Goal: Information Seeking & Learning: Check status

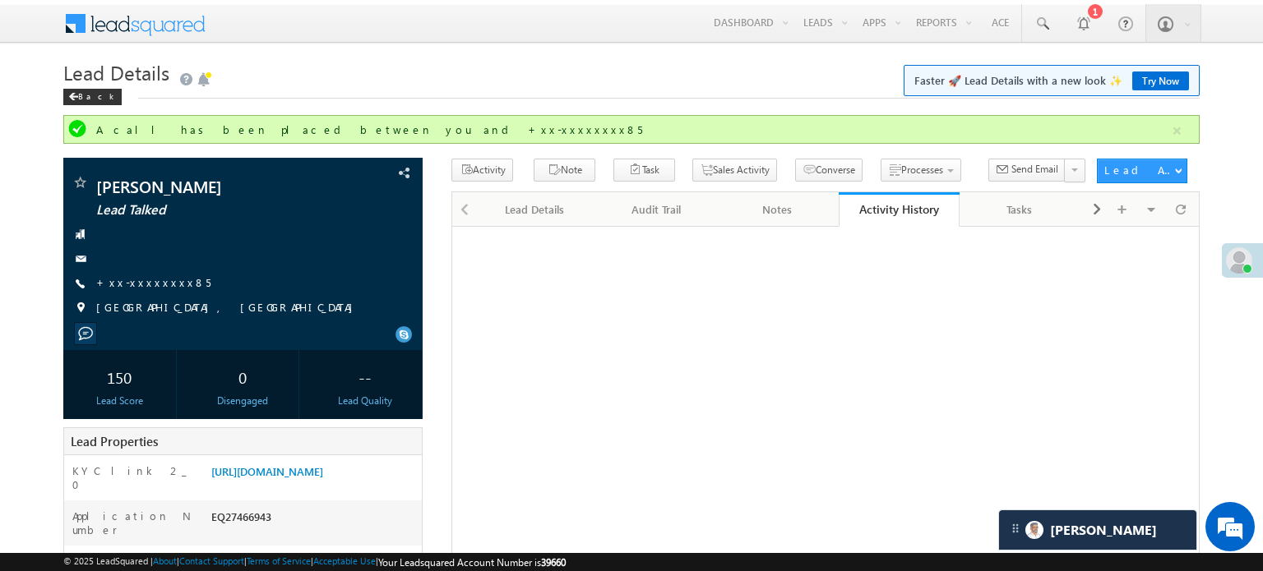
scroll to position [82, 0]
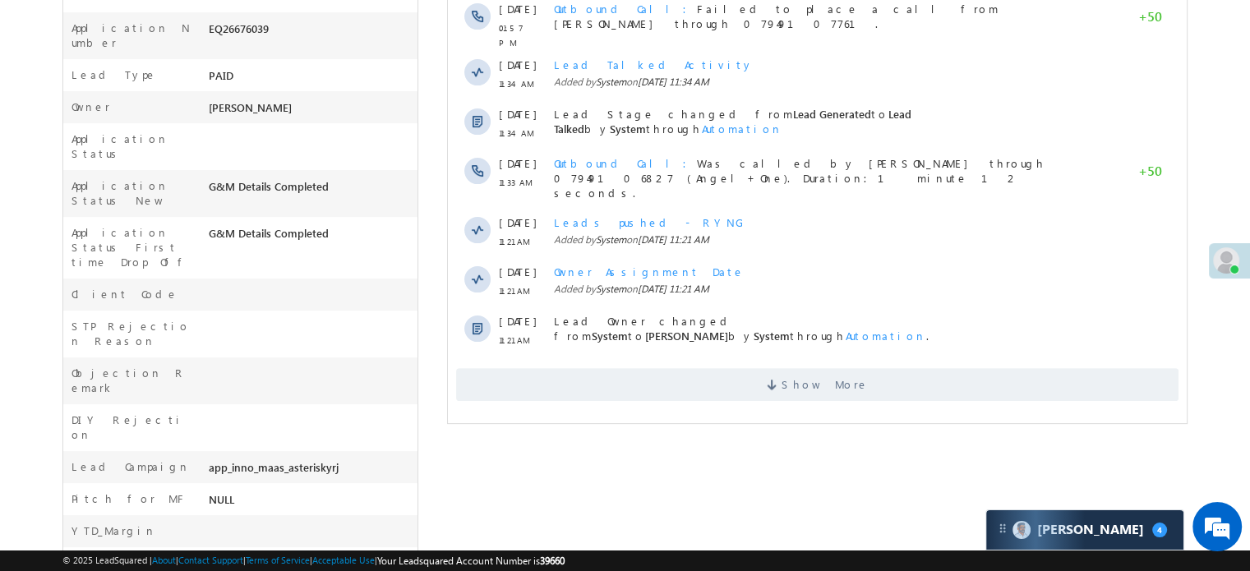
scroll to position [493, 0]
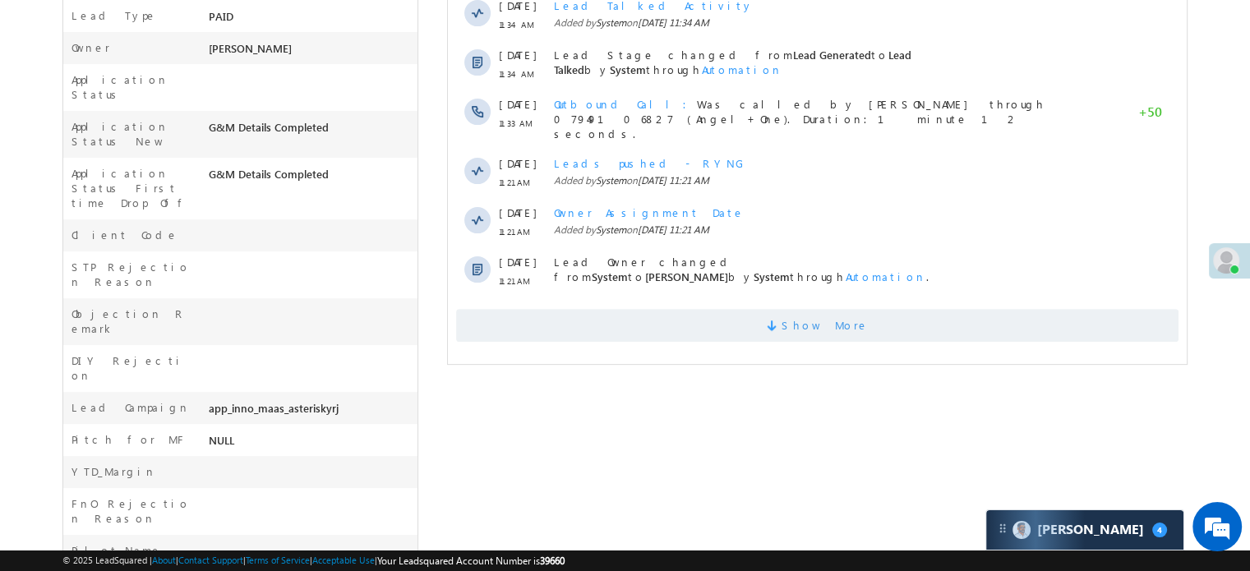
click at [689, 314] on span "Show More" at bounding box center [817, 325] width 723 height 33
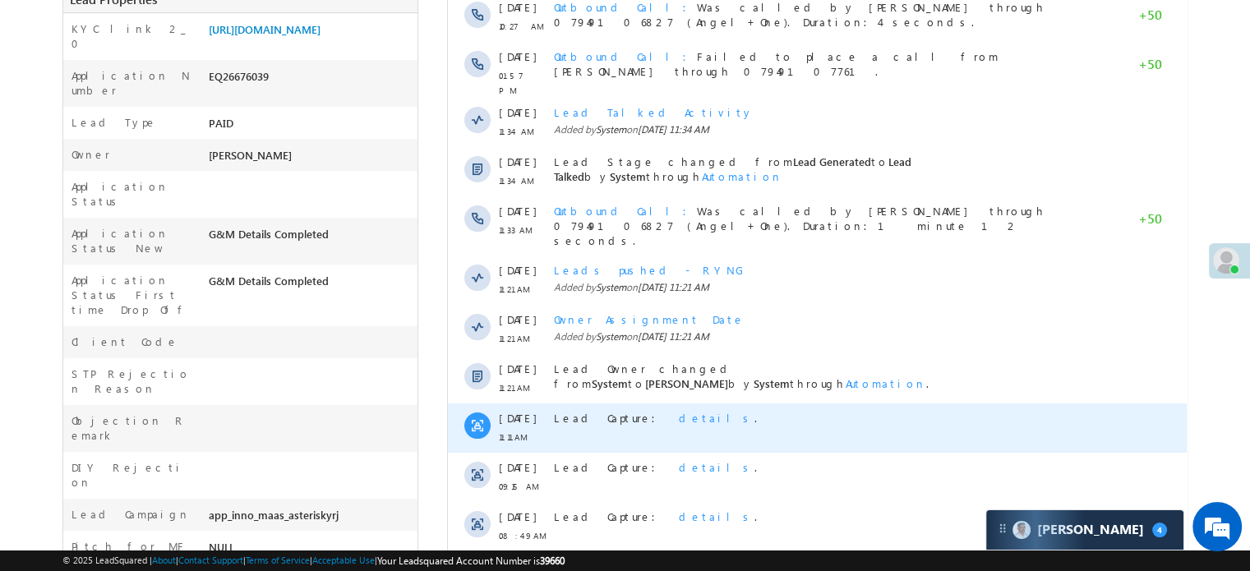
scroll to position [304, 0]
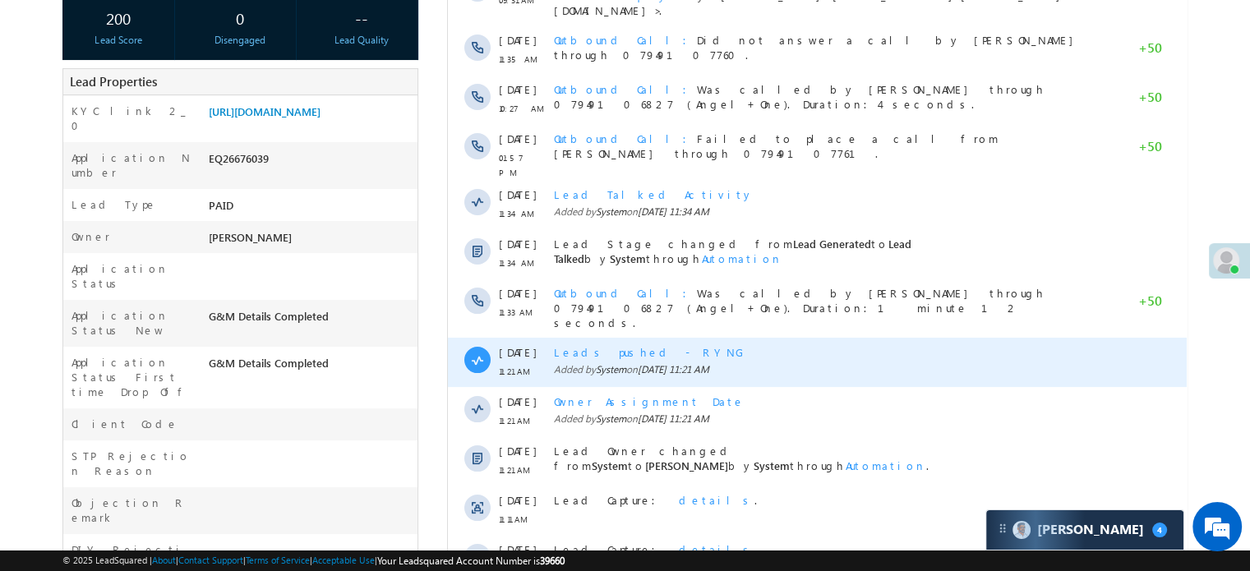
click at [650, 345] on span "Leads pushed - RYNG" at bounding box center [649, 352] width 191 height 14
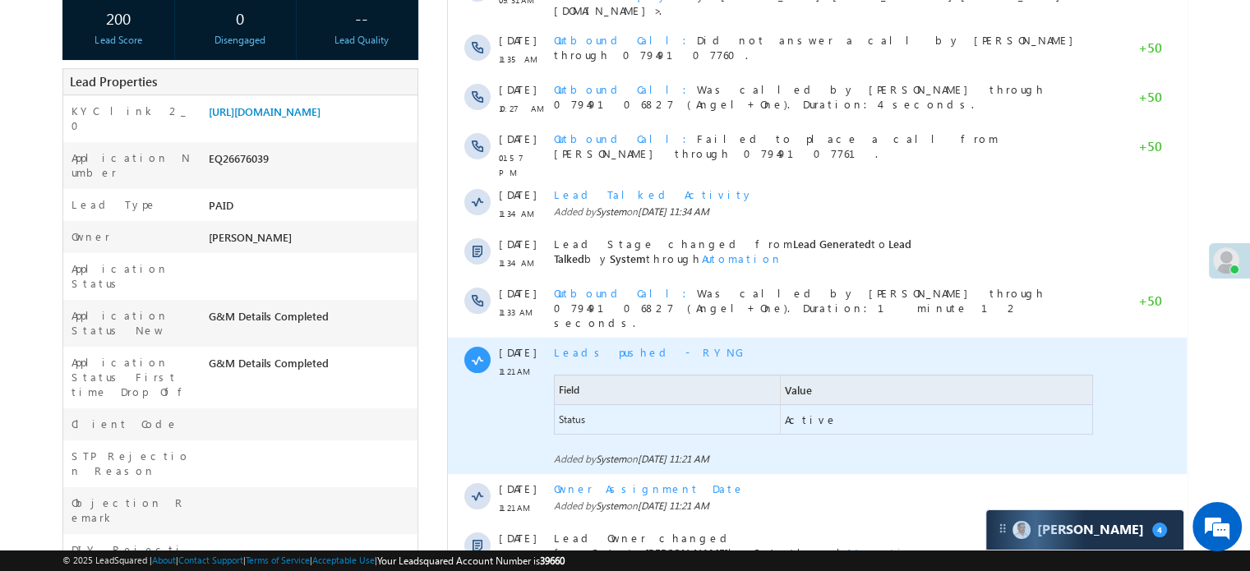
click at [650, 345] on span "Leads pushed - RYNG" at bounding box center [649, 352] width 191 height 14
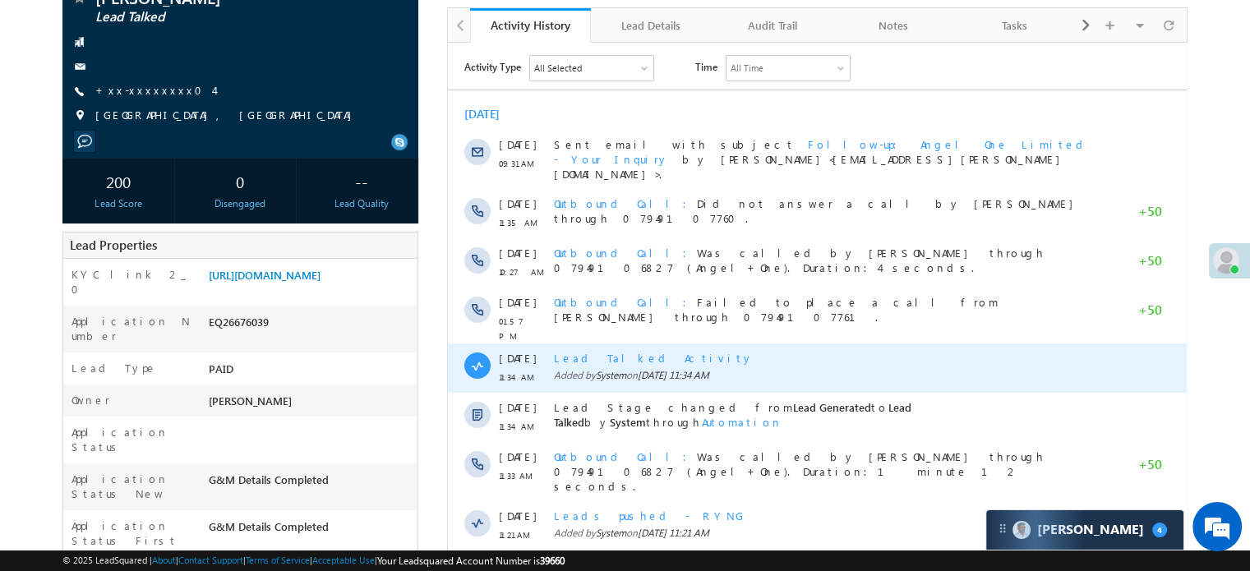
scroll to position [140, 0]
click at [622, 351] on span "Lead Talked Activity" at bounding box center [654, 358] width 200 height 14
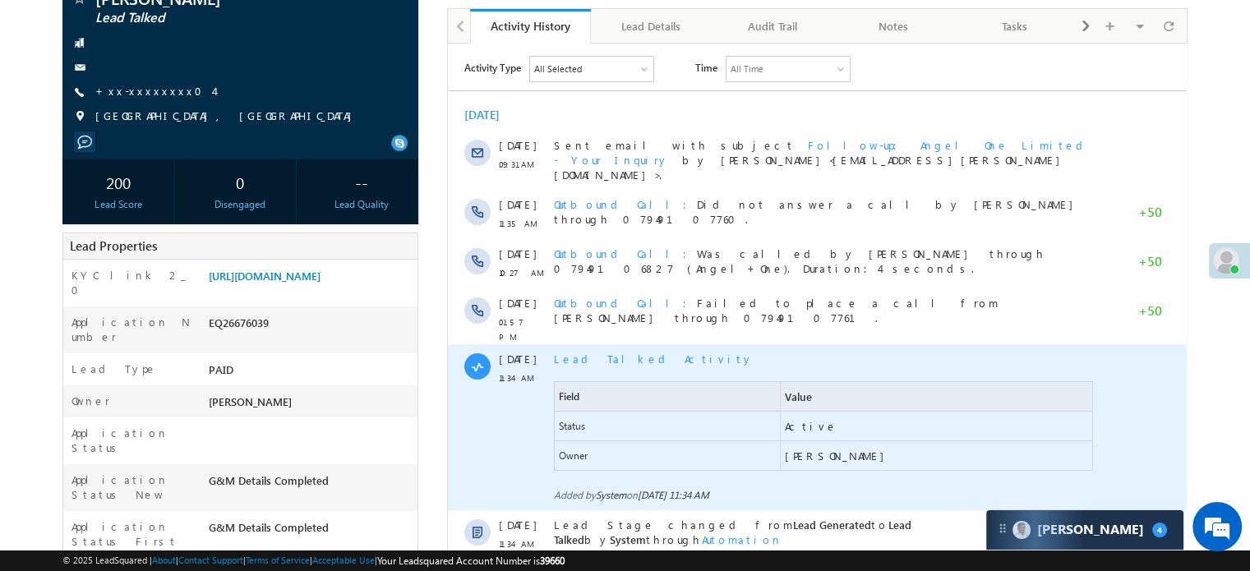
click at [622, 351] on span "Lead Talked Activity" at bounding box center [654, 358] width 200 height 14
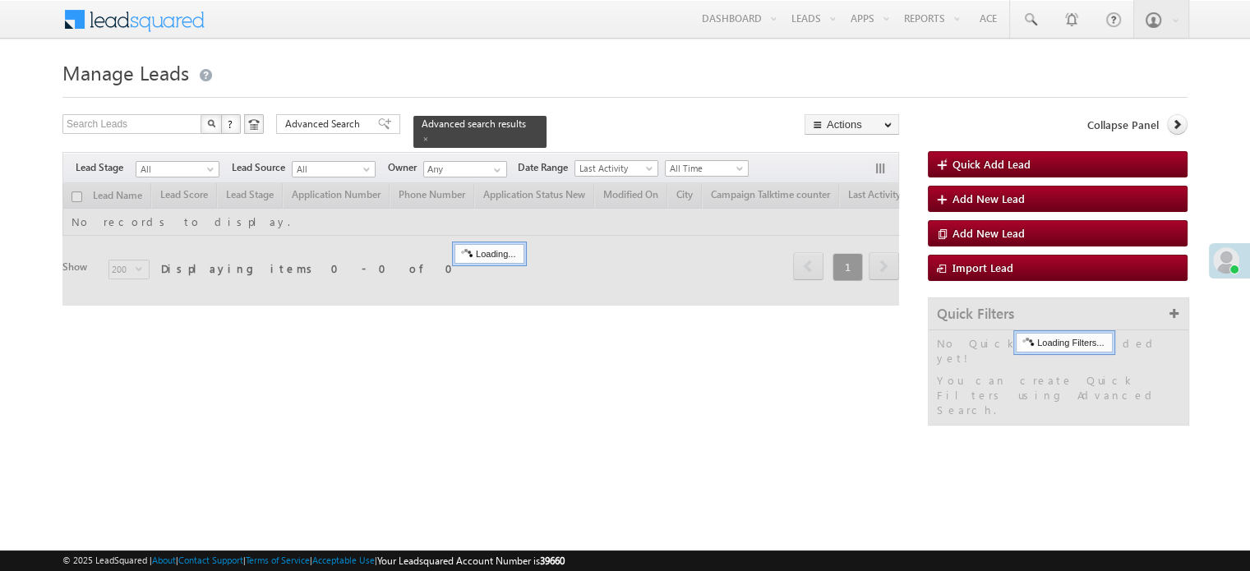
scroll to position [164, 0]
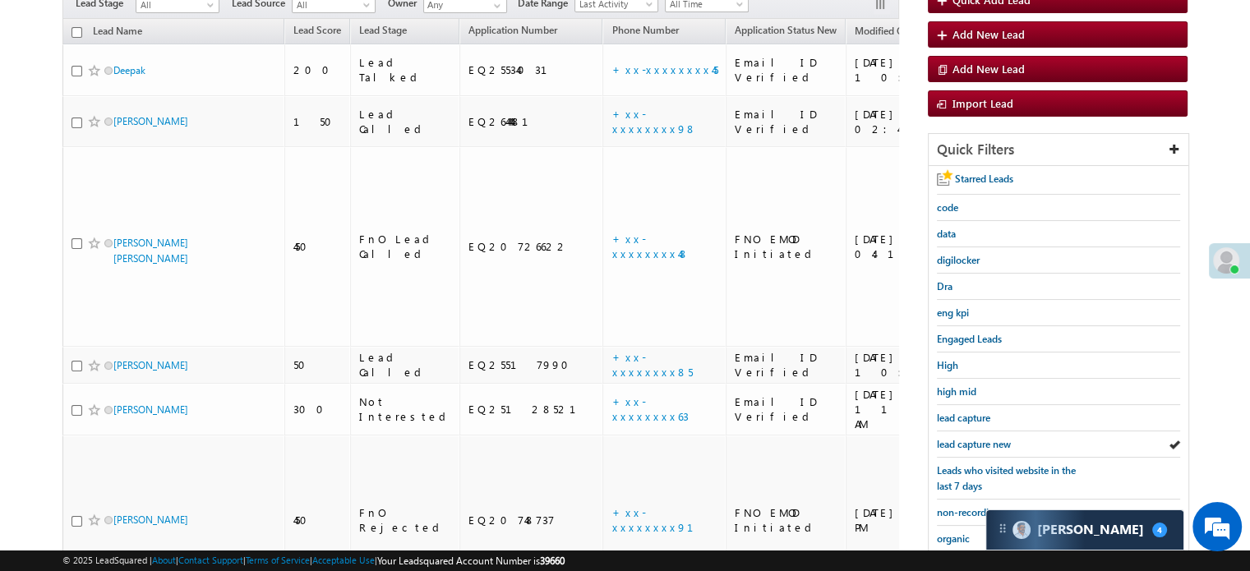
click at [977, 441] on span "lead capture new" at bounding box center [974, 444] width 74 height 12
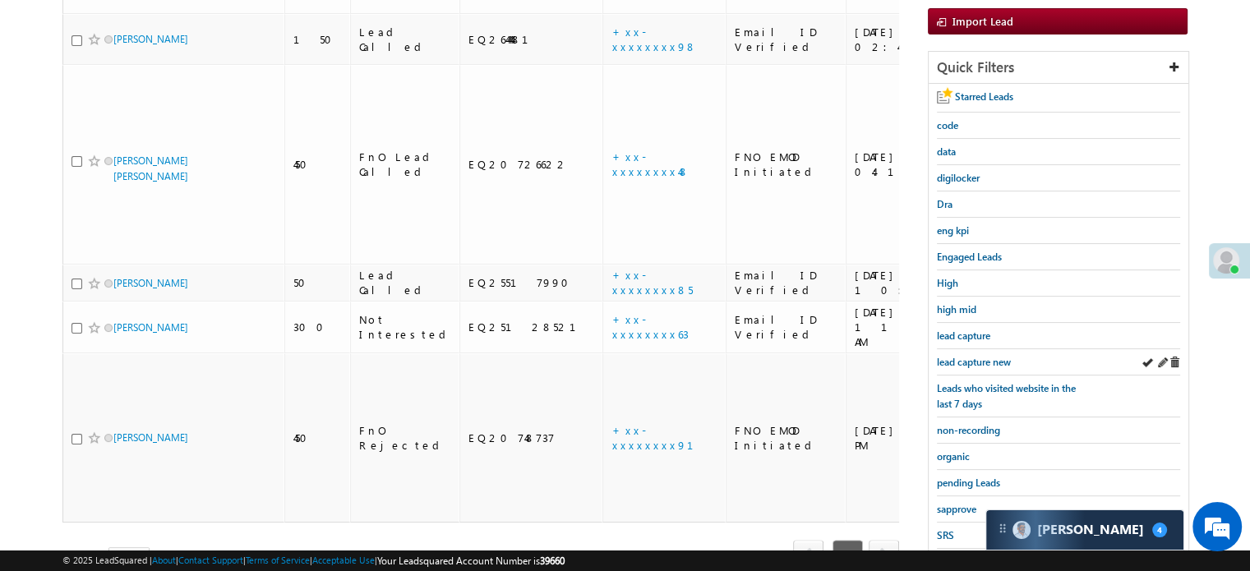
scroll to position [0, 0]
click at [980, 349] on div "lead capture new" at bounding box center [1058, 362] width 243 height 26
click at [977, 358] on span "lead capture new" at bounding box center [974, 362] width 74 height 12
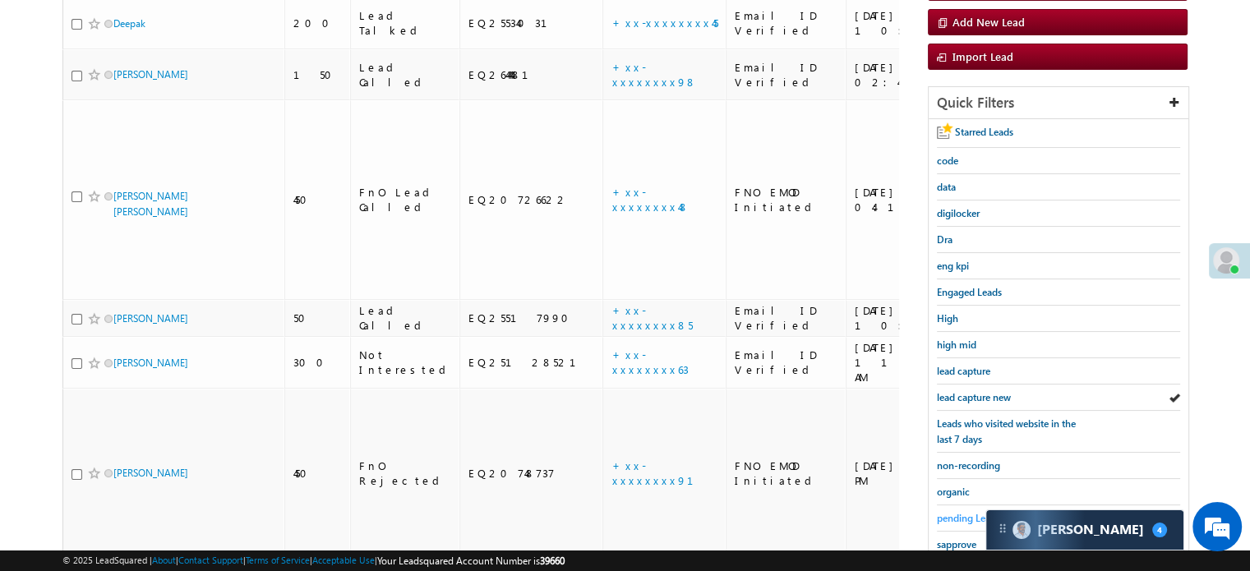
scroll to position [329, 0]
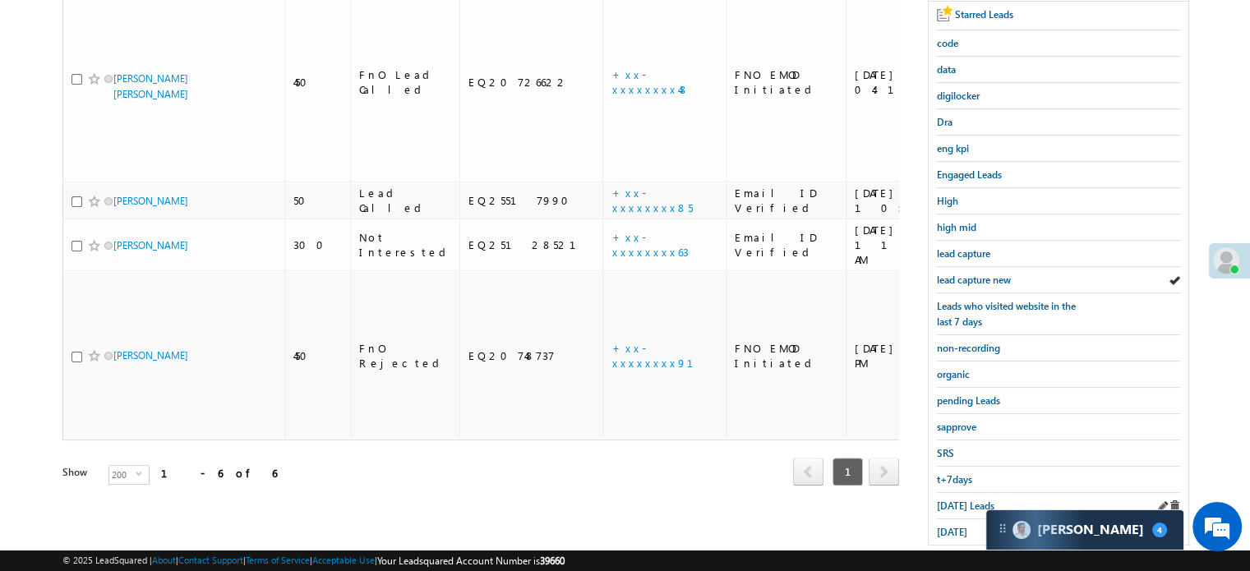
click at [955, 509] on div "[DATE] Leads" at bounding box center [1058, 506] width 243 height 26
click at [955, 505] on span "[DATE] Leads" at bounding box center [966, 506] width 58 height 12
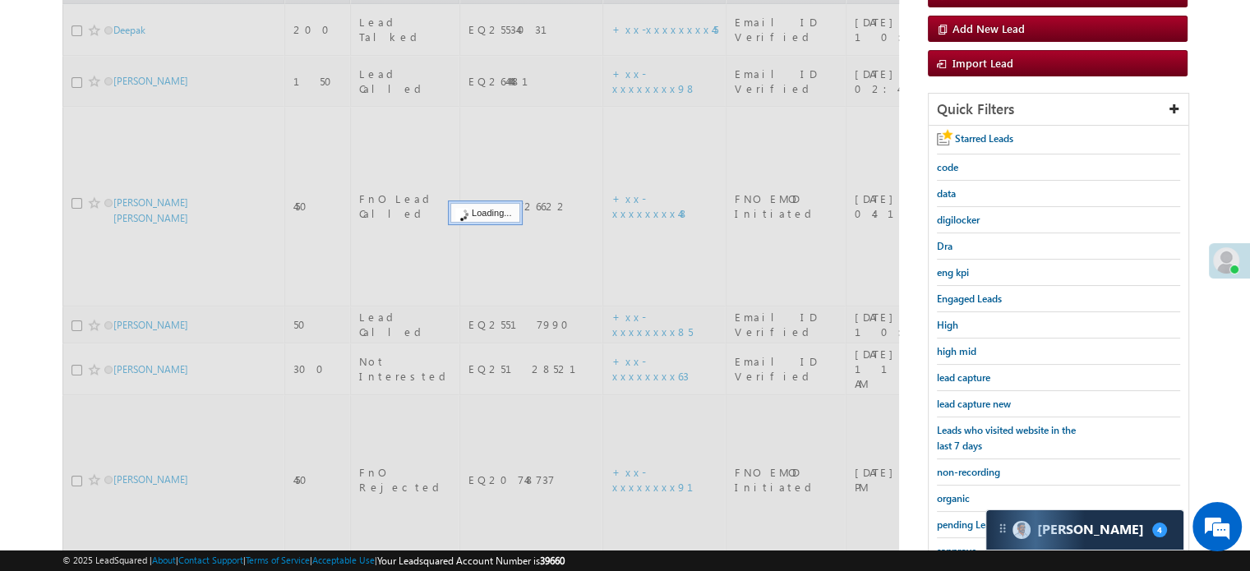
scroll to position [164, 0]
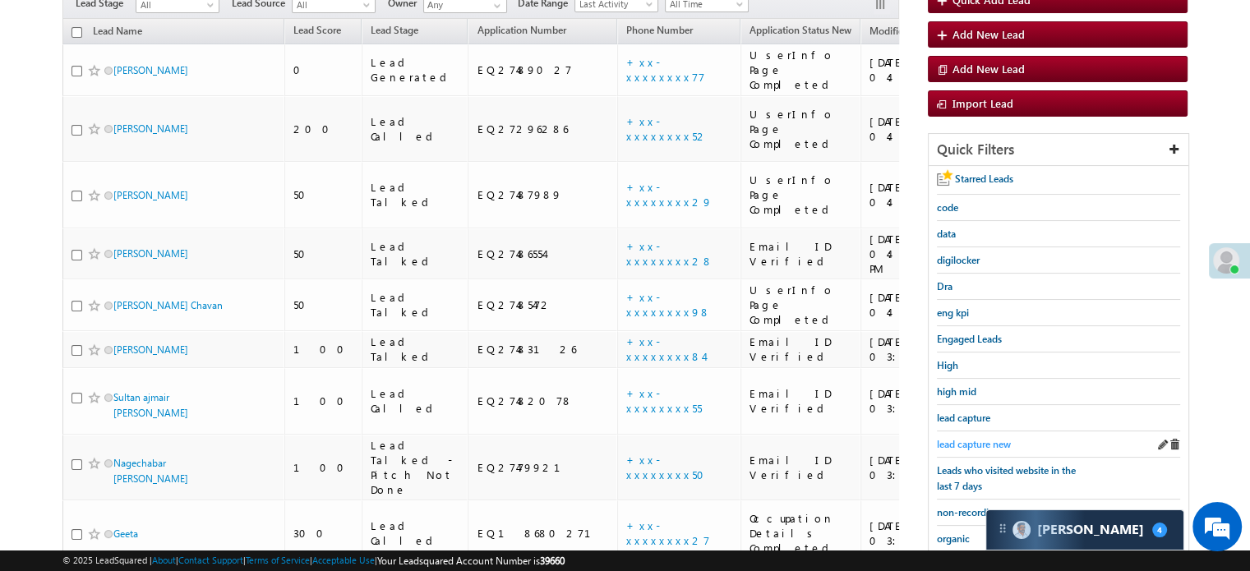
click at [975, 441] on span "lead capture new" at bounding box center [974, 444] width 74 height 12
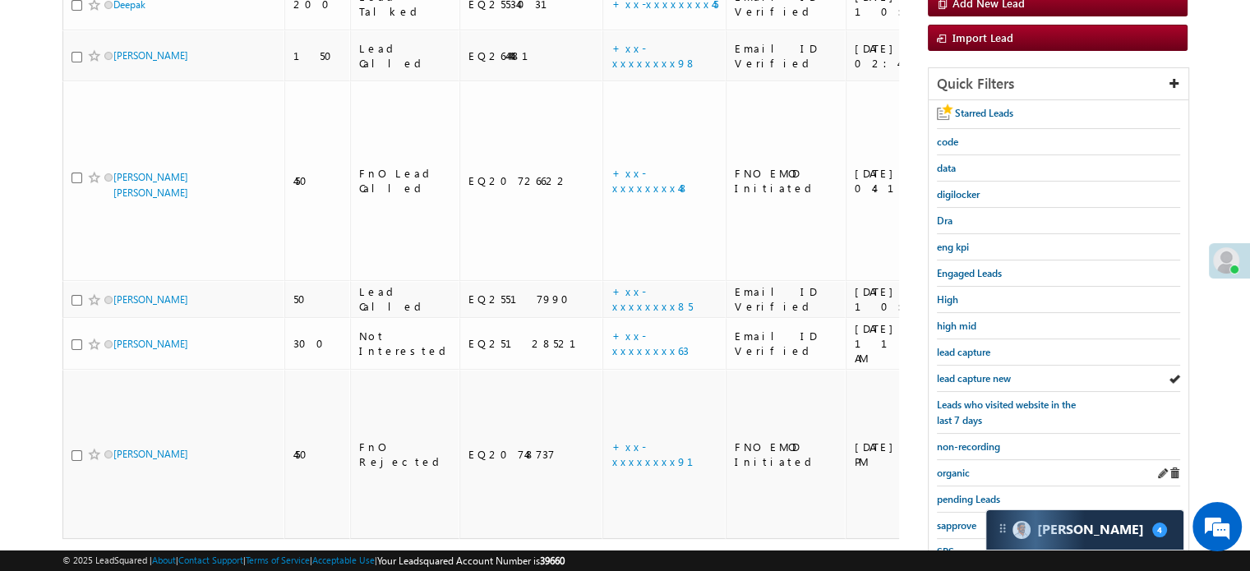
scroll to position [353, 0]
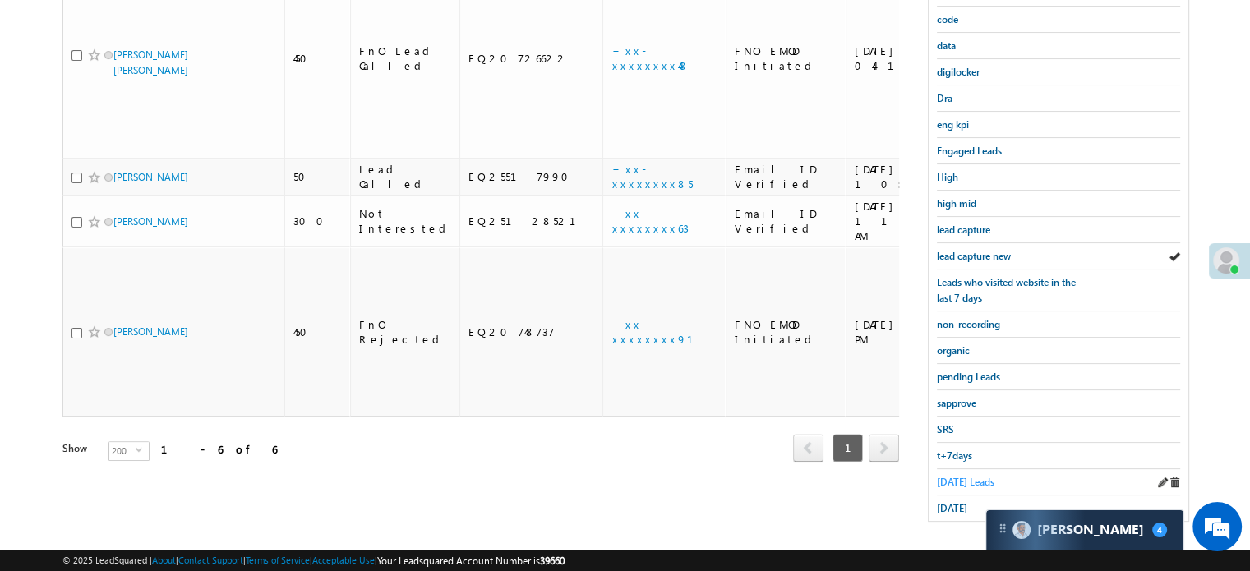
click at [968, 476] on span "Today's Leads" at bounding box center [966, 482] width 58 height 12
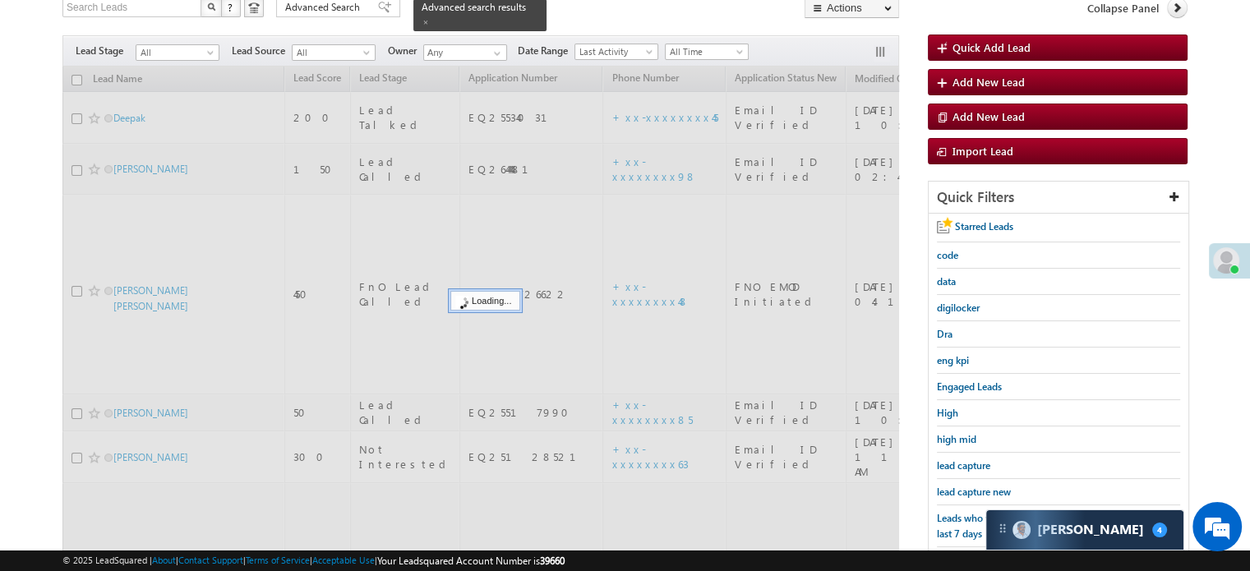
scroll to position [106, 0]
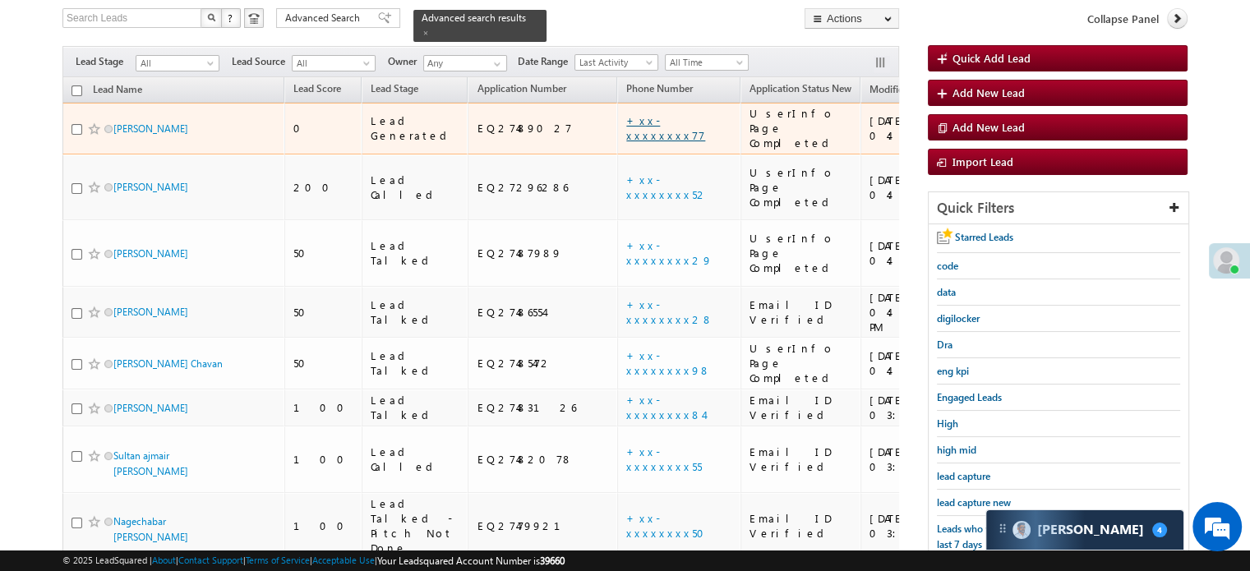
click at [626, 114] on link "+xx-xxxxxxxx77" at bounding box center [665, 127] width 79 height 29
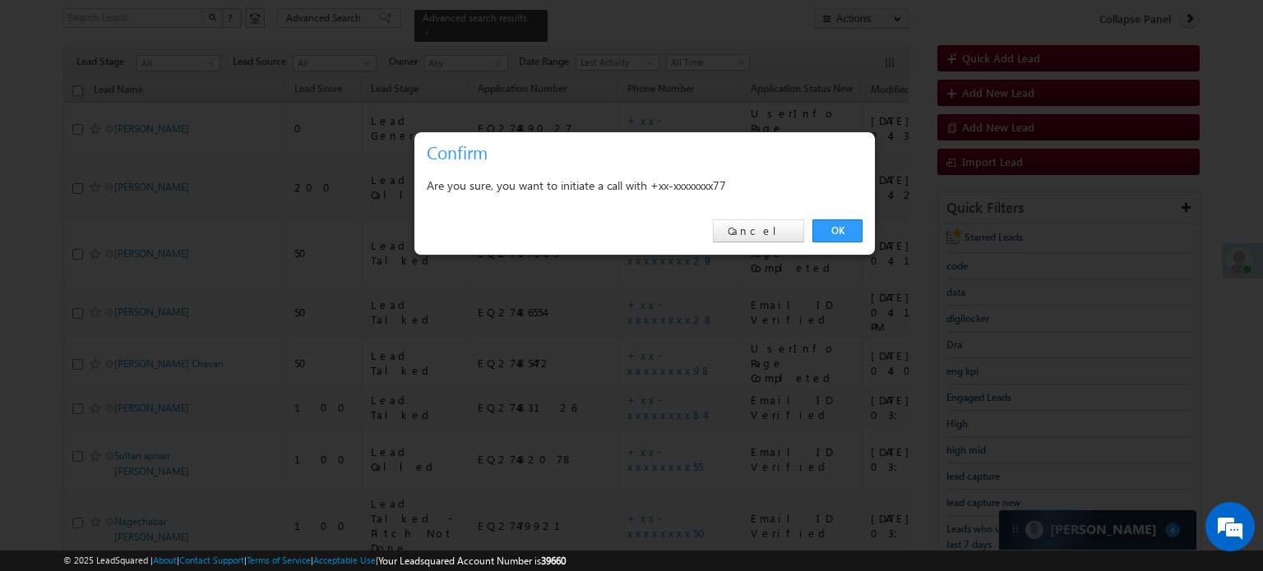
click at [854, 236] on link "OK" at bounding box center [837, 231] width 50 height 23
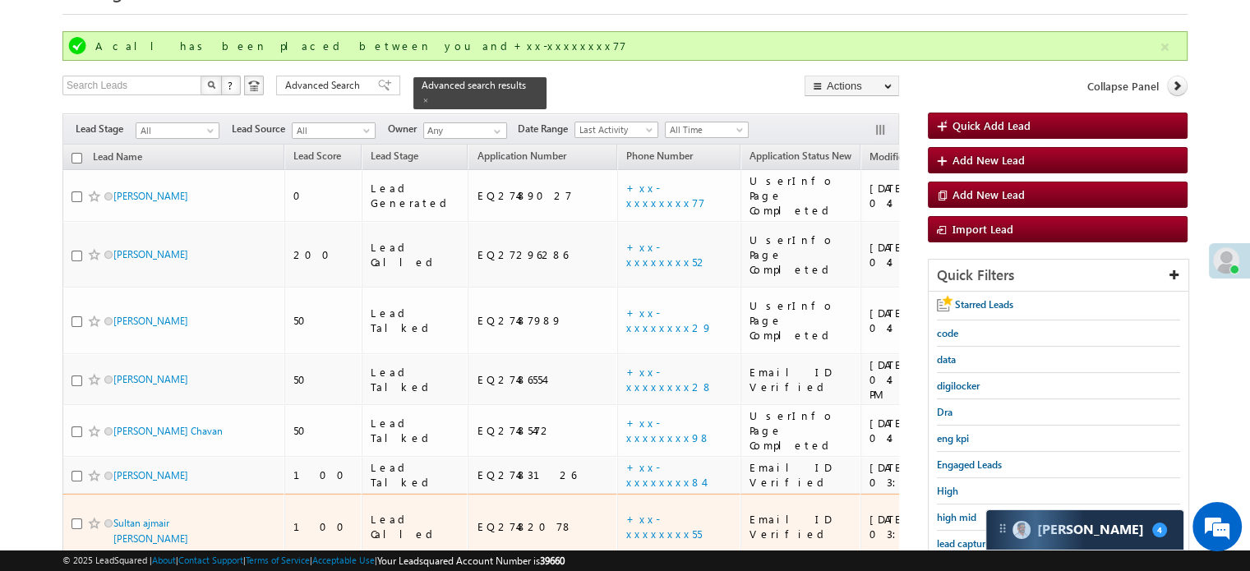
scroll to position [164, 0]
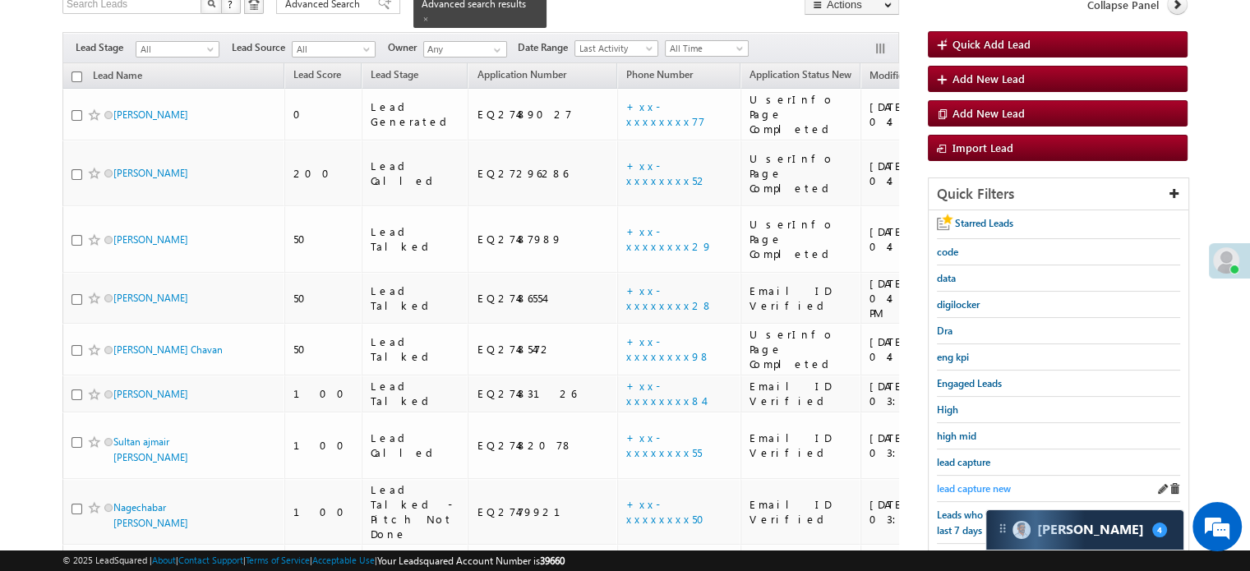
click at [954, 483] on span "lead capture new" at bounding box center [974, 489] width 74 height 12
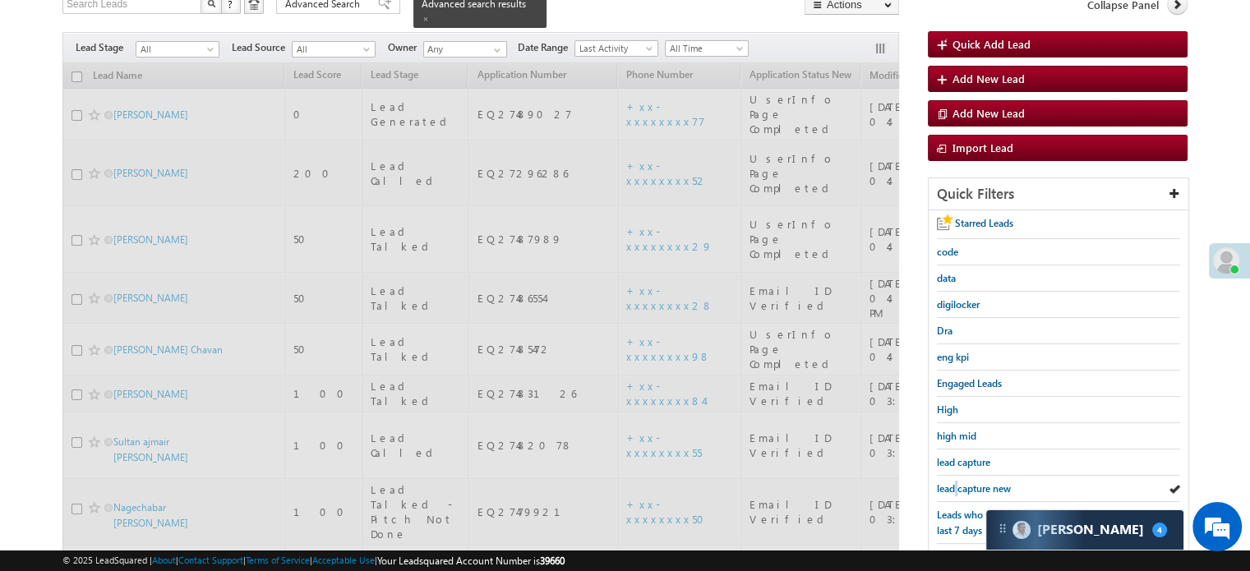
click at [954, 483] on span "lead capture new" at bounding box center [974, 489] width 74 height 12
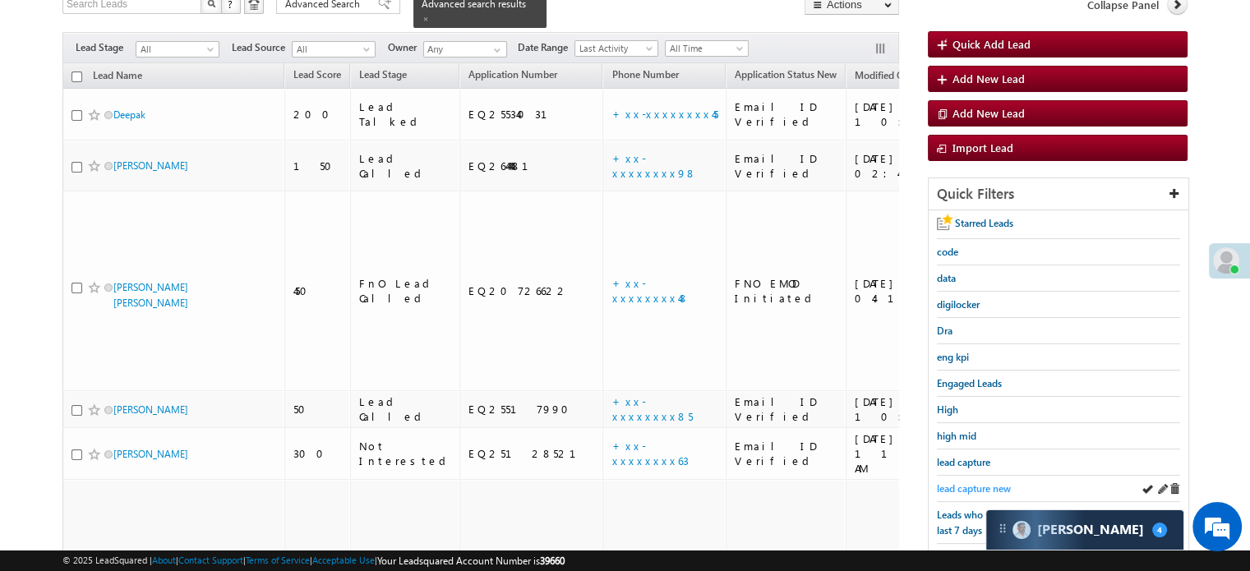
click at [957, 483] on span "lead capture new" at bounding box center [974, 489] width 74 height 12
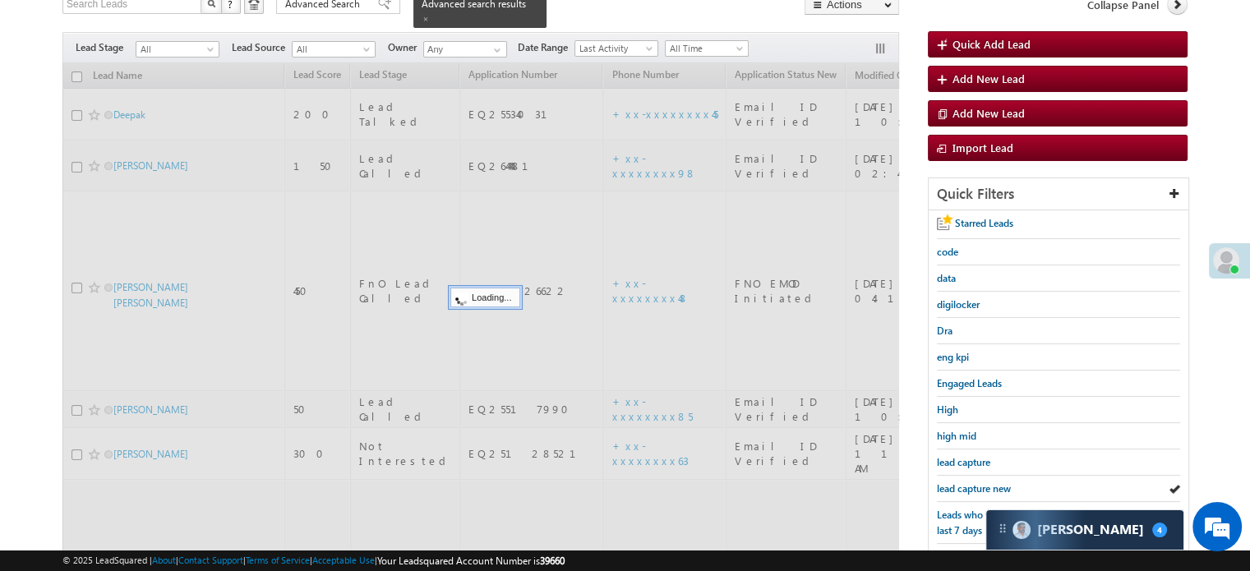
click at [957, 483] on span "lead capture new" at bounding box center [974, 489] width 74 height 12
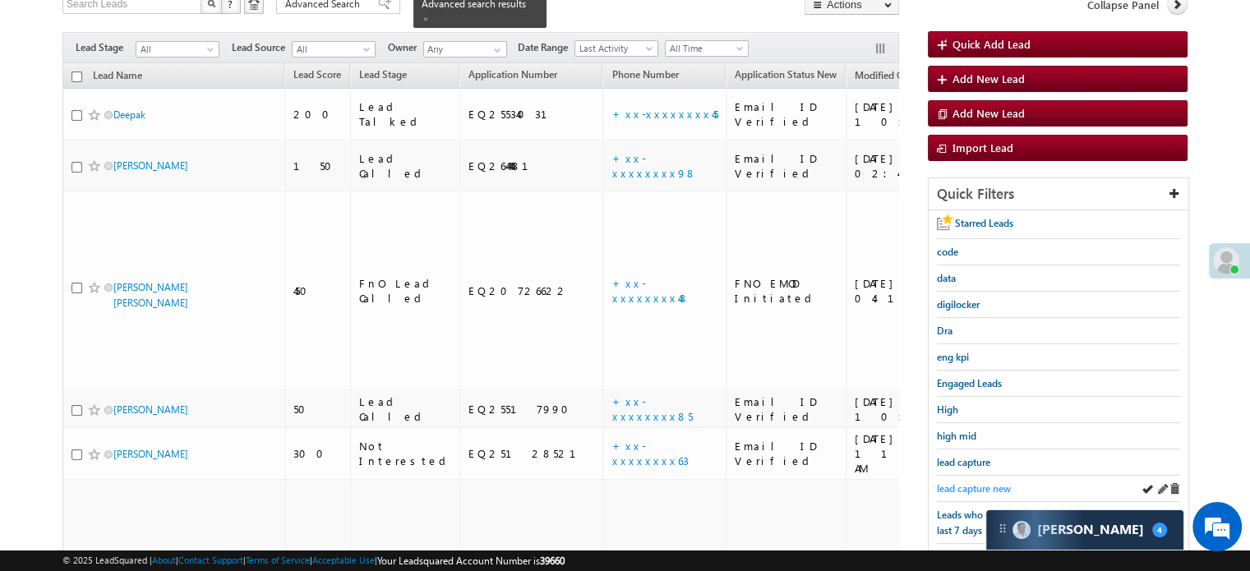
scroll to position [353, 0]
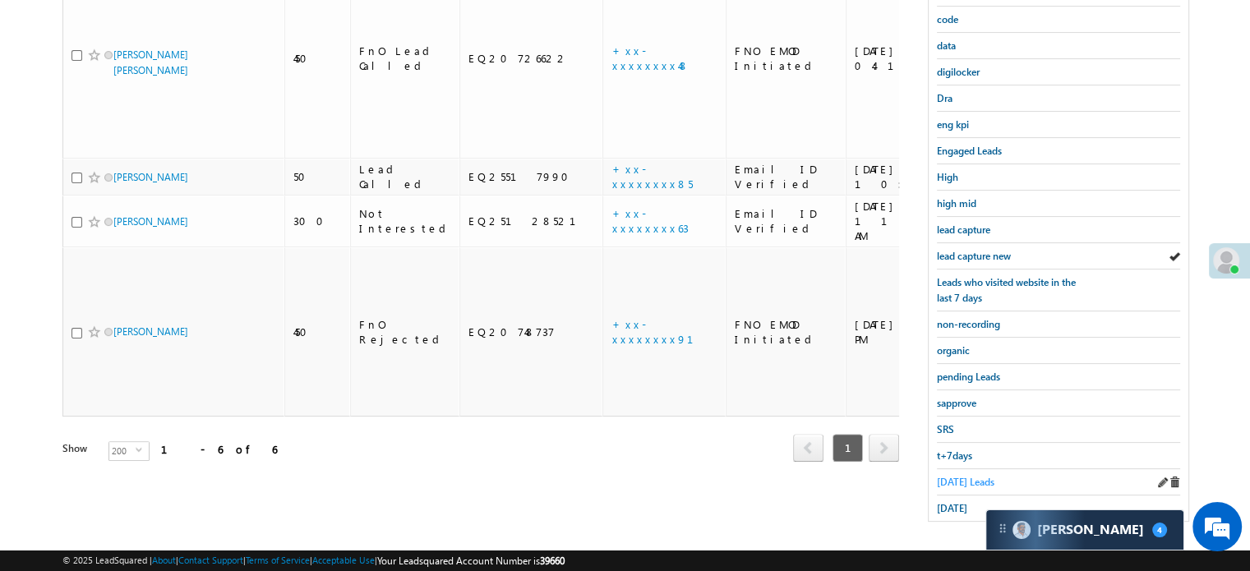
click at [961, 476] on span "Today's Leads" at bounding box center [966, 482] width 58 height 12
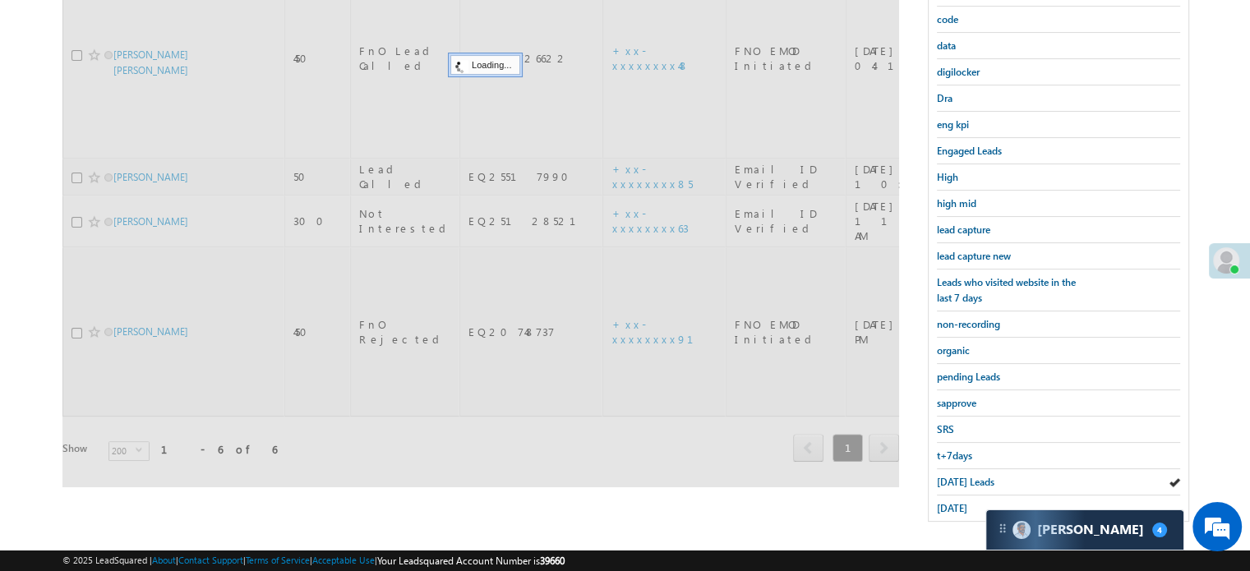
scroll to position [106, 0]
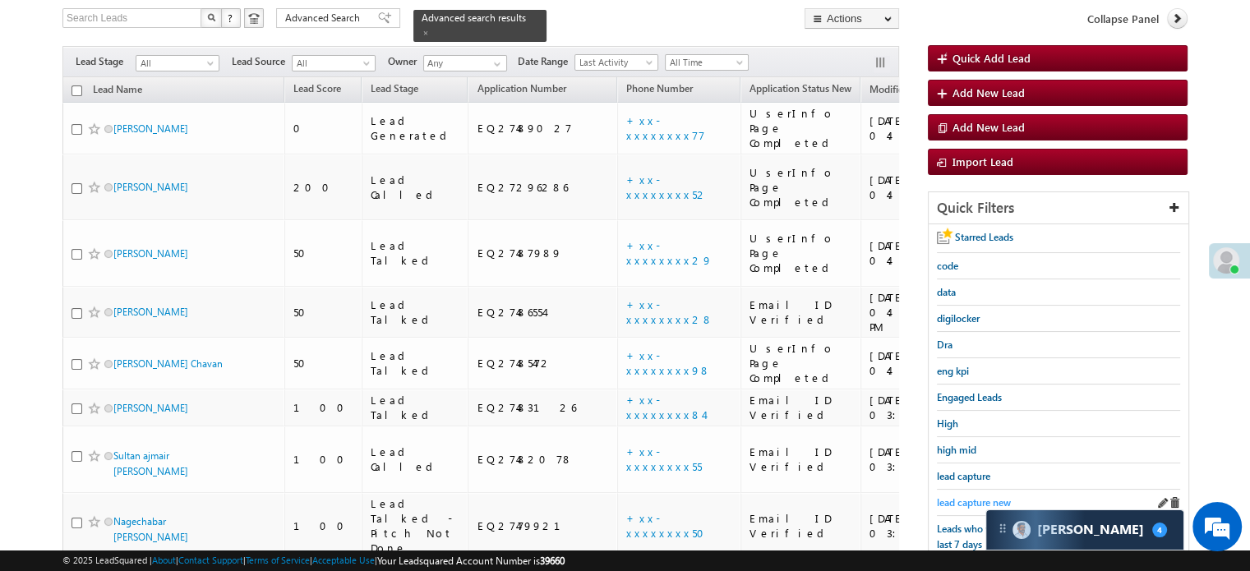
click at [971, 497] on span "lead capture new" at bounding box center [974, 503] width 74 height 12
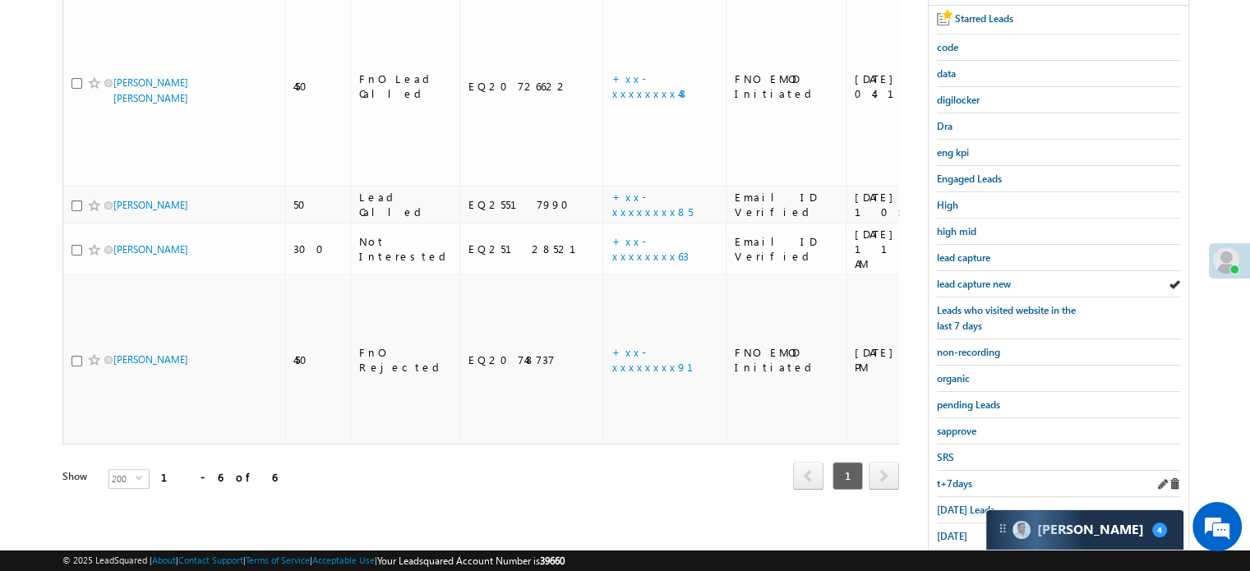
scroll to position [353, 0]
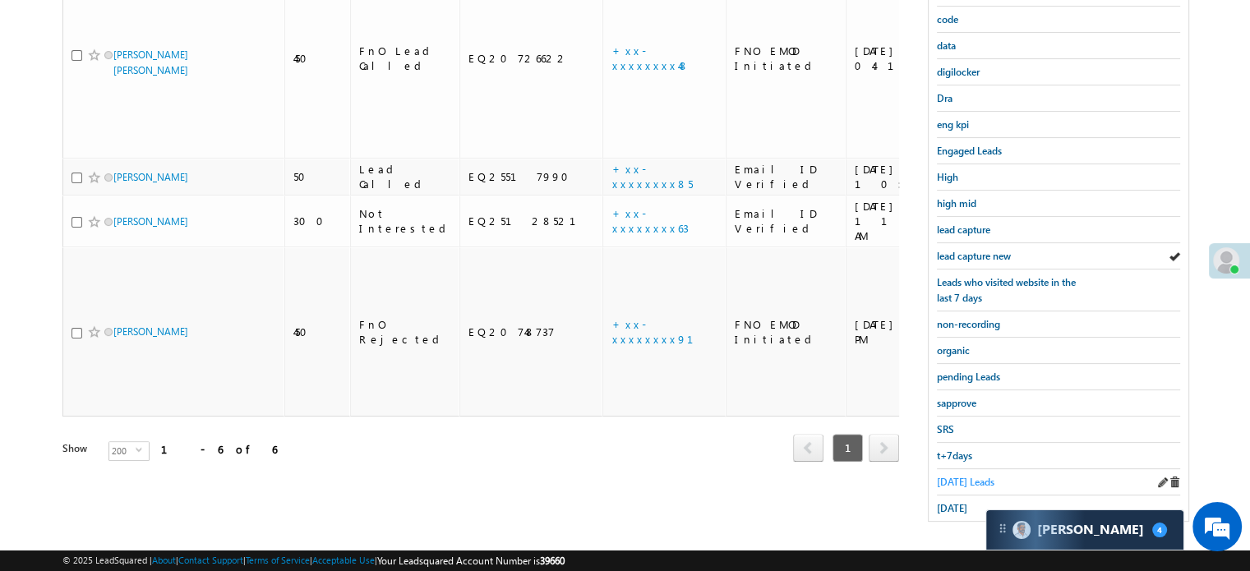
click at [964, 476] on span "Today's Leads" at bounding box center [966, 482] width 58 height 12
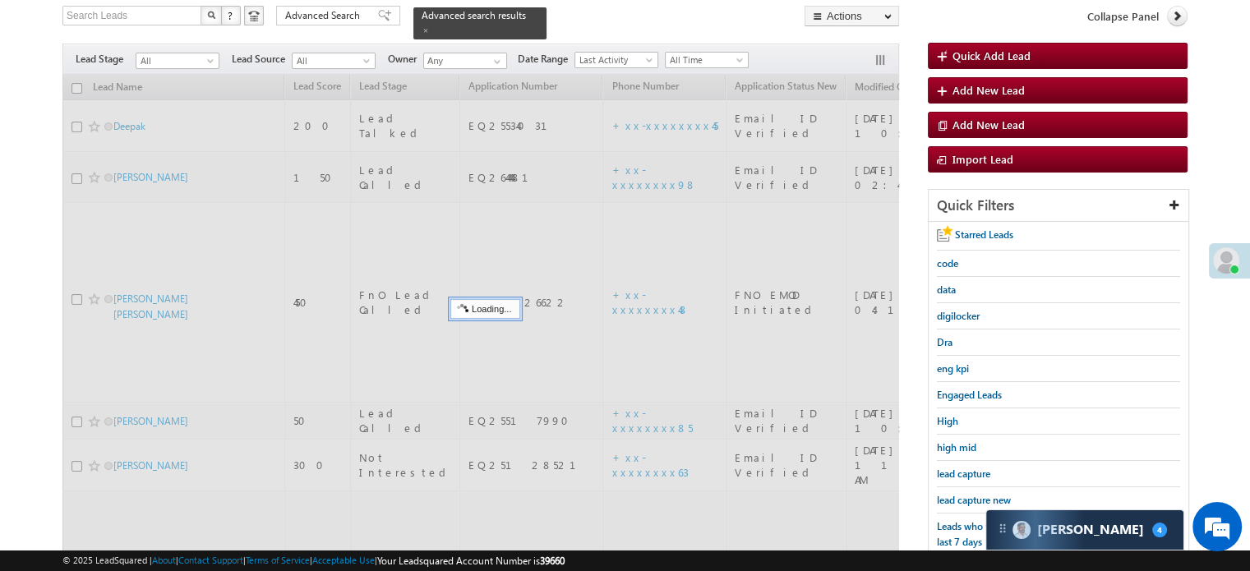
scroll to position [106, 0]
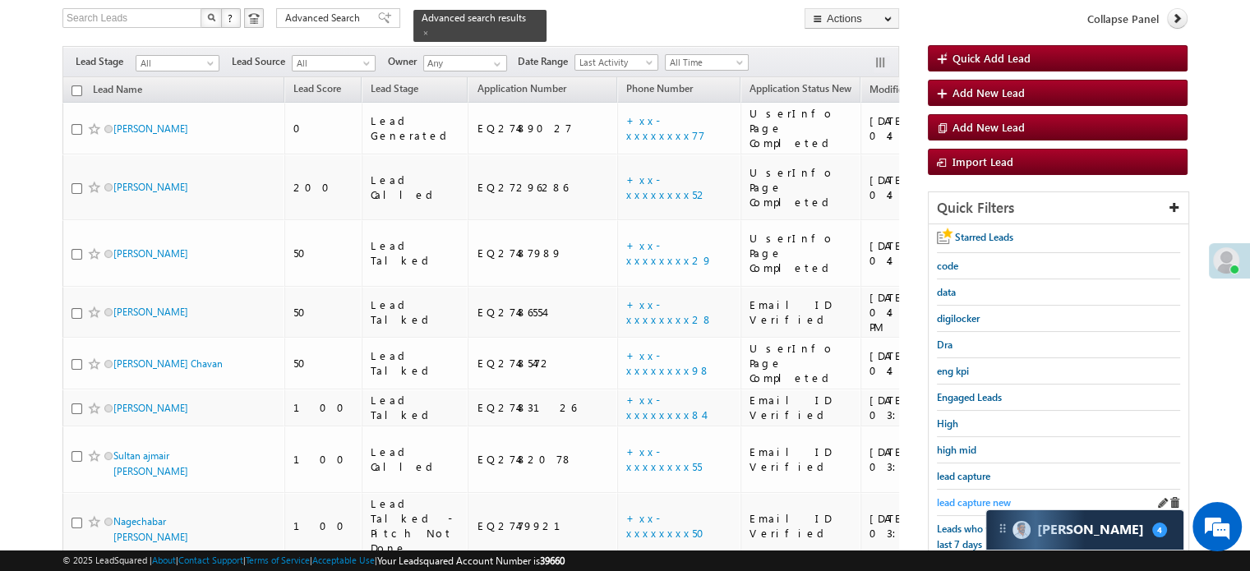
click at [964, 497] on span "lead capture new" at bounding box center [974, 503] width 74 height 12
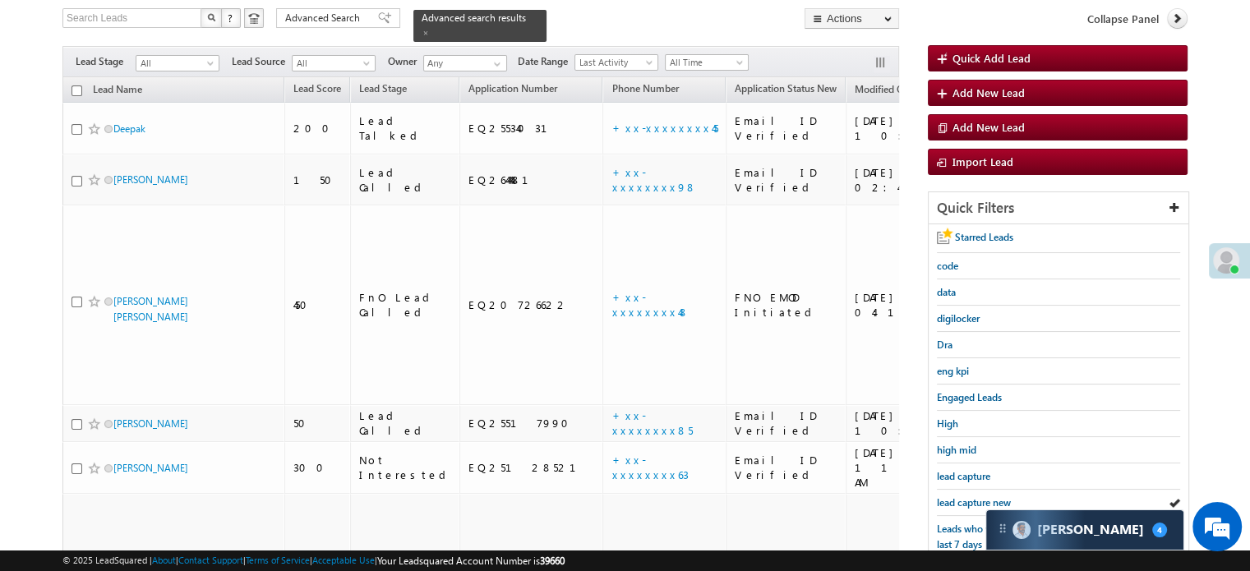
click at [964, 497] on span "lead capture new" at bounding box center [974, 503] width 74 height 12
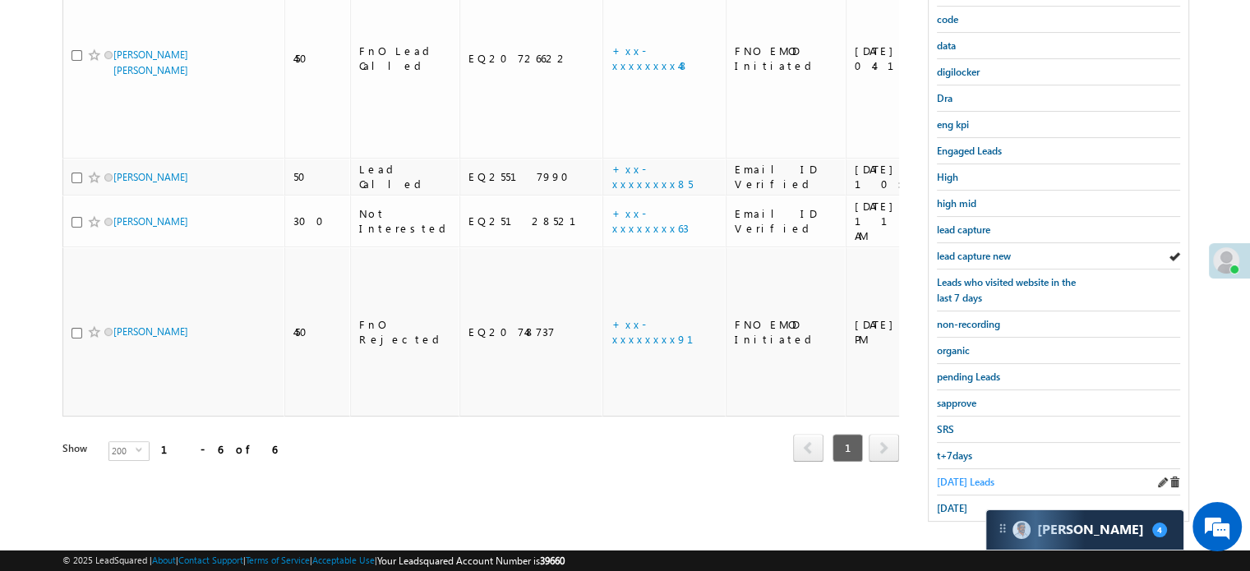
click at [960, 476] on span "Today's Leads" at bounding box center [966, 482] width 58 height 12
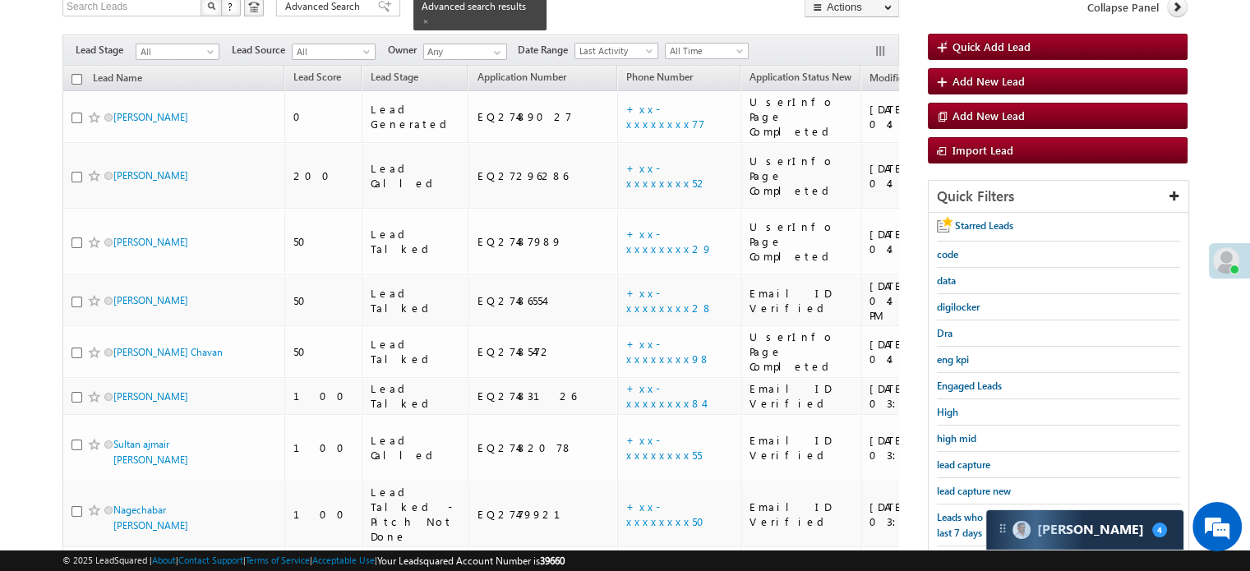
scroll to position [188, 0]
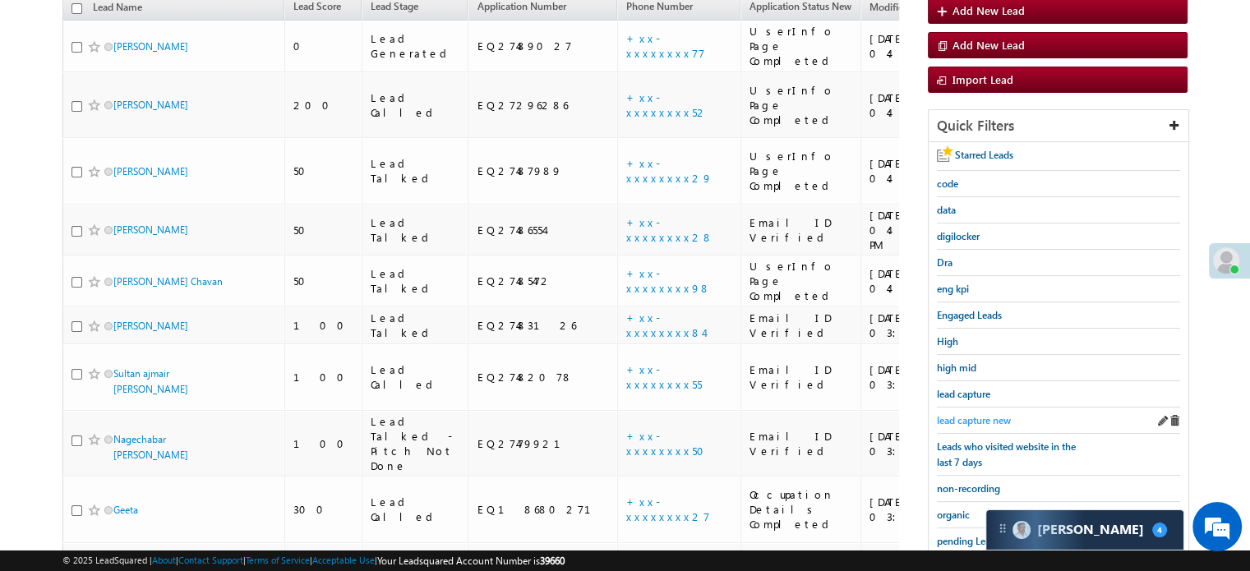
click at [962, 419] on span "lead capture new" at bounding box center [974, 420] width 74 height 12
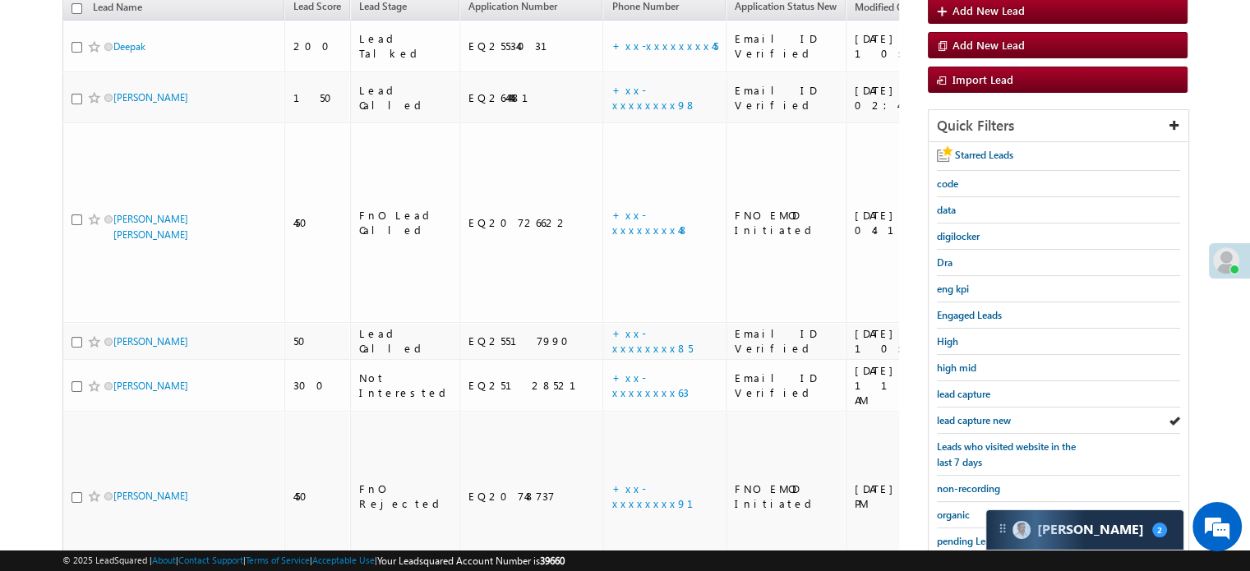
scroll to position [8034, 0]
click at [972, 420] on span "lead capture new" at bounding box center [974, 420] width 74 height 12
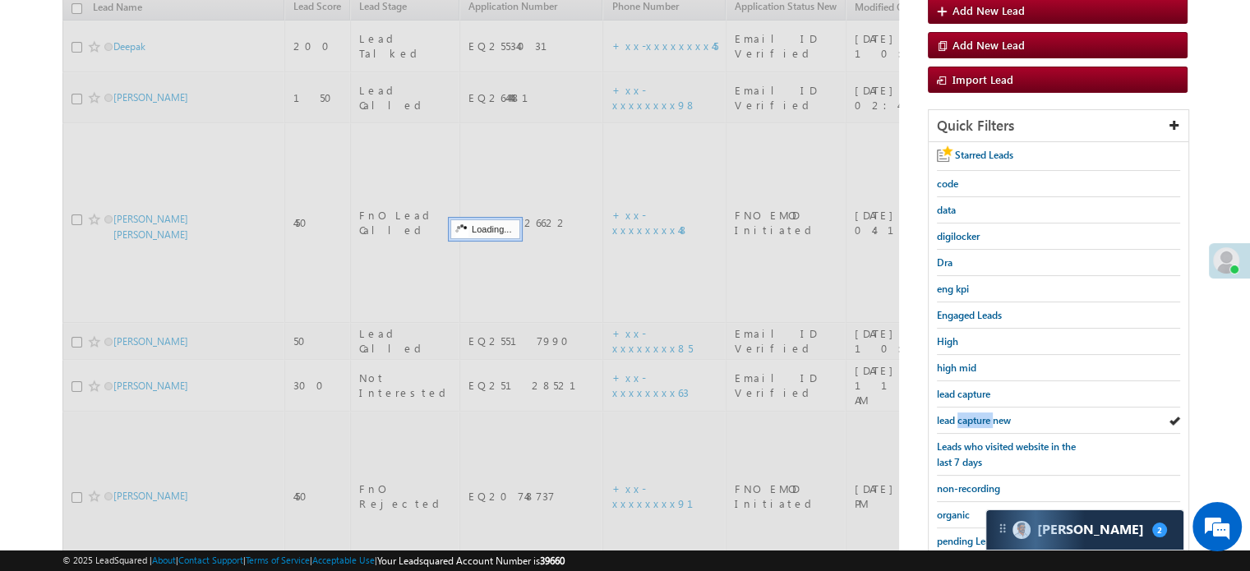
click at [972, 420] on span "lead capture new" at bounding box center [974, 420] width 74 height 12
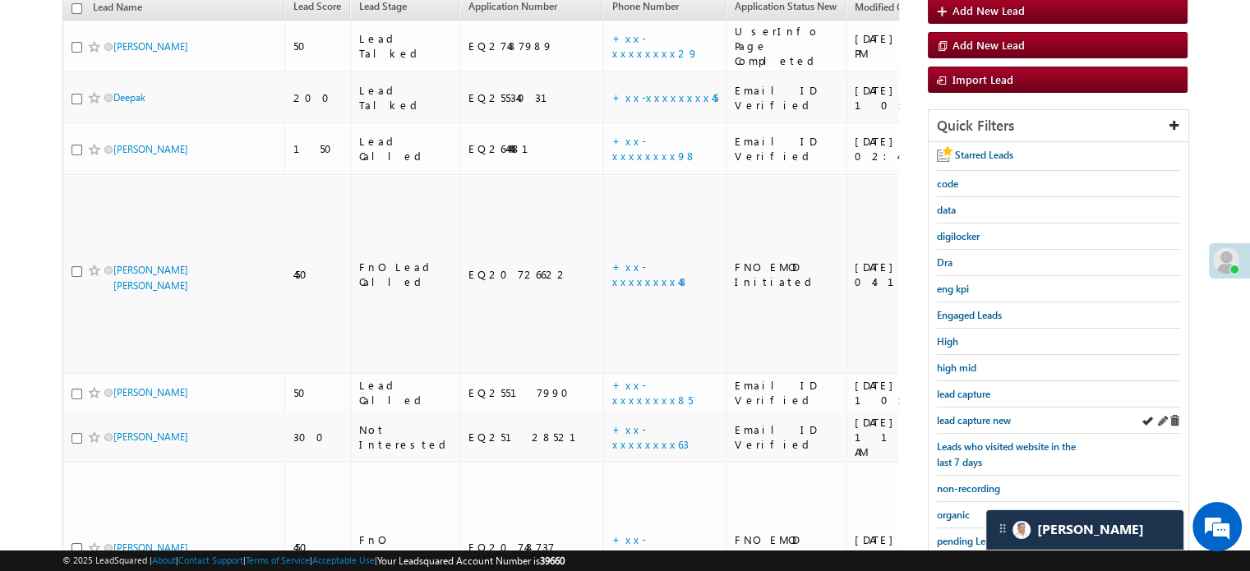
click at [969, 423] on div "lead capture new" at bounding box center [1058, 421] width 243 height 26
click at [964, 422] on span "lead capture new" at bounding box center [974, 420] width 74 height 12
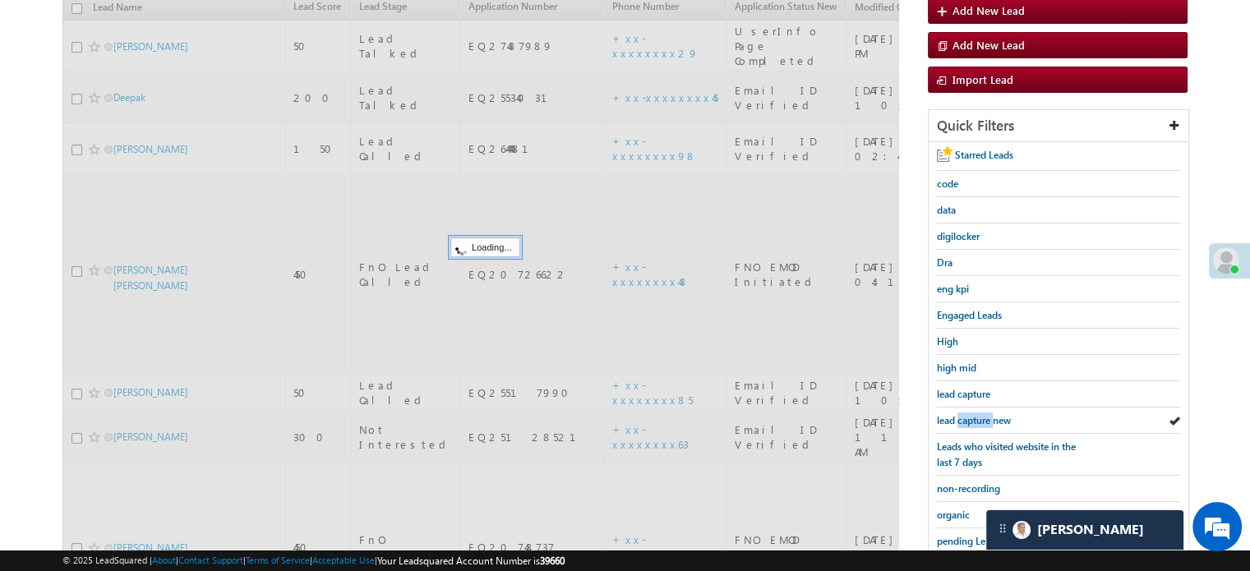
click at [964, 422] on span "lead capture new" at bounding box center [974, 420] width 74 height 12
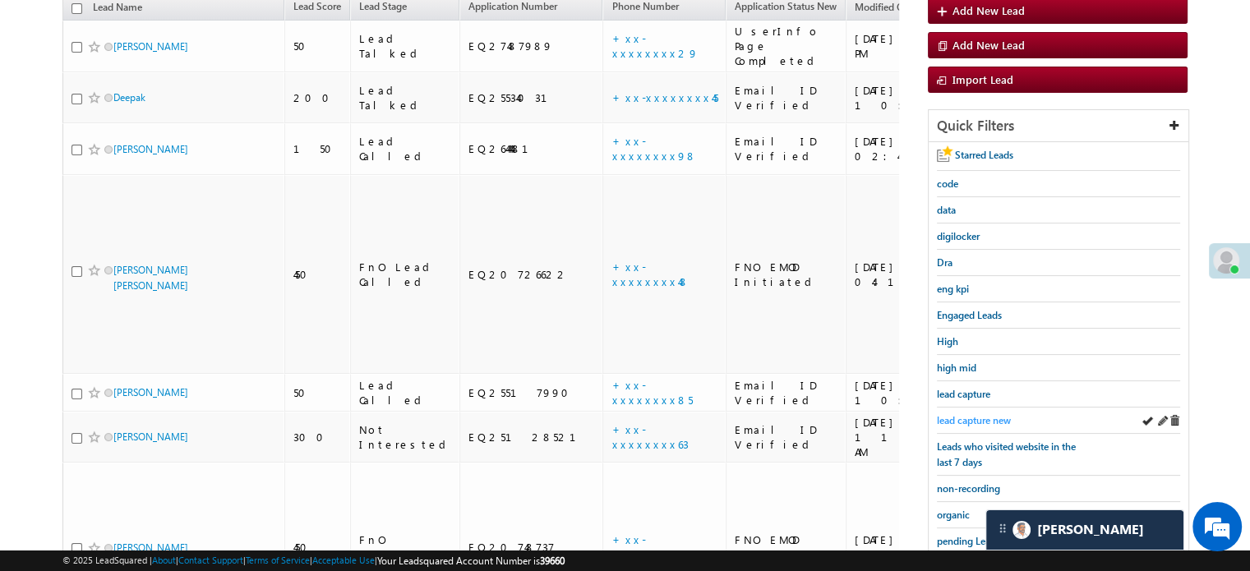
click at [994, 418] on span "lead capture new" at bounding box center [974, 420] width 74 height 12
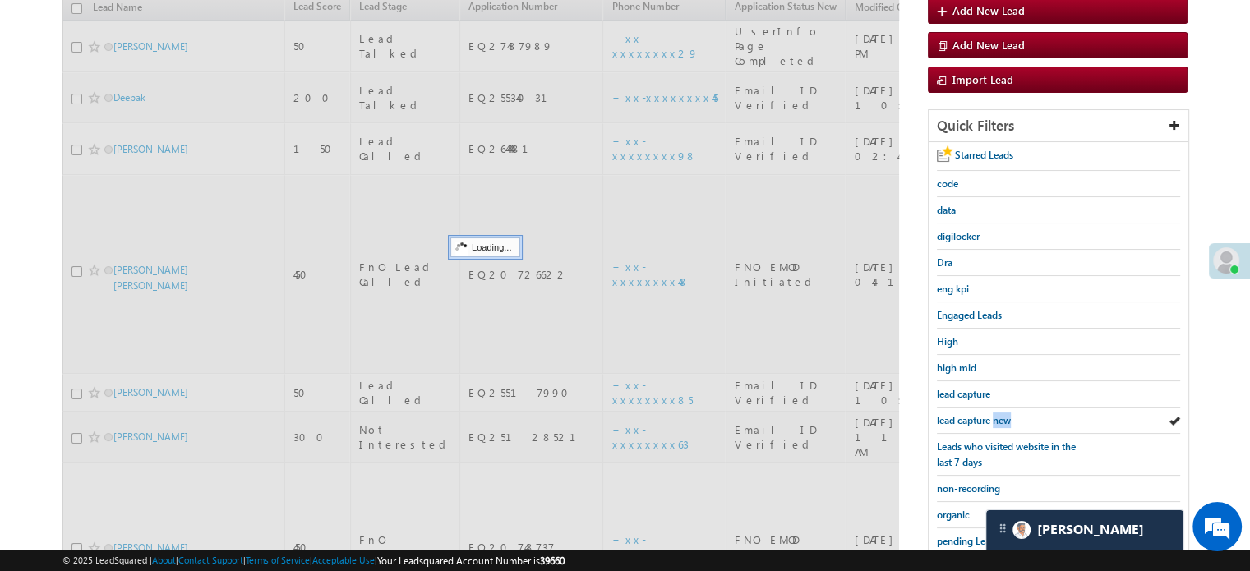
click at [994, 418] on span "lead capture new" at bounding box center [974, 420] width 74 height 12
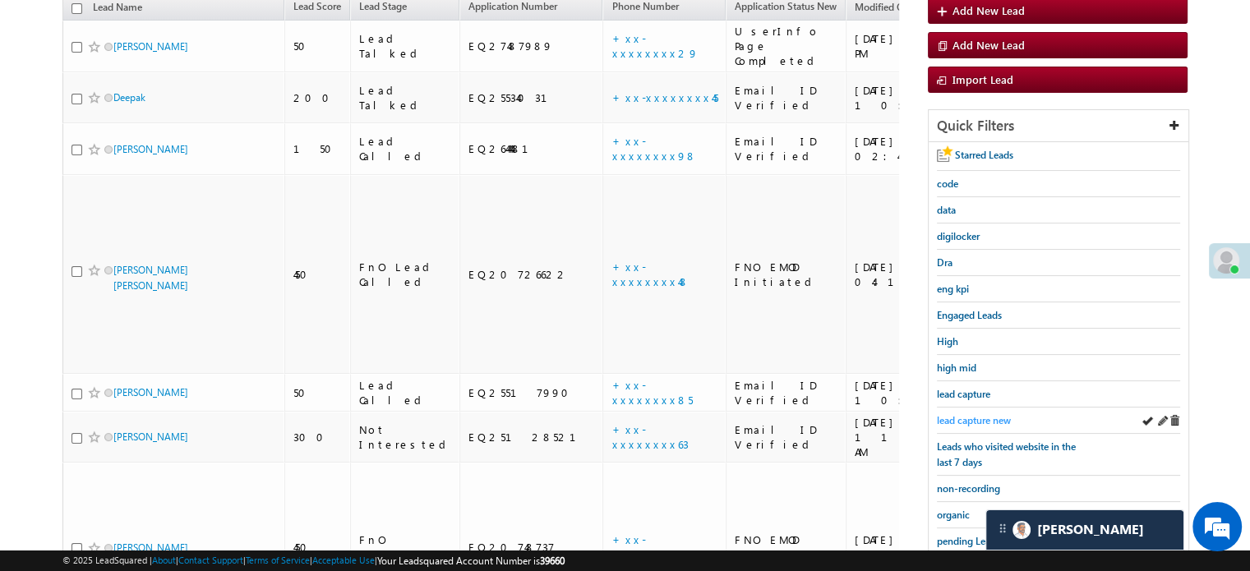
click at [986, 418] on span "lead capture new" at bounding box center [974, 420] width 74 height 12
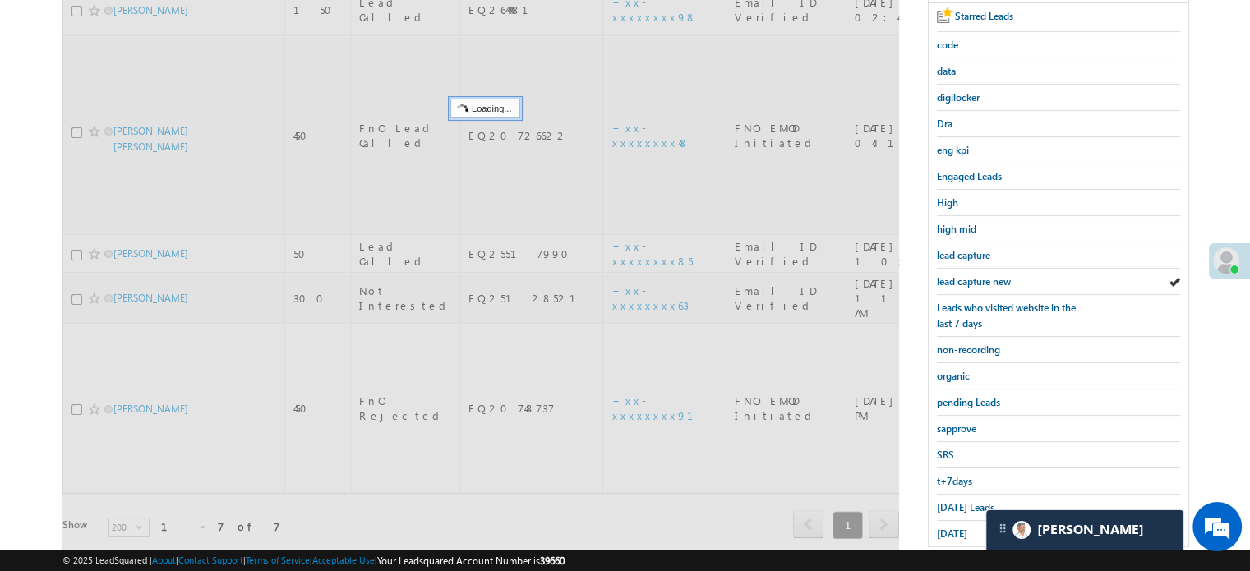
scroll to position [353, 0]
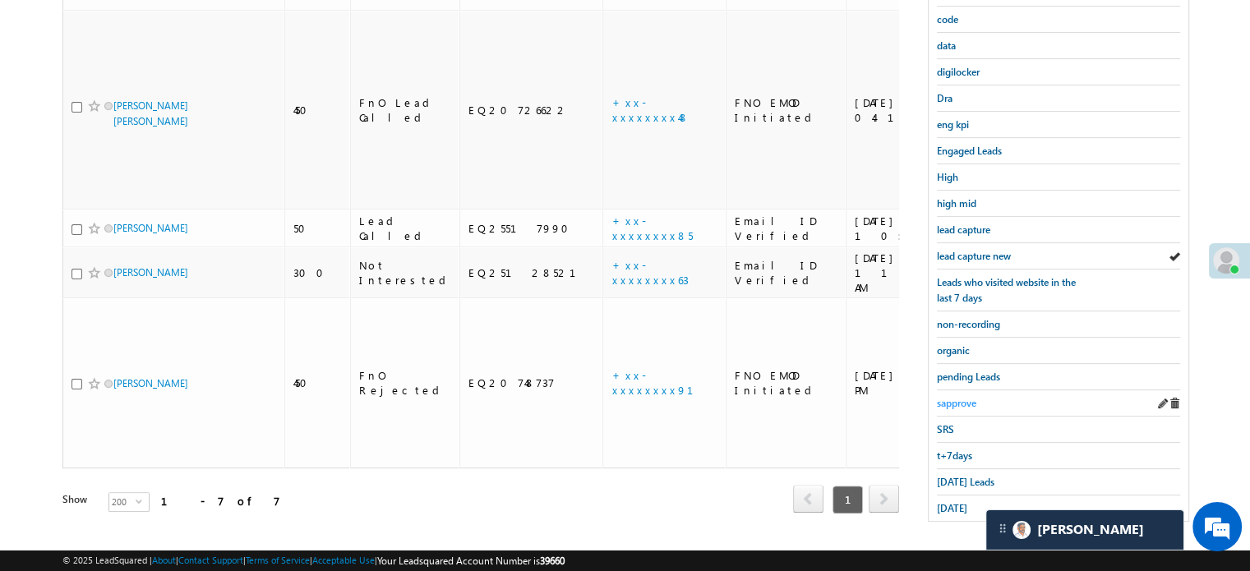
click at [971, 397] on span "sapprove" at bounding box center [956, 403] width 39 height 12
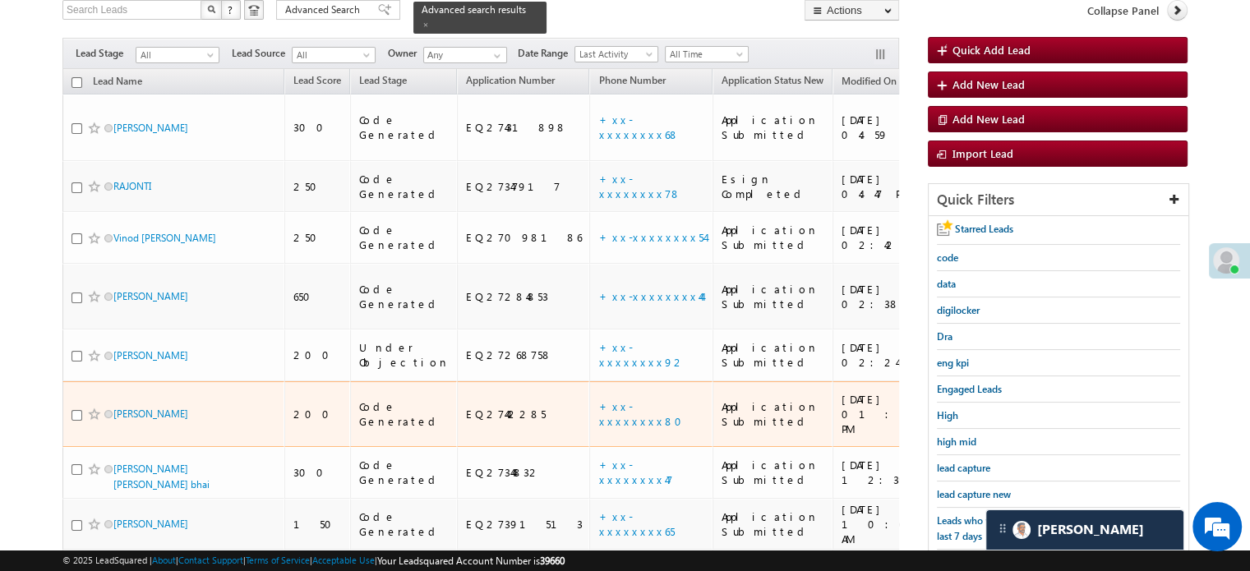
scroll to position [0, 0]
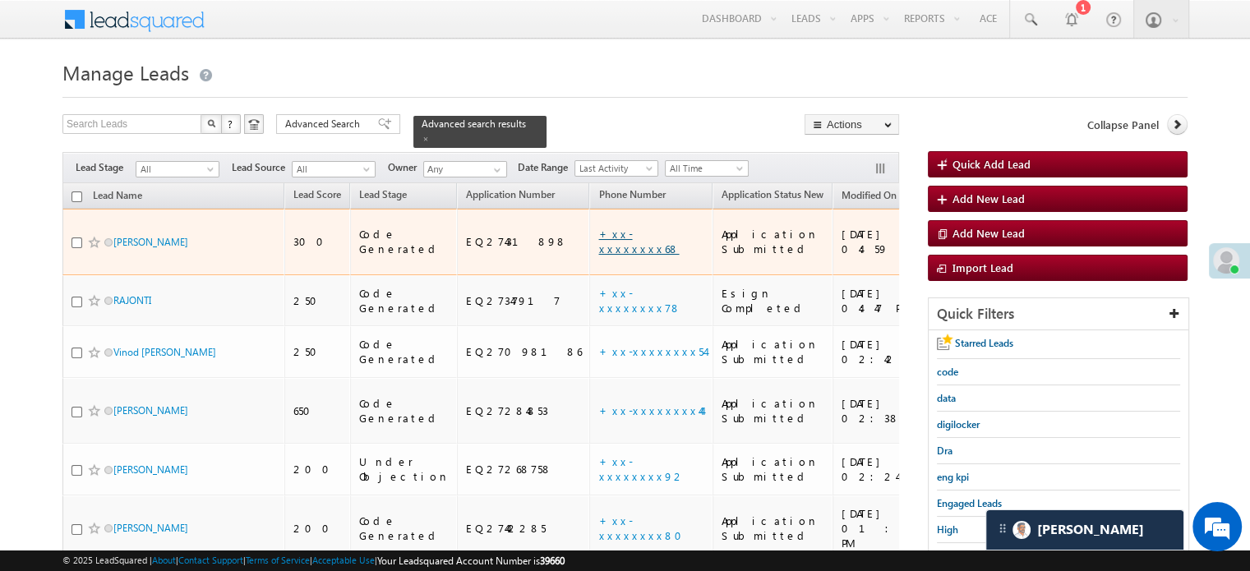
click at [598, 227] on link "+xx-xxxxxxxx68" at bounding box center [638, 241] width 81 height 29
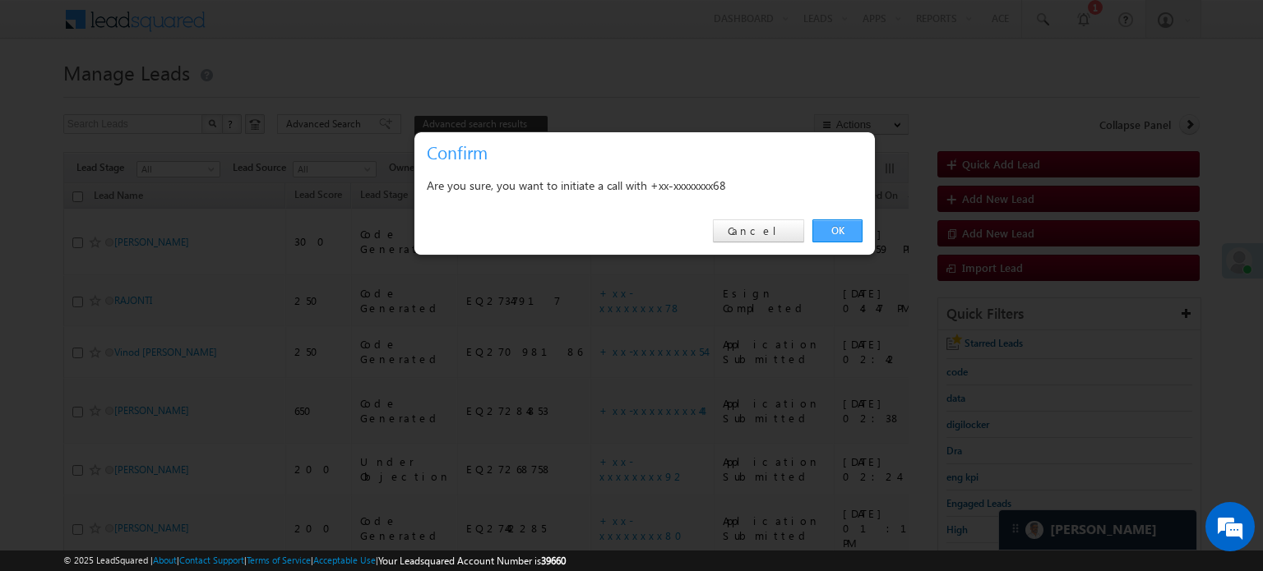
click at [839, 229] on link "OK" at bounding box center [837, 231] width 50 height 23
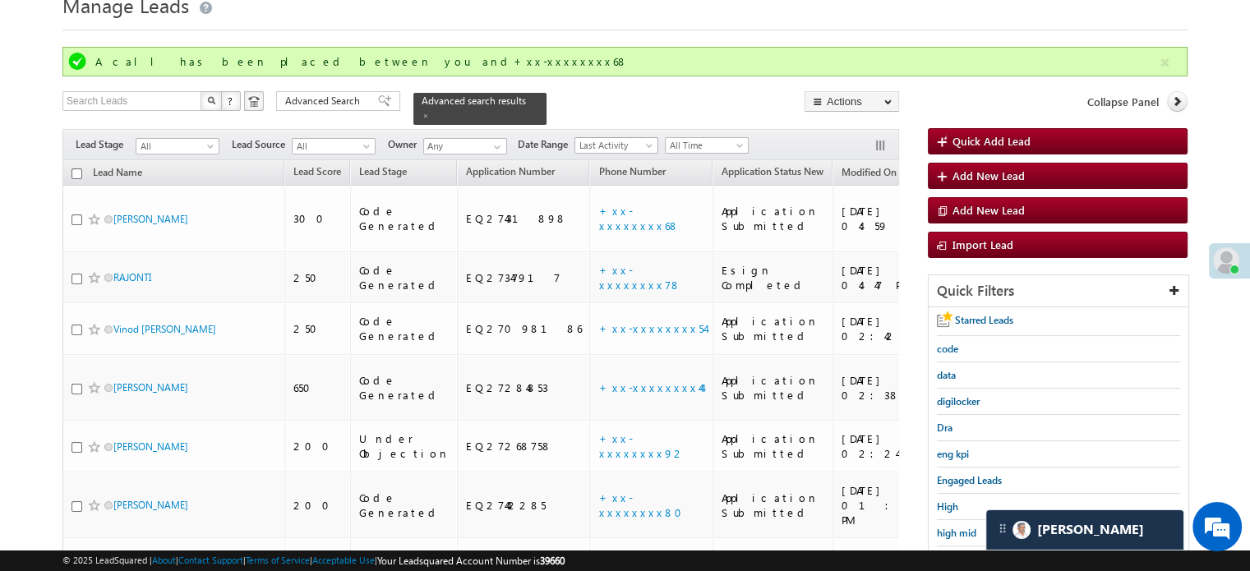
scroll to position [164, 0]
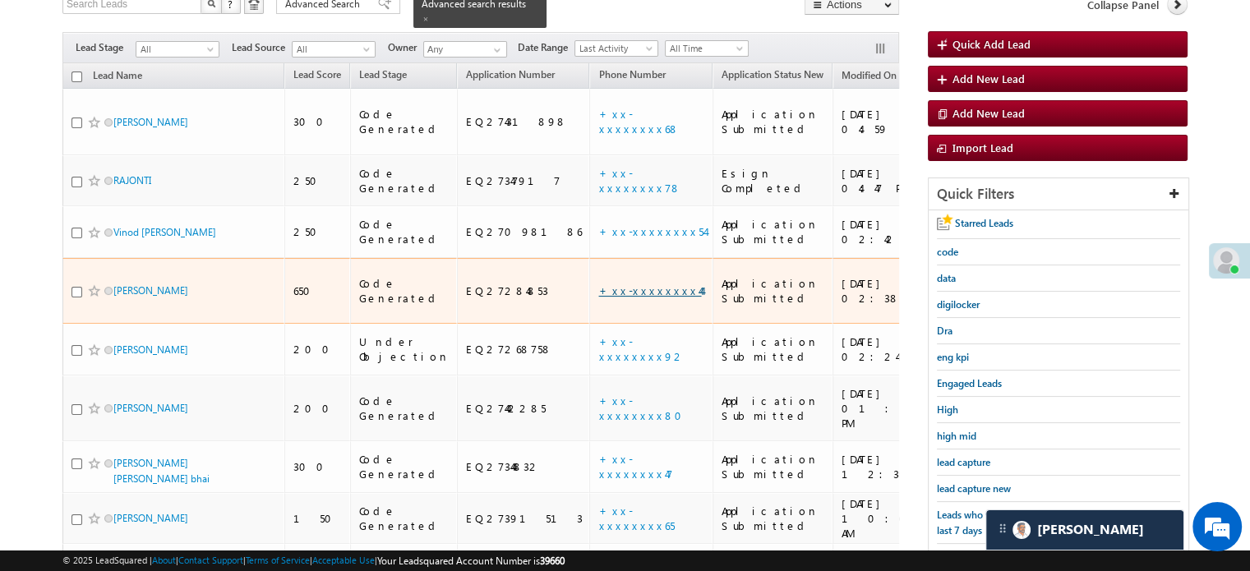
click at [598, 284] on link "+xx-xxxxxxxx44" at bounding box center [649, 291] width 103 height 14
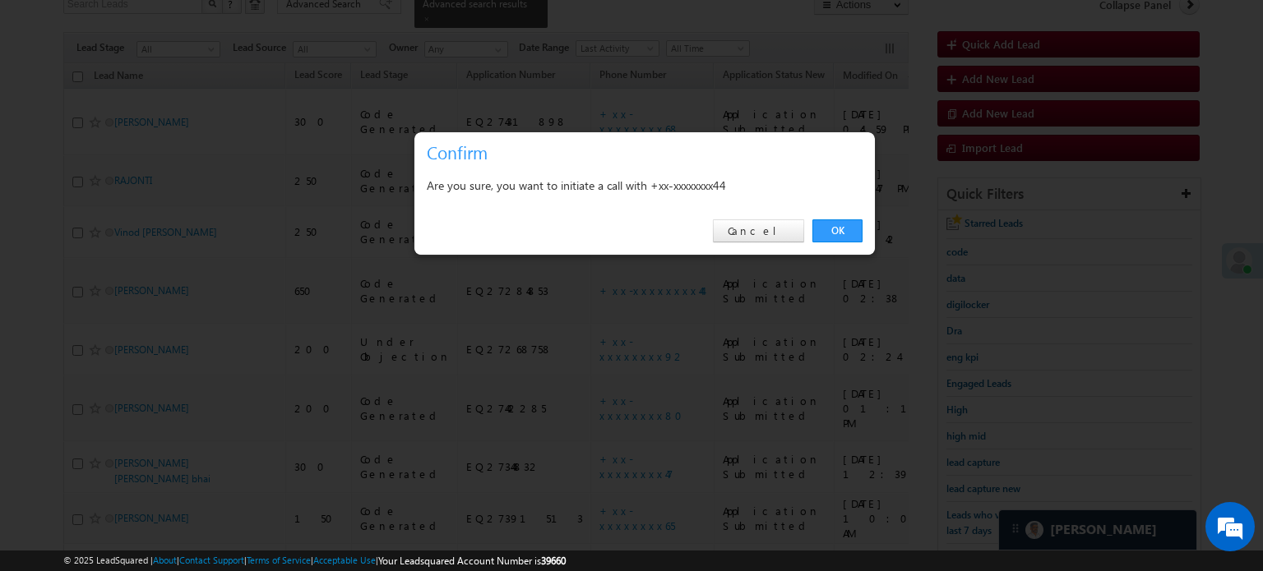
click at [840, 243] on div "OK Cancel" at bounding box center [644, 231] width 460 height 47
click at [840, 234] on link "OK" at bounding box center [837, 231] width 50 height 23
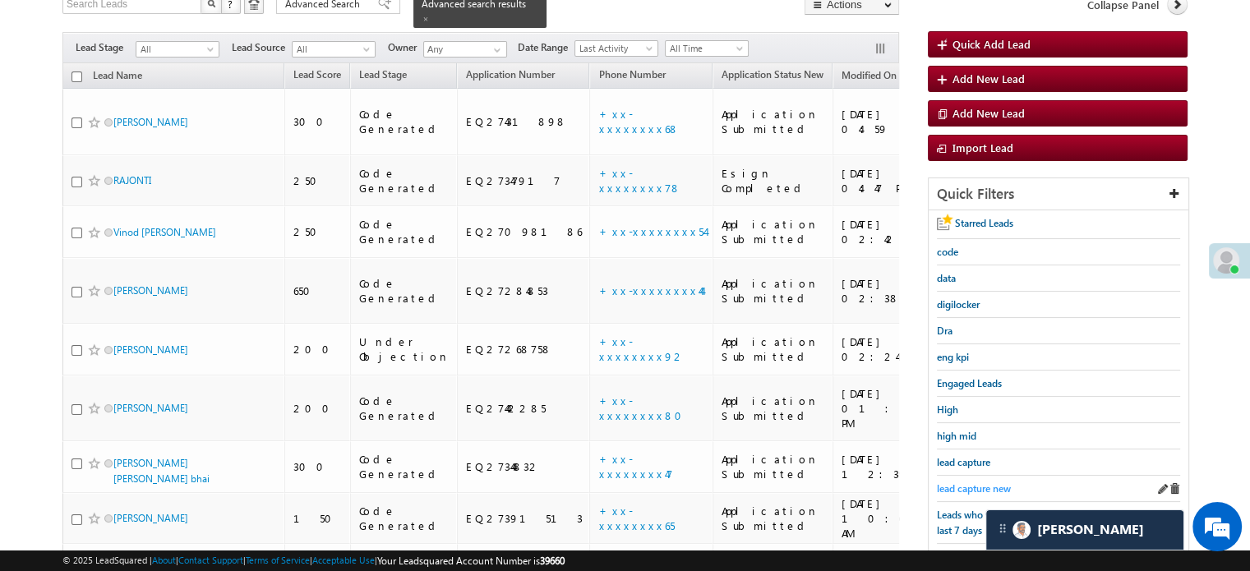
click at [987, 483] on span "lead capture new" at bounding box center [974, 489] width 74 height 12
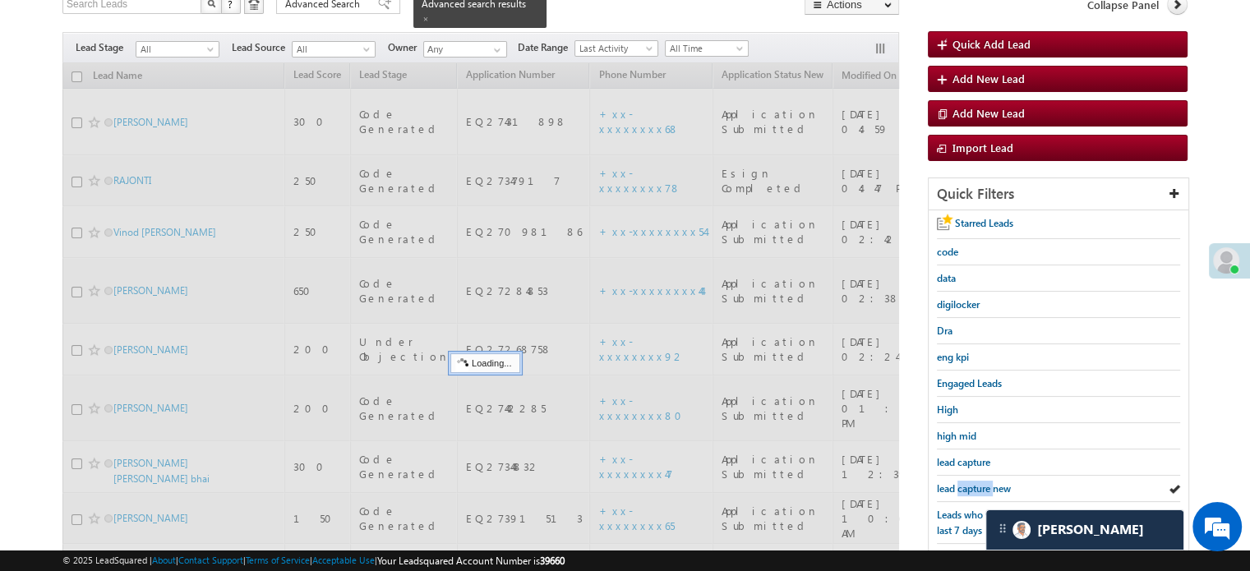
click at [987, 483] on span "lead capture new" at bounding box center [974, 489] width 74 height 12
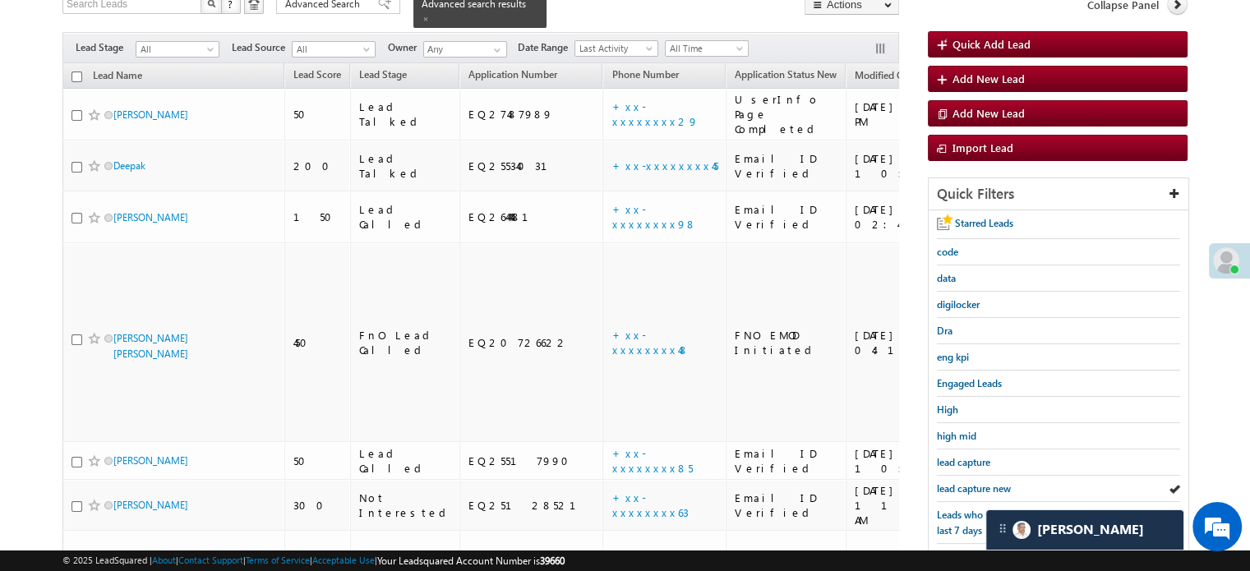
scroll to position [353, 0]
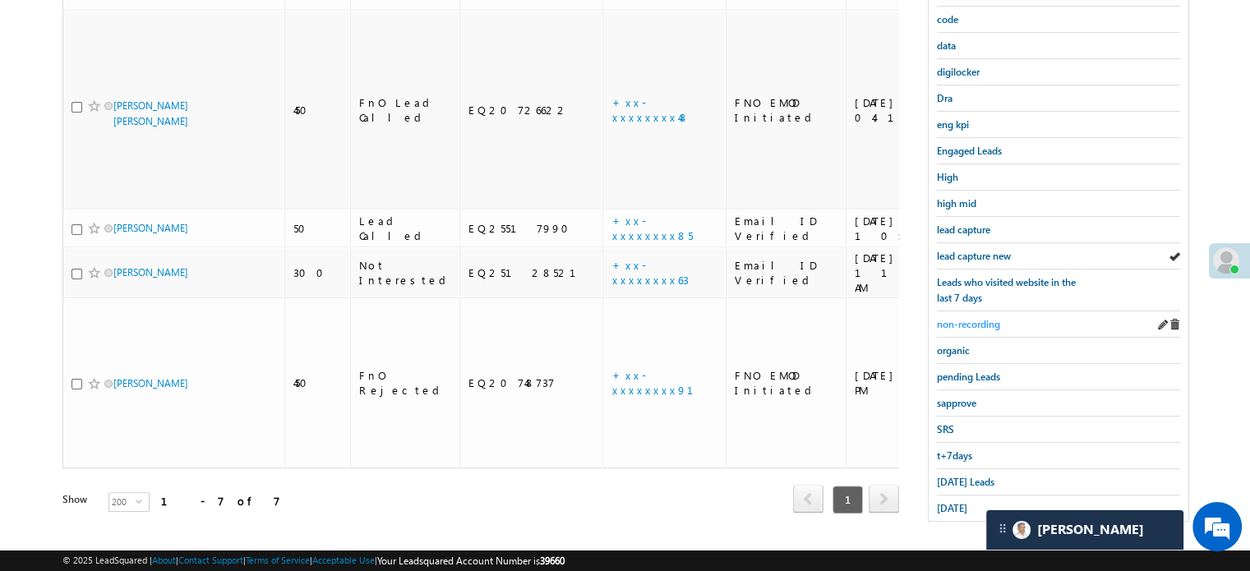
click at [974, 318] on span "non-recording" at bounding box center [968, 324] width 63 height 12
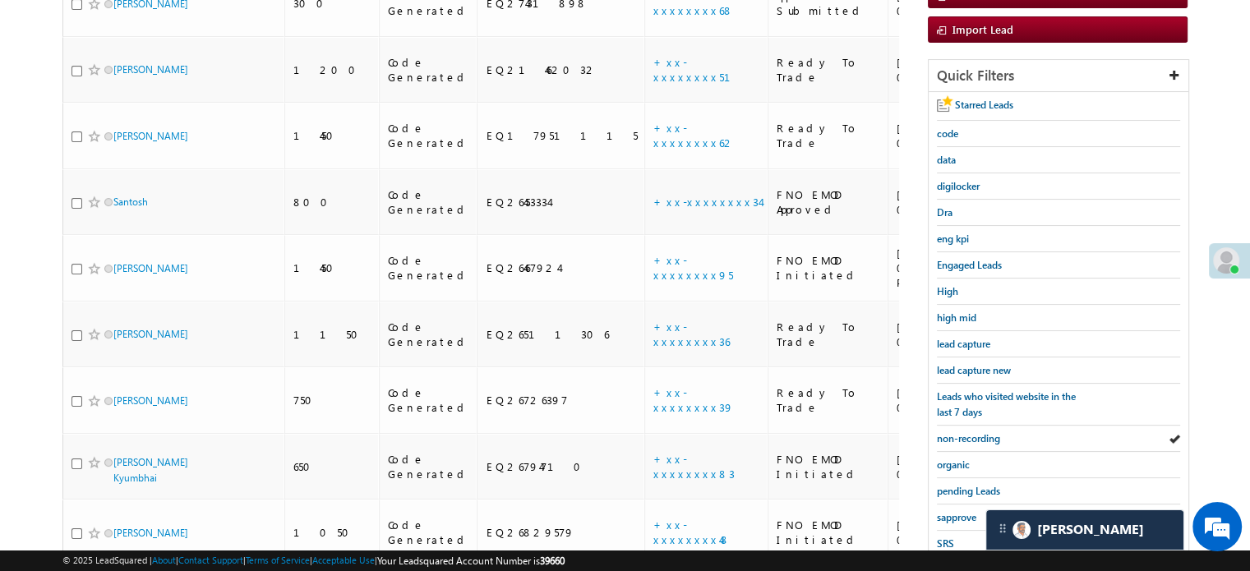
scroll to position [203, 0]
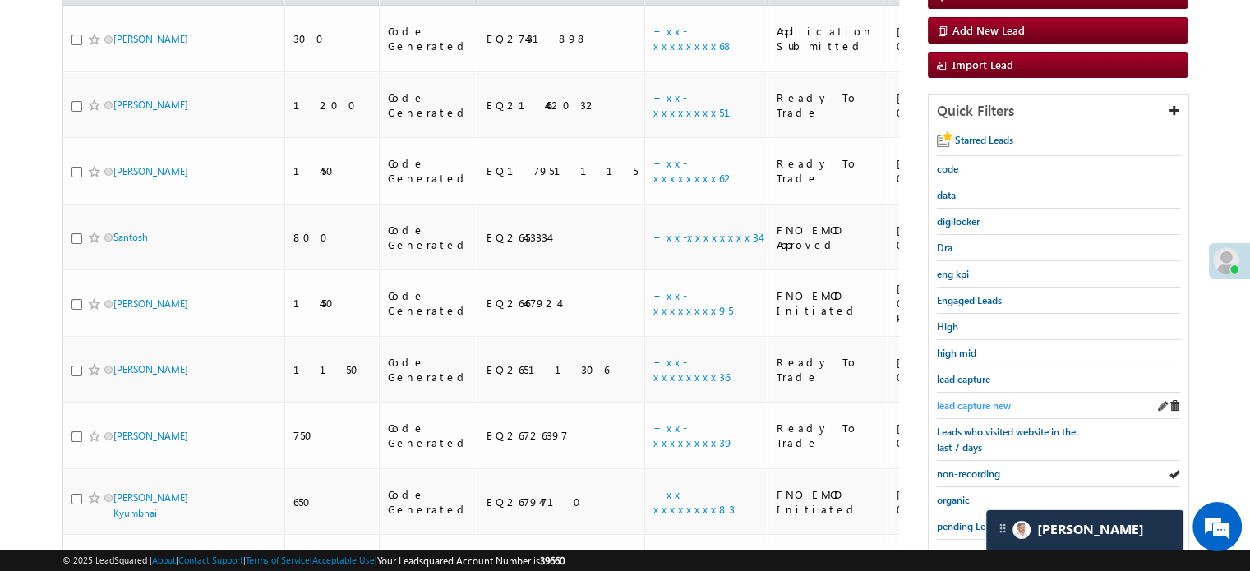
click at [1000, 400] on span "lead capture new" at bounding box center [974, 406] width 74 height 12
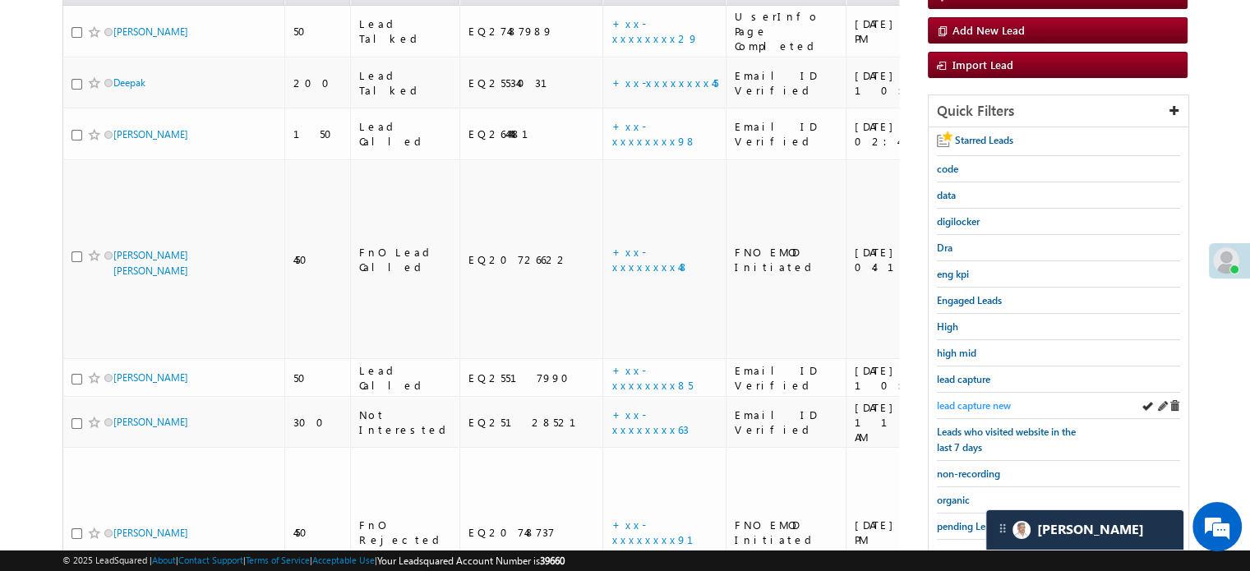
click at [980, 400] on span "lead capture new" at bounding box center [974, 406] width 74 height 12
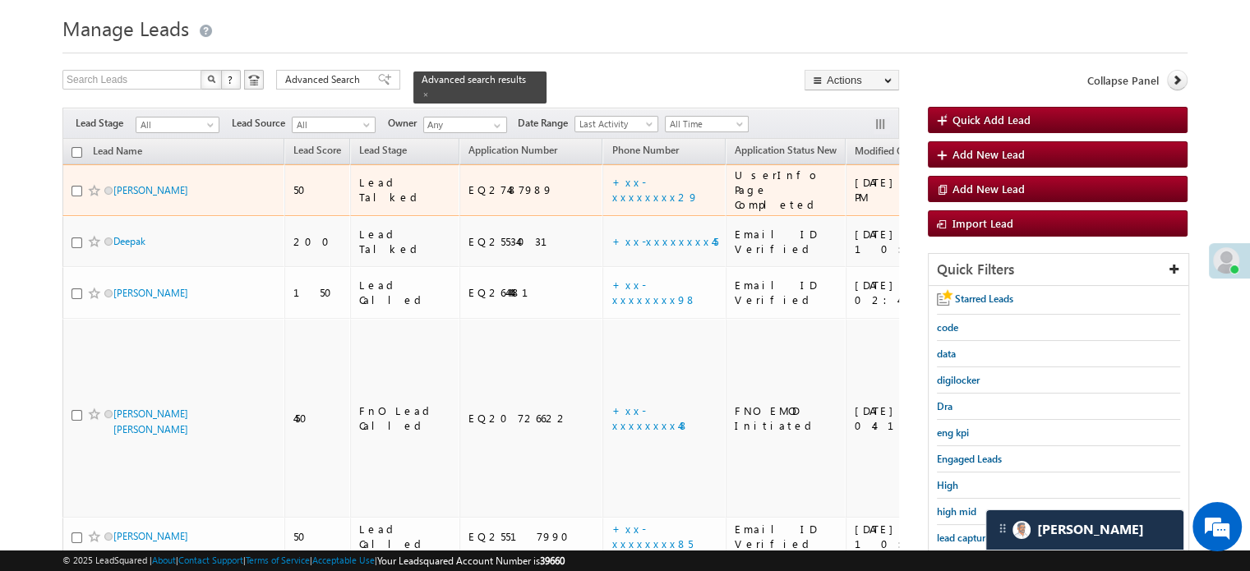
scroll to position [164, 0]
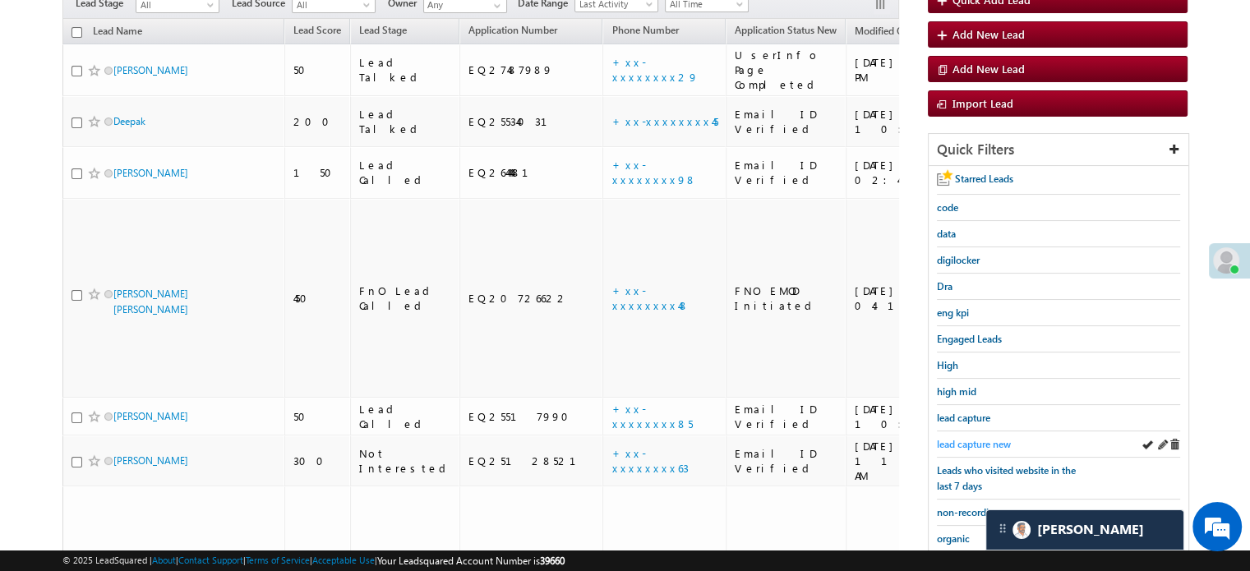
click at [975, 438] on span "lead capture new" at bounding box center [974, 444] width 74 height 12
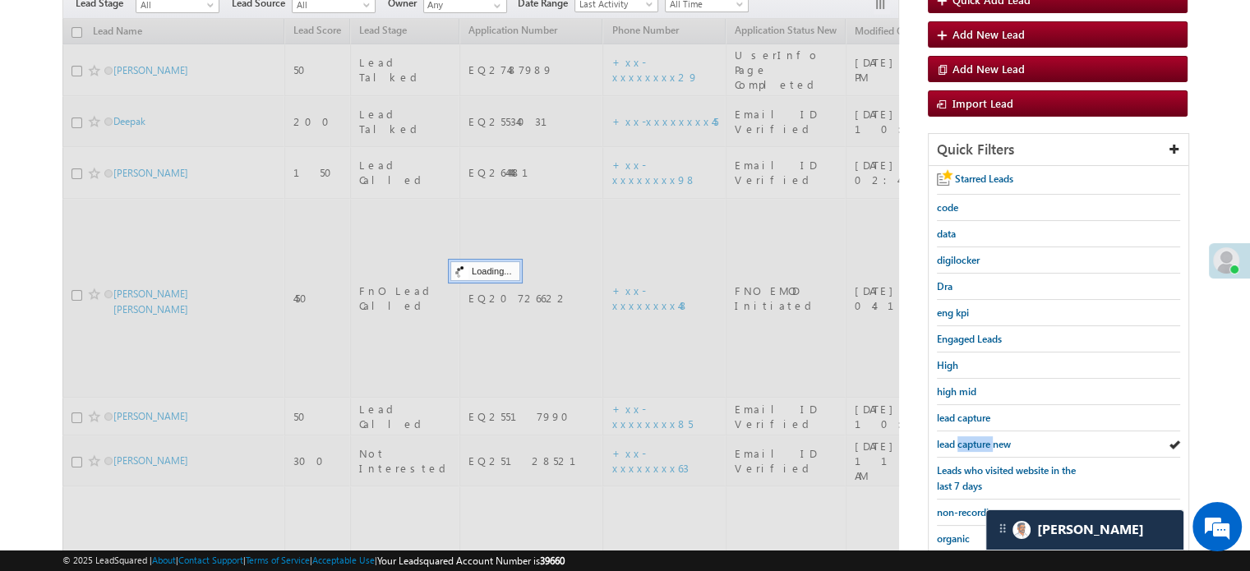
click at [975, 438] on span "lead capture new" at bounding box center [974, 444] width 74 height 12
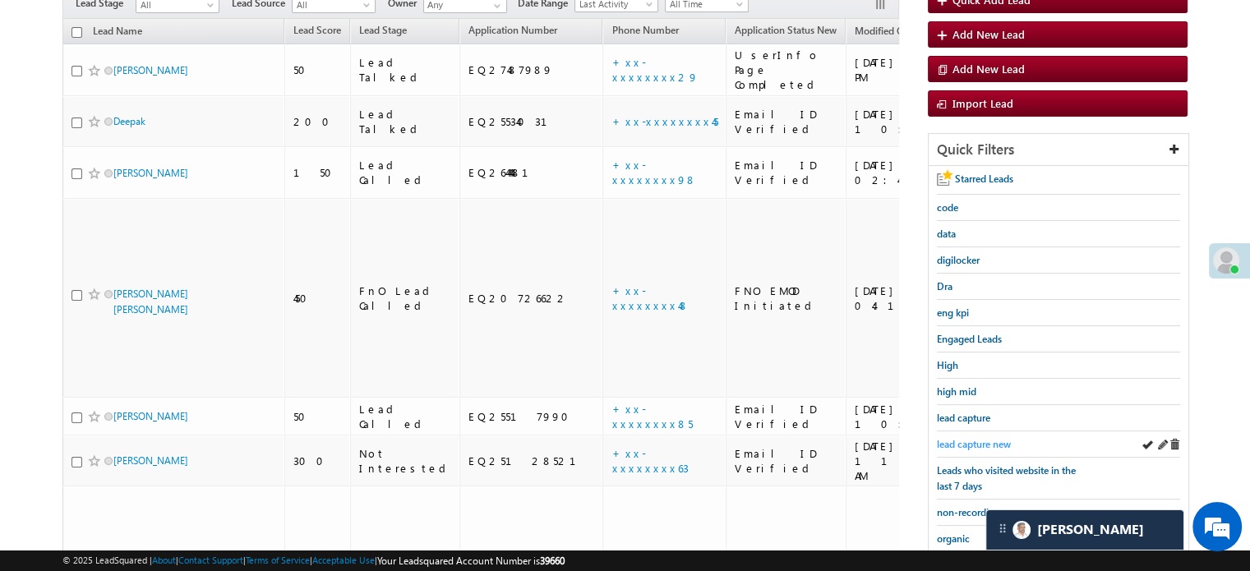
click at [990, 446] on span "lead capture new" at bounding box center [974, 444] width 74 height 12
click at [987, 446] on span "lead capture new" at bounding box center [974, 444] width 74 height 12
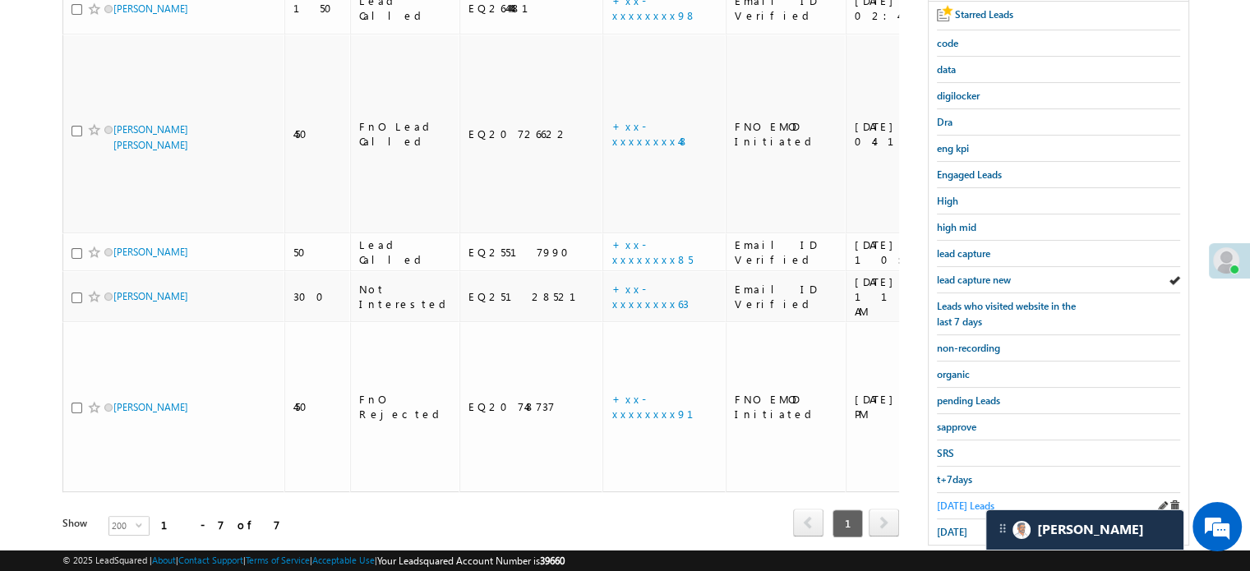
click at [957, 501] on span "Today's Leads" at bounding box center [966, 506] width 58 height 12
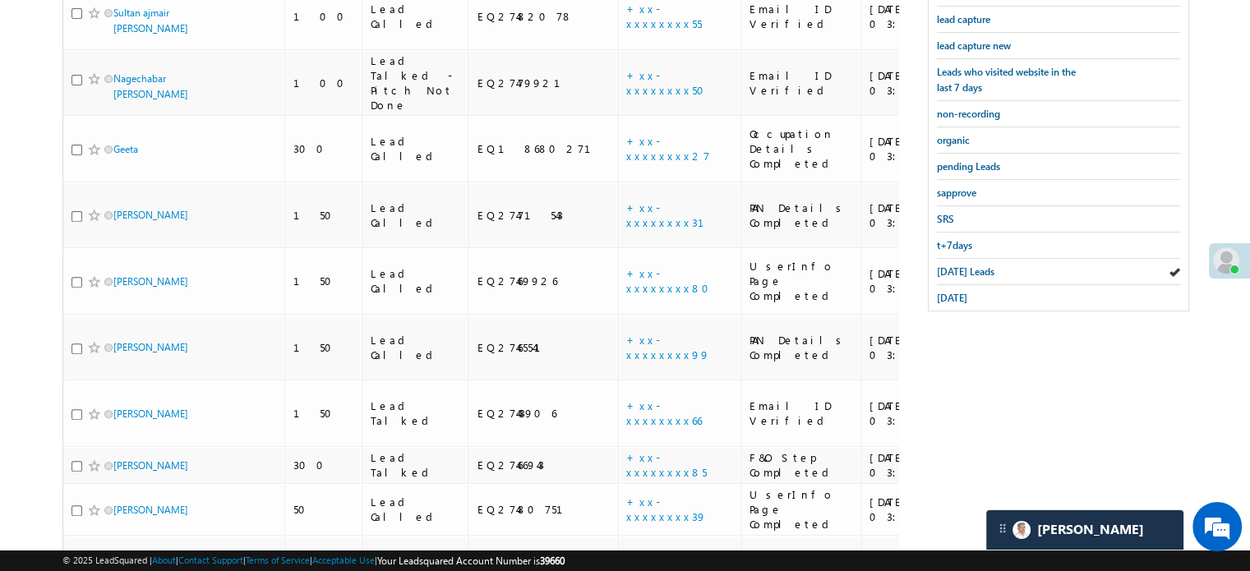
scroll to position [380, 0]
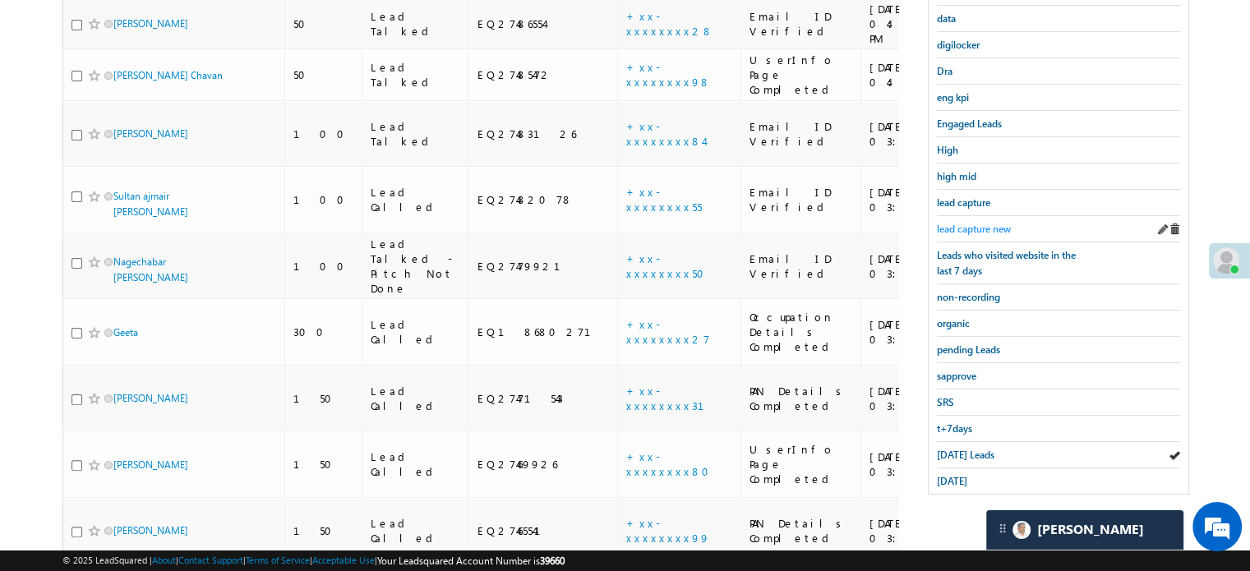
click at [951, 221] on link "lead capture new" at bounding box center [974, 229] width 74 height 16
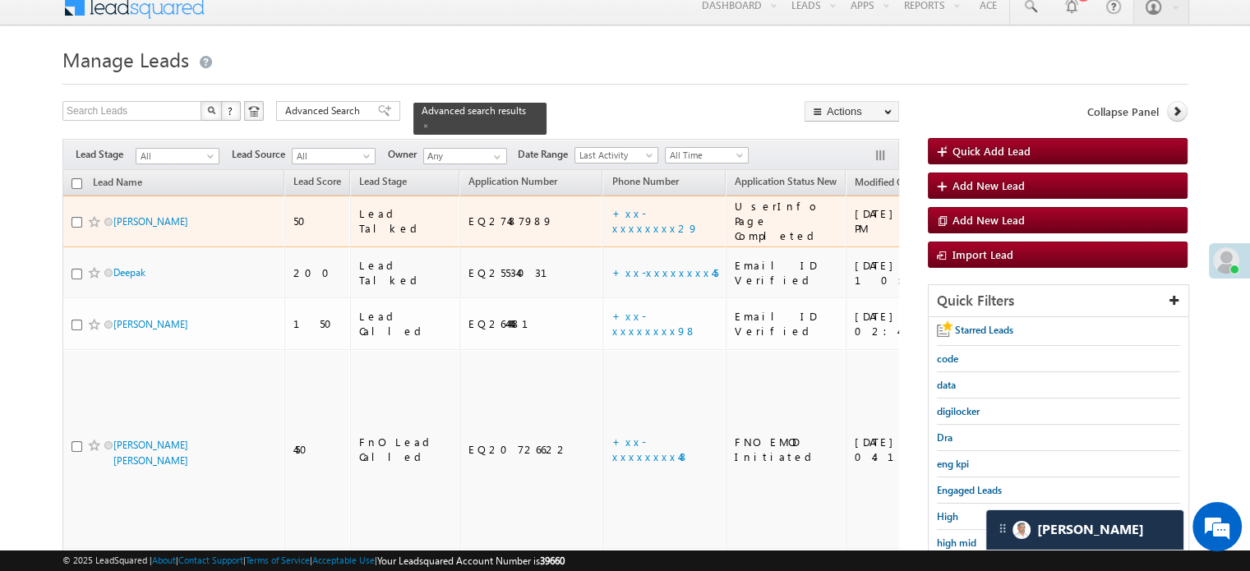
scroll to position [247, 0]
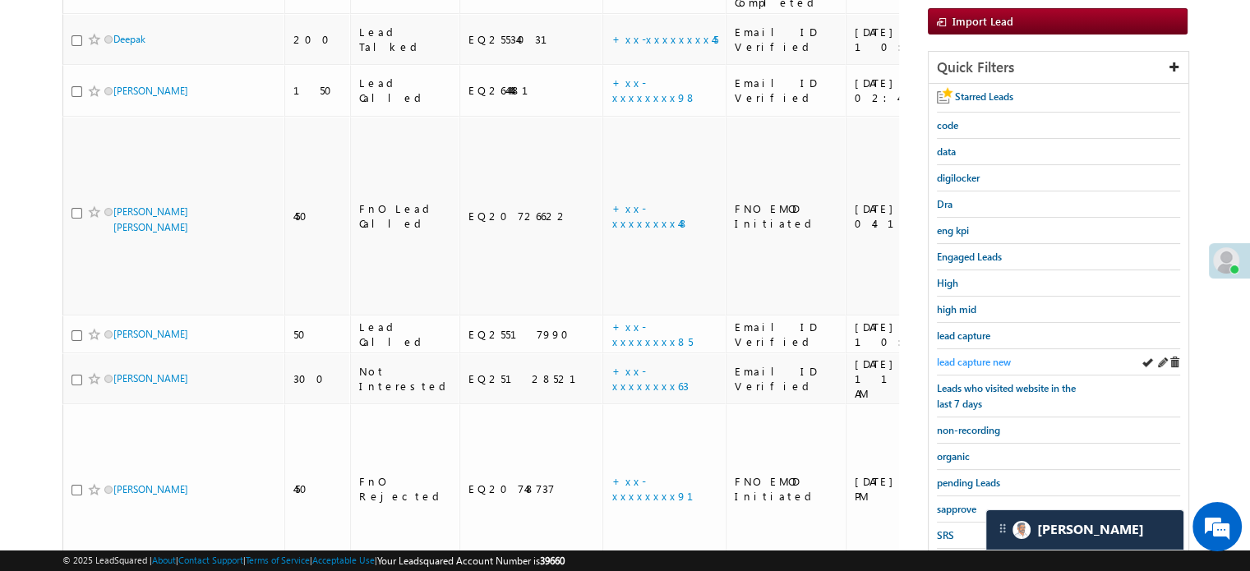
click at [976, 360] on span "lead capture new" at bounding box center [974, 362] width 74 height 12
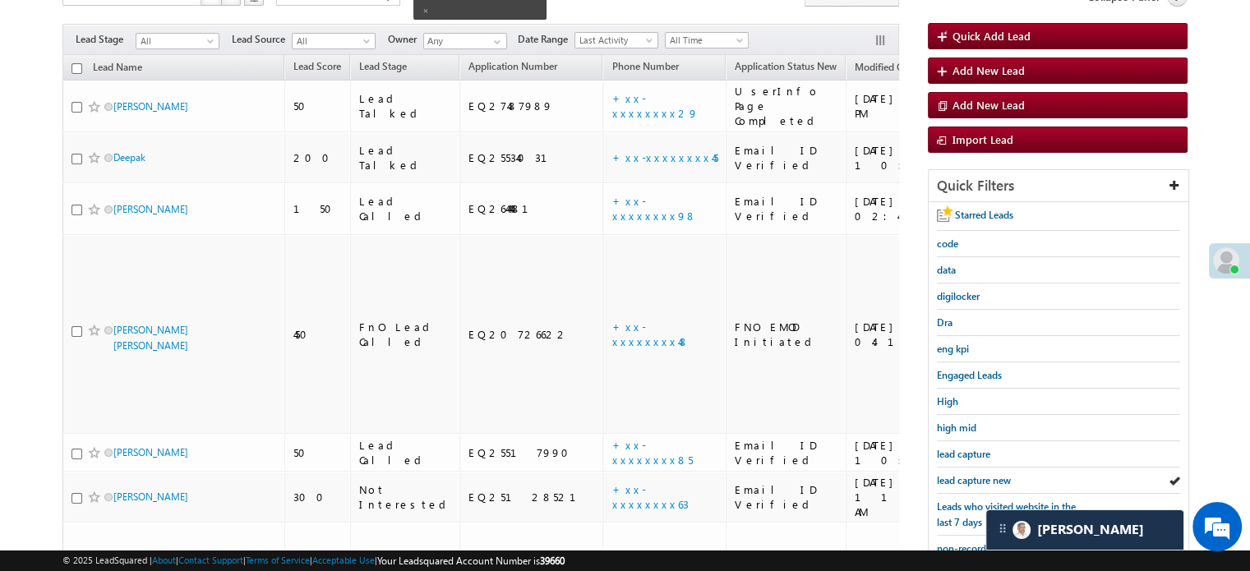
scroll to position [329, 0]
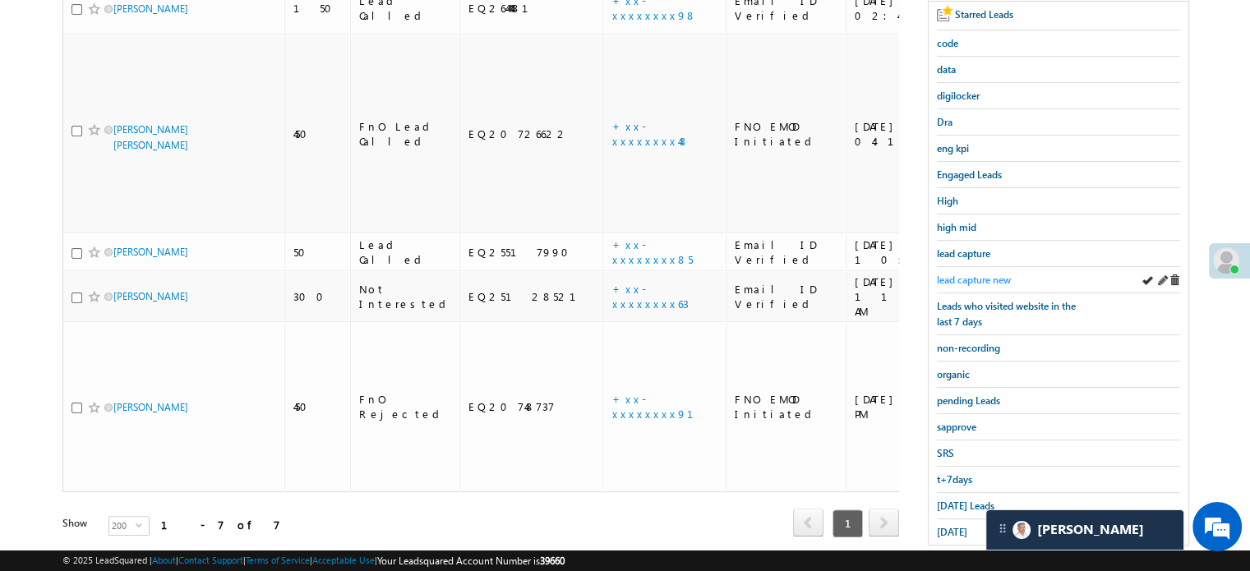
click at [973, 276] on span "lead capture new" at bounding box center [974, 280] width 74 height 12
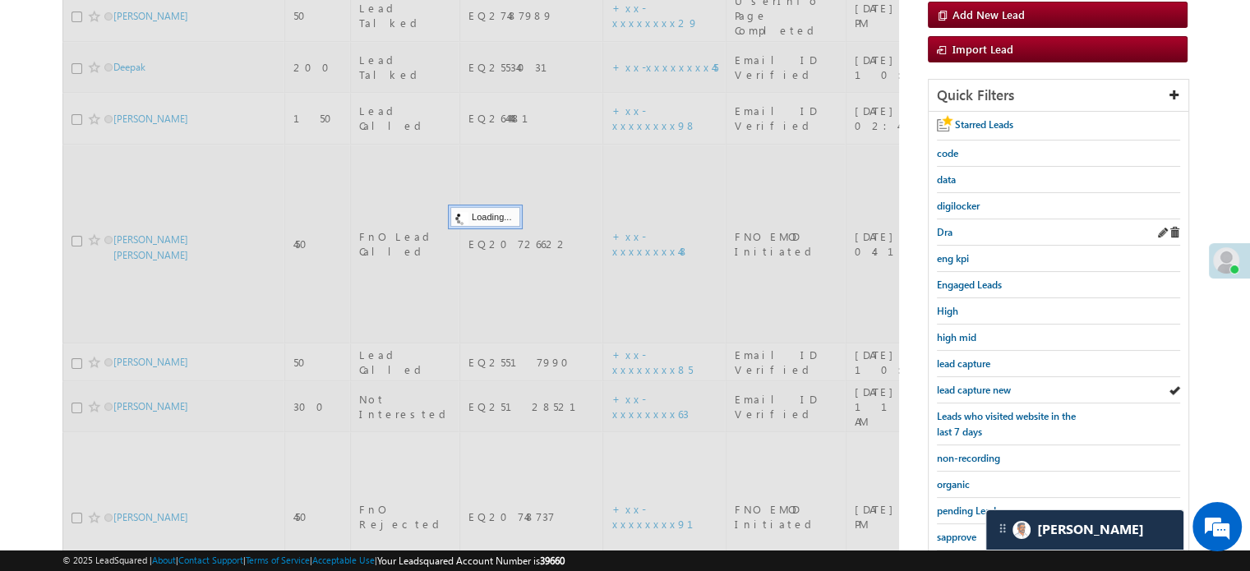
scroll to position [82, 0]
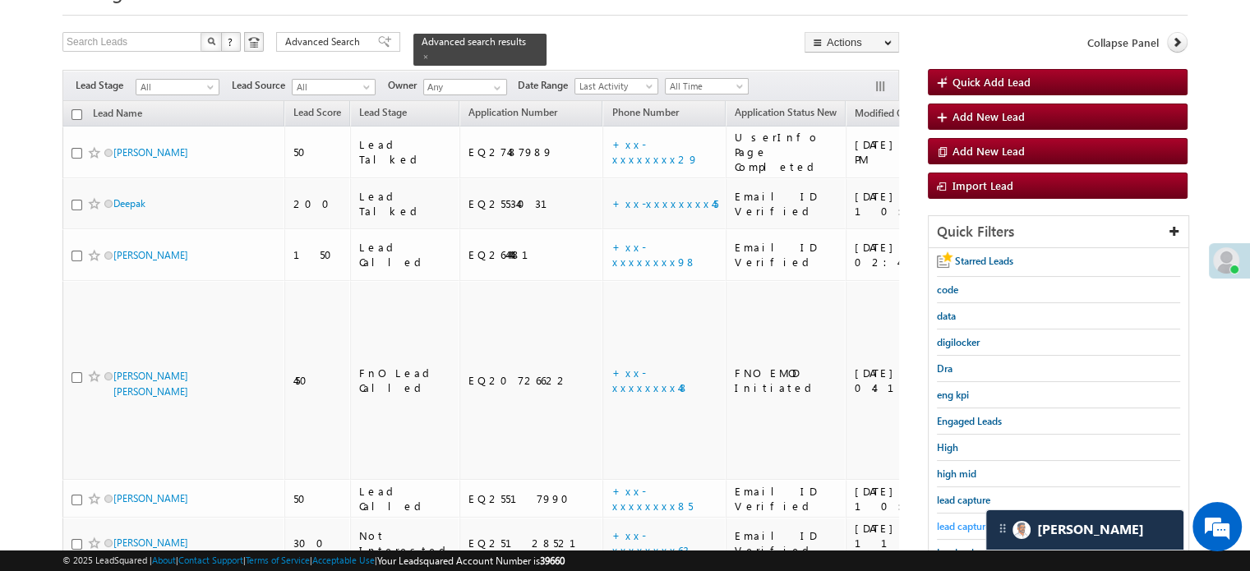
click at [972, 523] on span "lead capture new" at bounding box center [974, 526] width 74 height 12
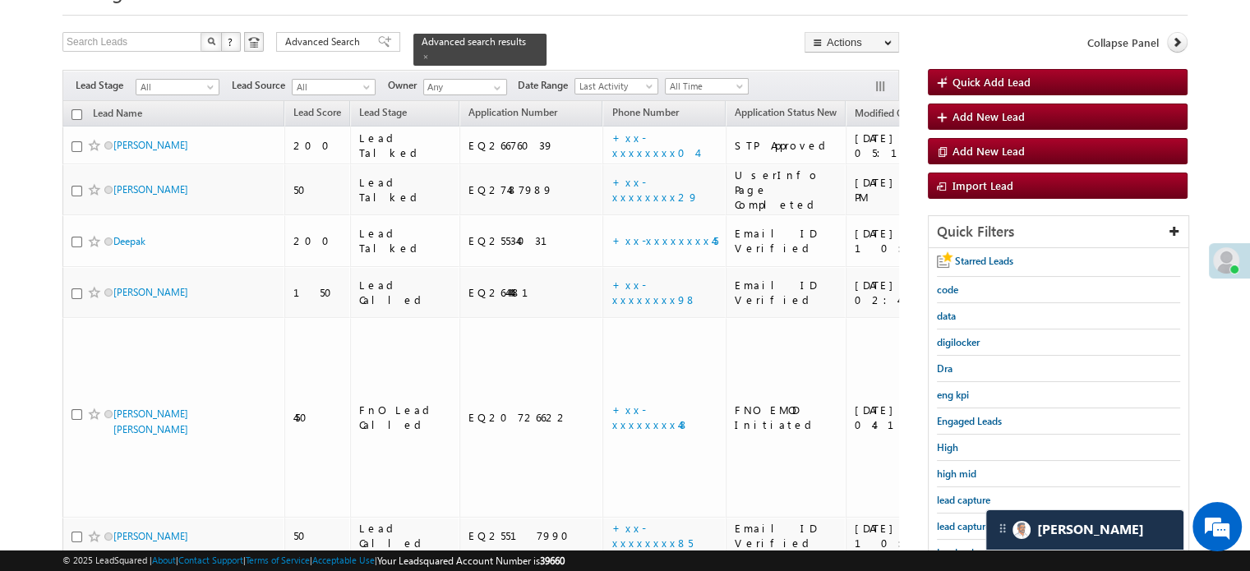
click at [972, 523] on span "lead capture new" at bounding box center [974, 526] width 74 height 12
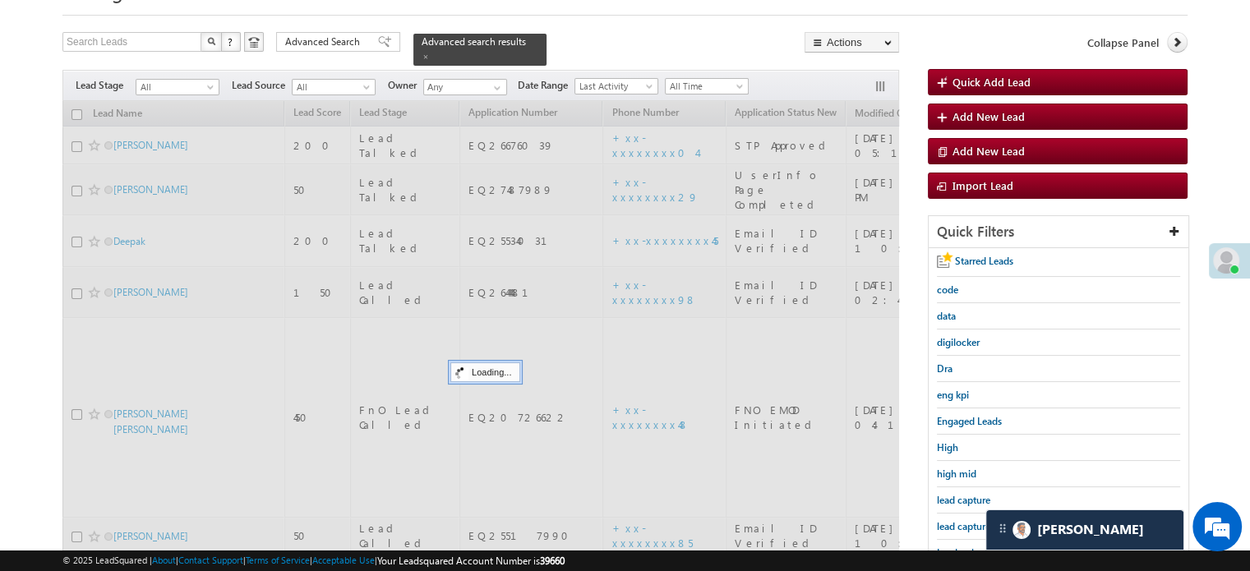
click at [972, 523] on span "lead capture new" at bounding box center [974, 526] width 74 height 12
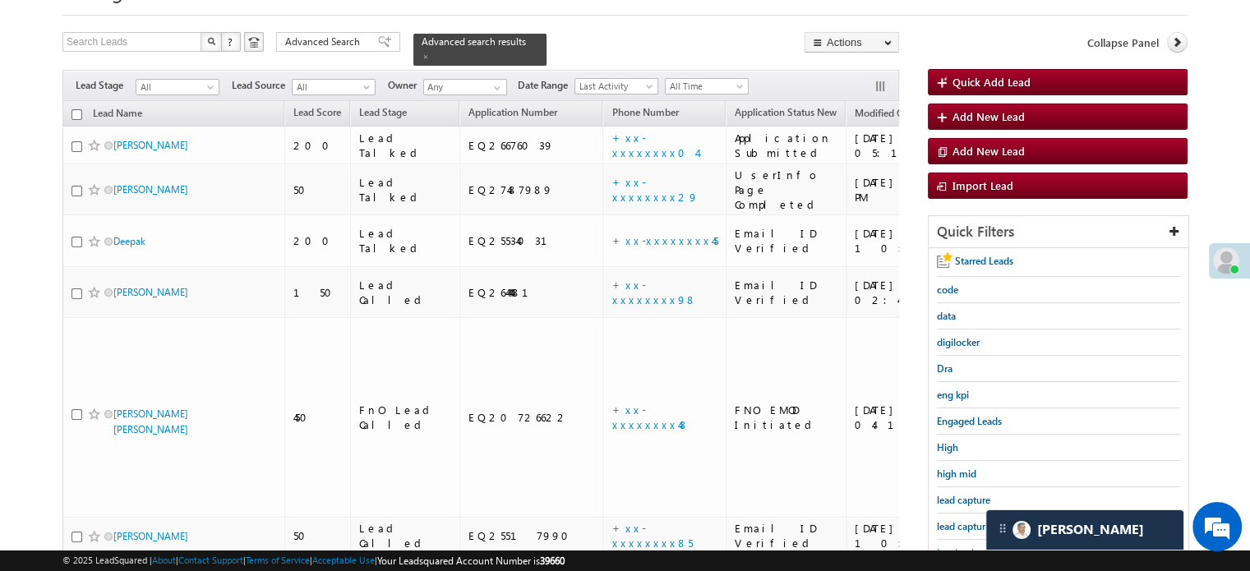
click at [957, 547] on span "Leads who visited website in the last 7 days" at bounding box center [1006, 561] width 139 height 28
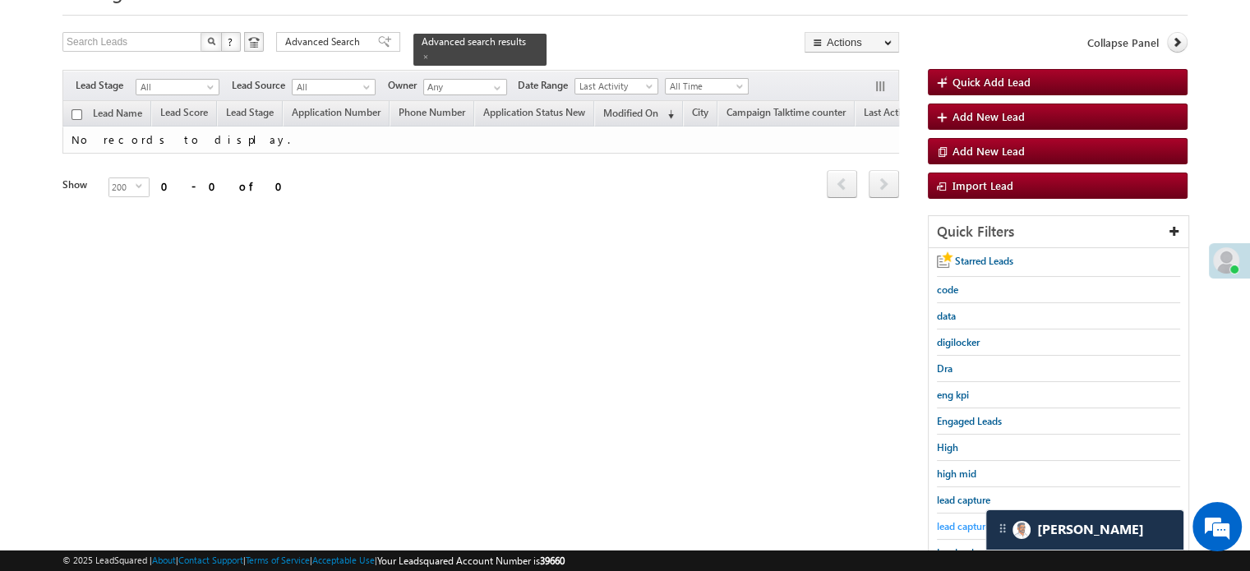
click at [961, 521] on span "lead capture new" at bounding box center [974, 526] width 74 height 12
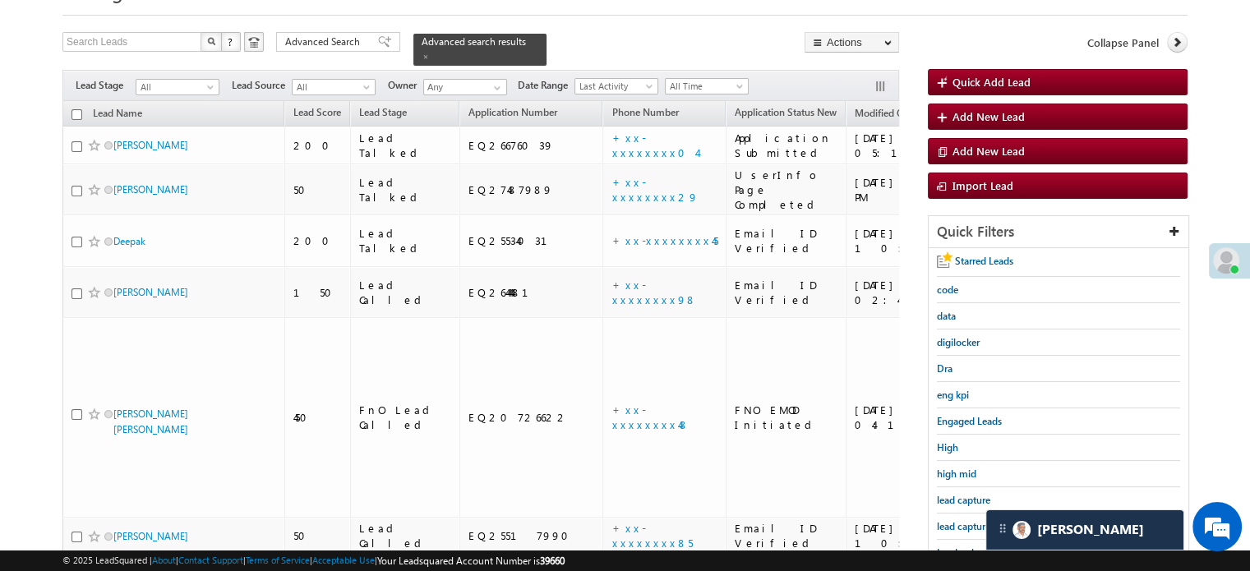
drag, startPoint x: 622, startPoint y: 22, endPoint x: 43, endPoint y: 198, distance: 605.7
click at [43, 198] on body "Menu Priya Rathore priya .rath ore@a ngelb rokin g.com" at bounding box center [625, 393] width 1250 height 950
click at [982, 520] on span "lead capture new" at bounding box center [974, 526] width 74 height 12
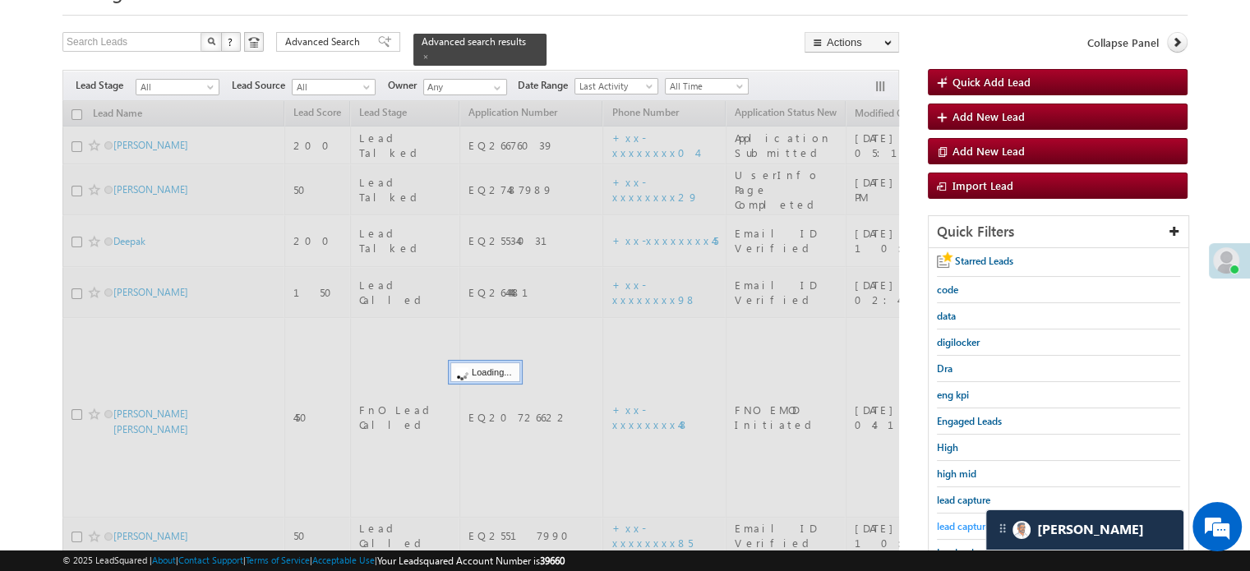
click at [977, 520] on span "lead capture new" at bounding box center [974, 526] width 74 height 12
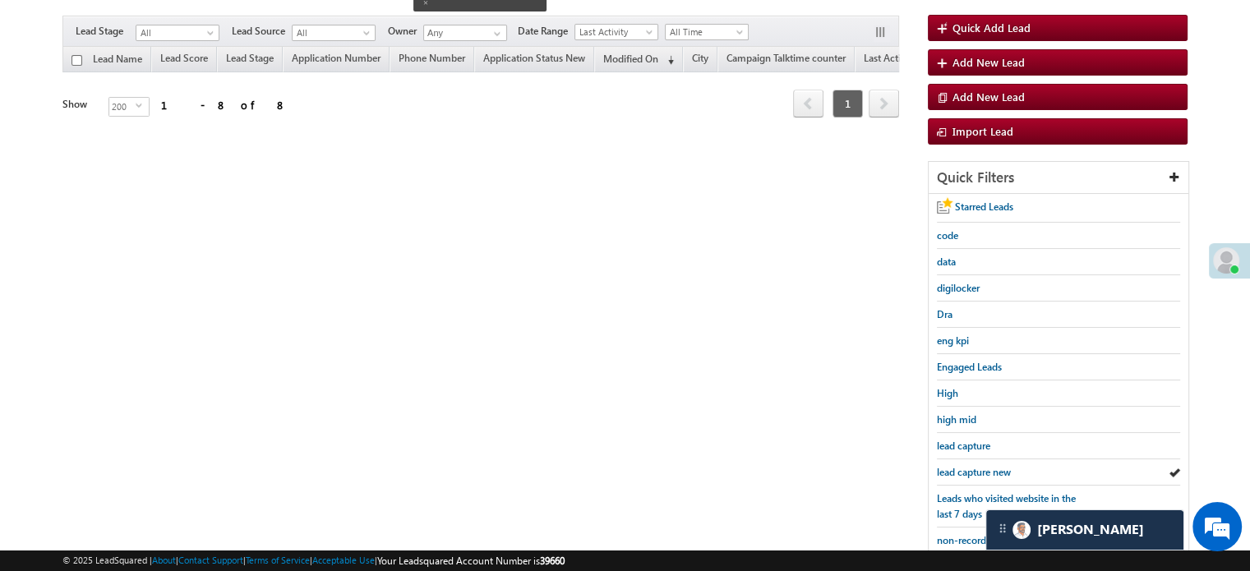
scroll to position [247, 0]
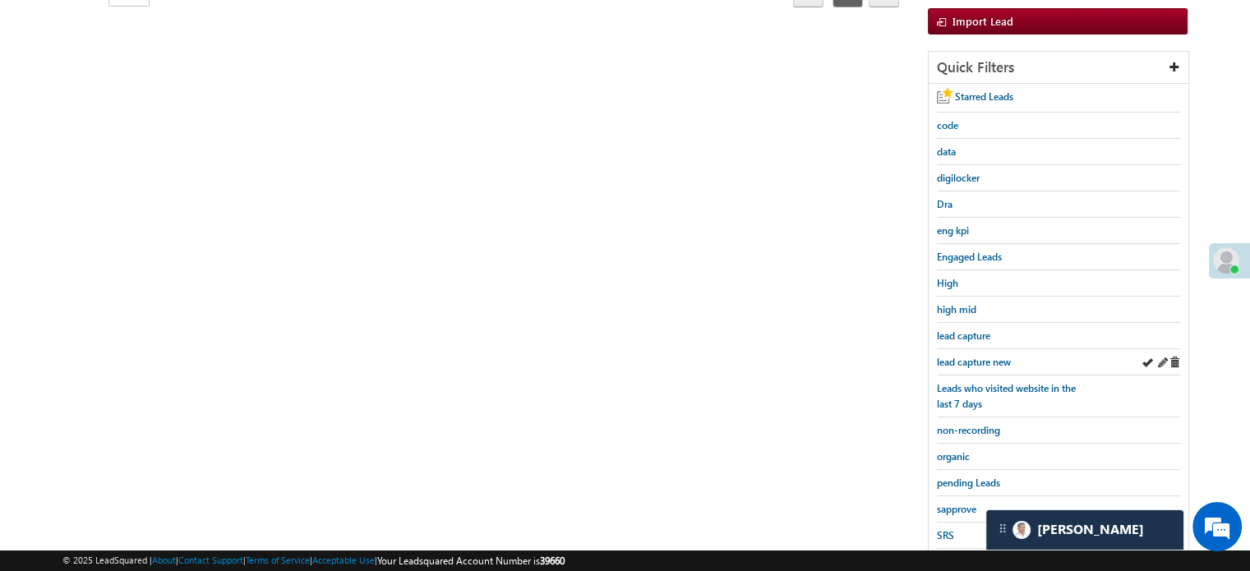
click at [969, 349] on div "lead capture new" at bounding box center [1058, 362] width 243 height 26
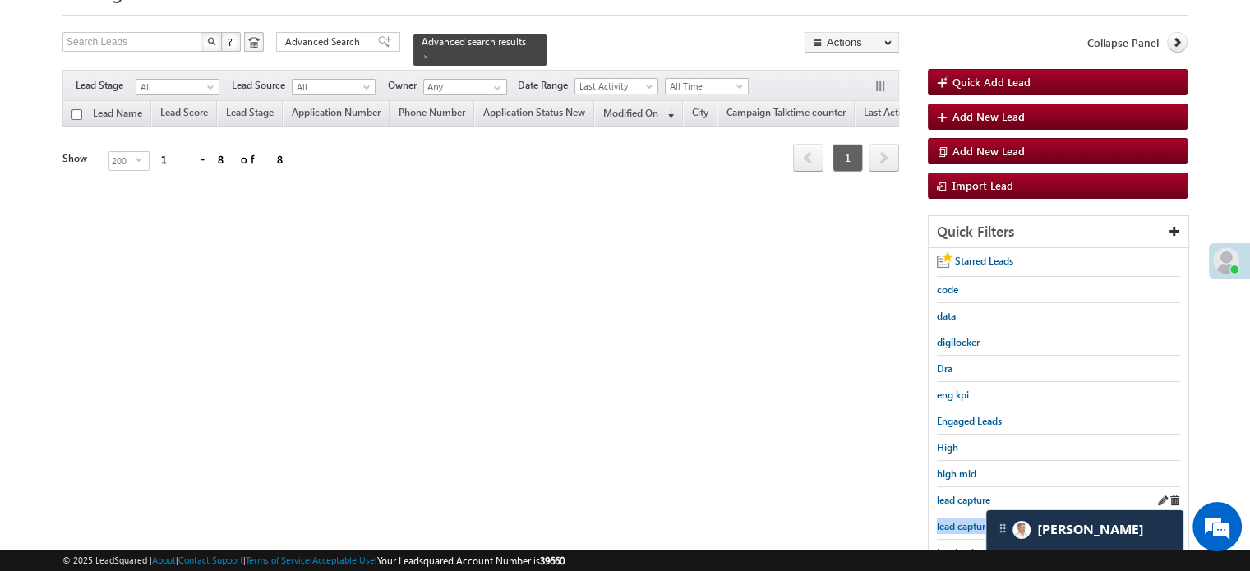
scroll to position [164, 0]
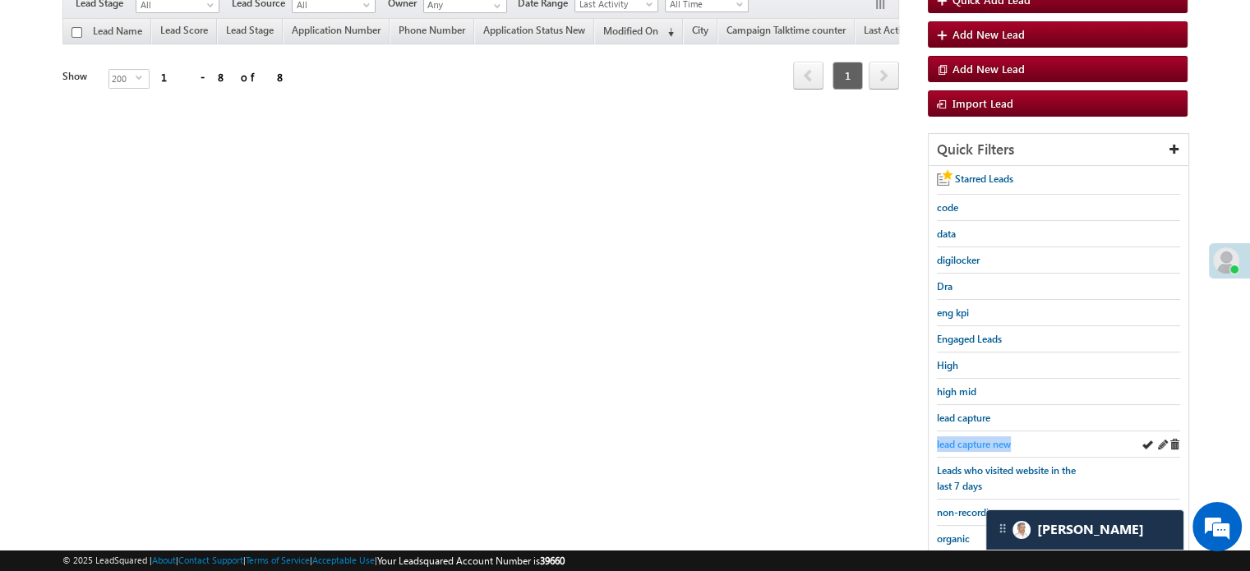
click at [963, 438] on span "lead capture new" at bounding box center [974, 444] width 74 height 12
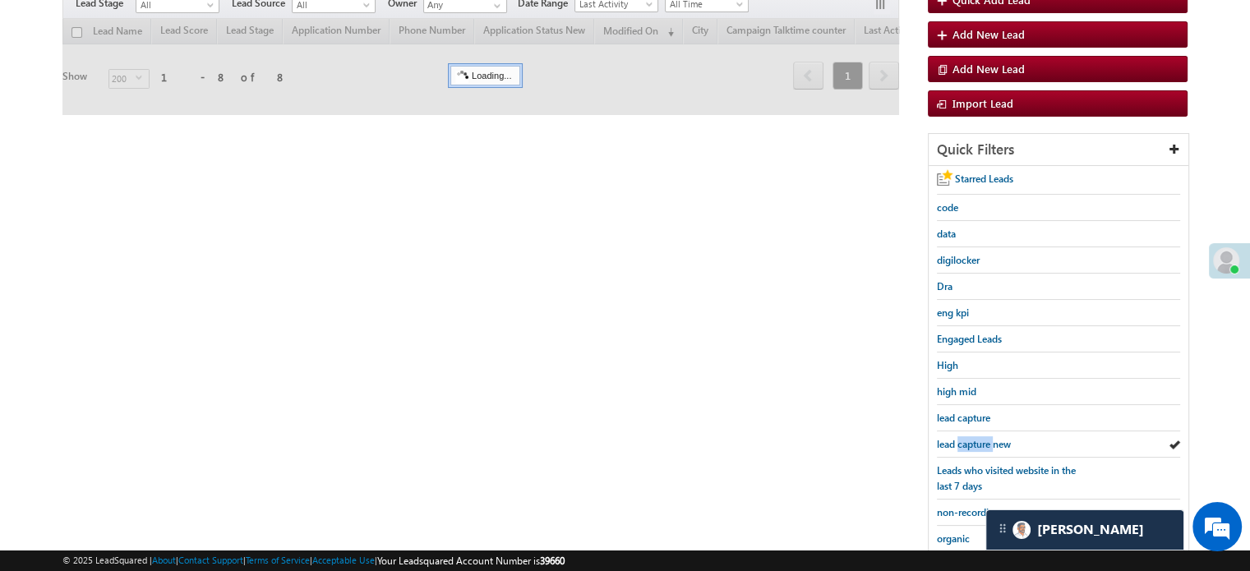
click at [963, 438] on span "lead capture new" at bounding box center [974, 444] width 74 height 12
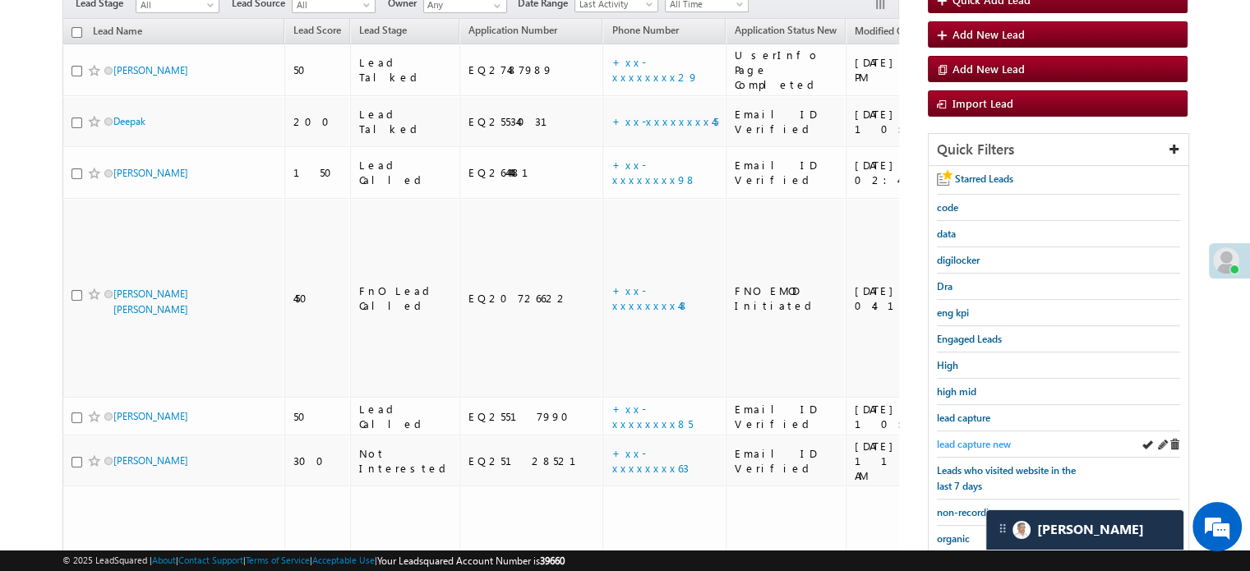
click at [954, 446] on link "lead capture new" at bounding box center [974, 445] width 74 height 16
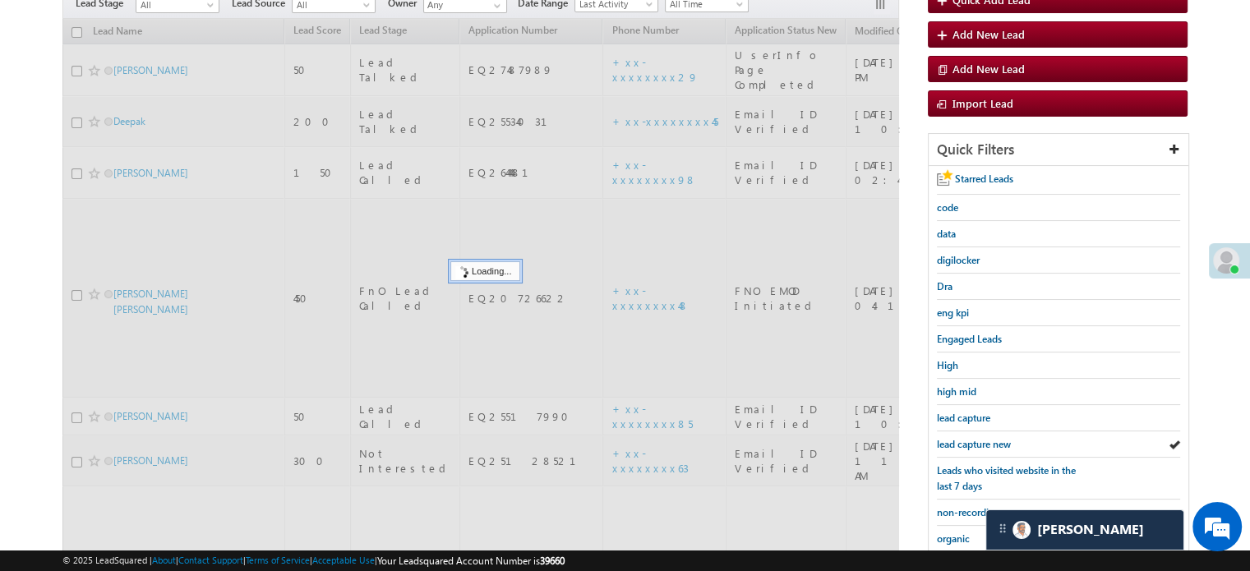
click at [956, 440] on span "lead capture new" at bounding box center [974, 444] width 74 height 12
click at [957, 439] on span "lead capture new" at bounding box center [974, 444] width 74 height 12
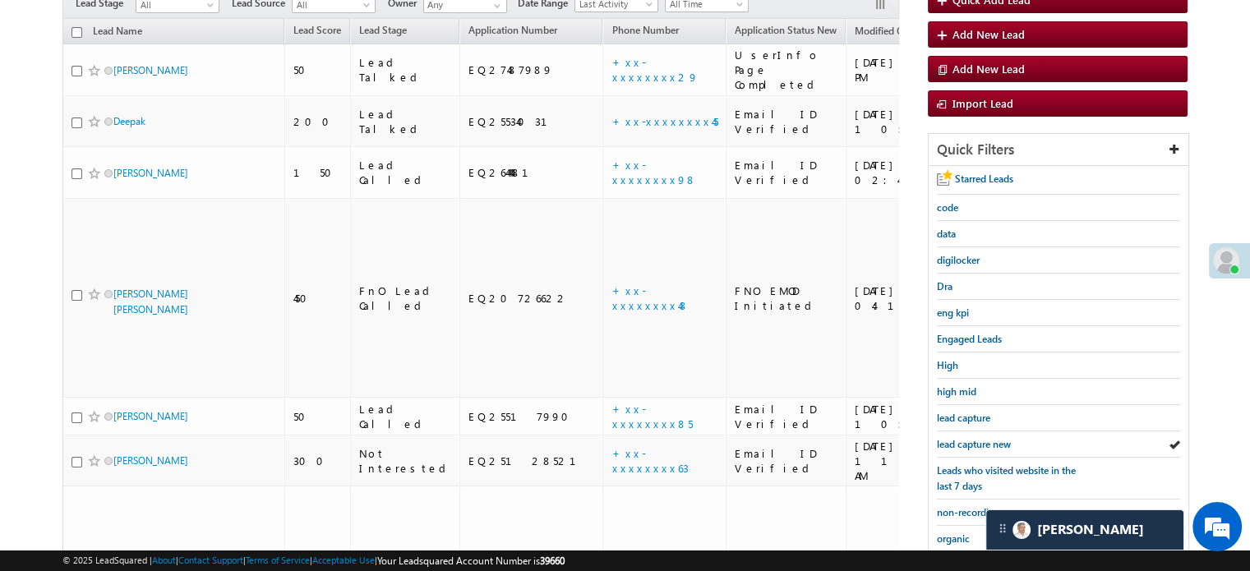
click at [957, 439] on span "lead capture new" at bounding box center [974, 444] width 74 height 12
click at [979, 438] on span "lead capture new" at bounding box center [974, 444] width 74 height 12
click at [947, 440] on span "lead capture new" at bounding box center [974, 444] width 74 height 12
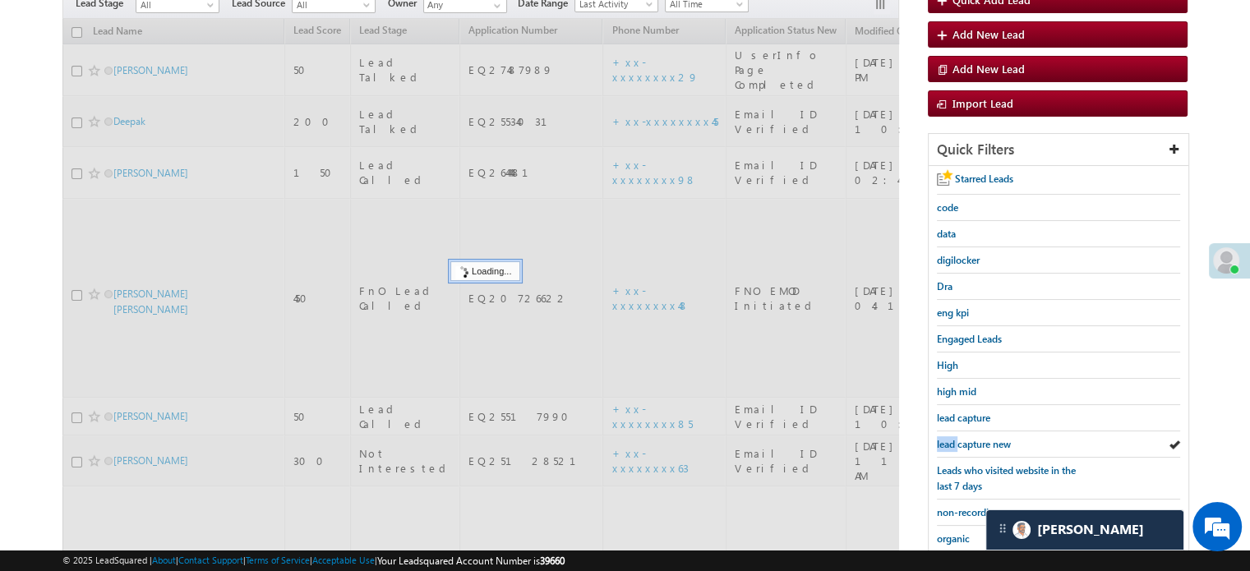
click at [947, 440] on span "lead capture new" at bounding box center [974, 444] width 74 height 12
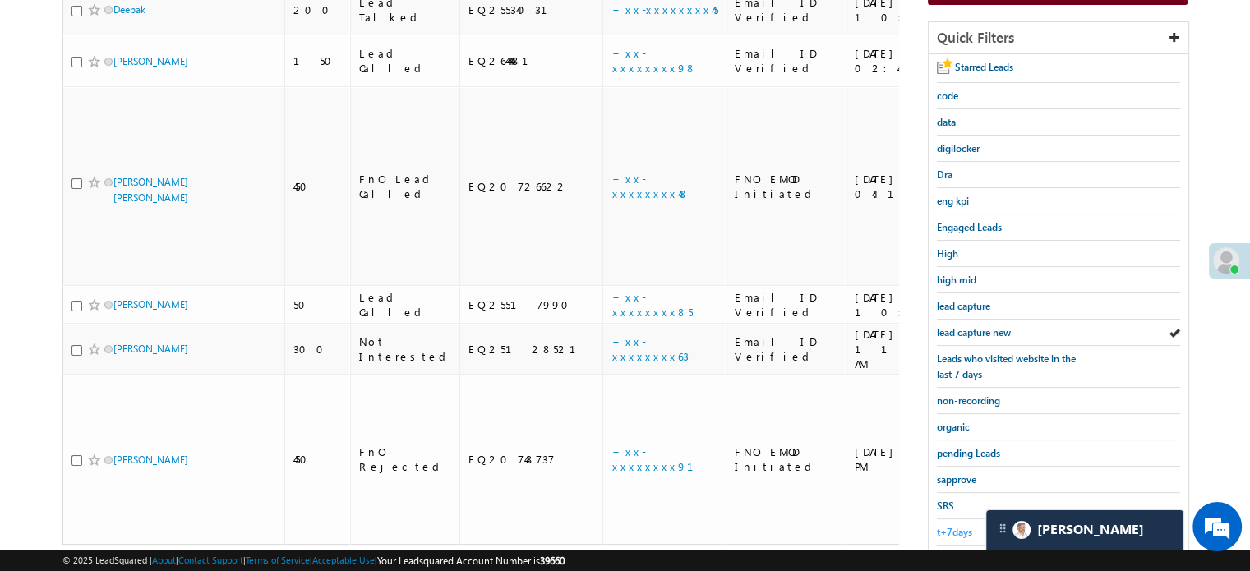
scroll to position [353, 0]
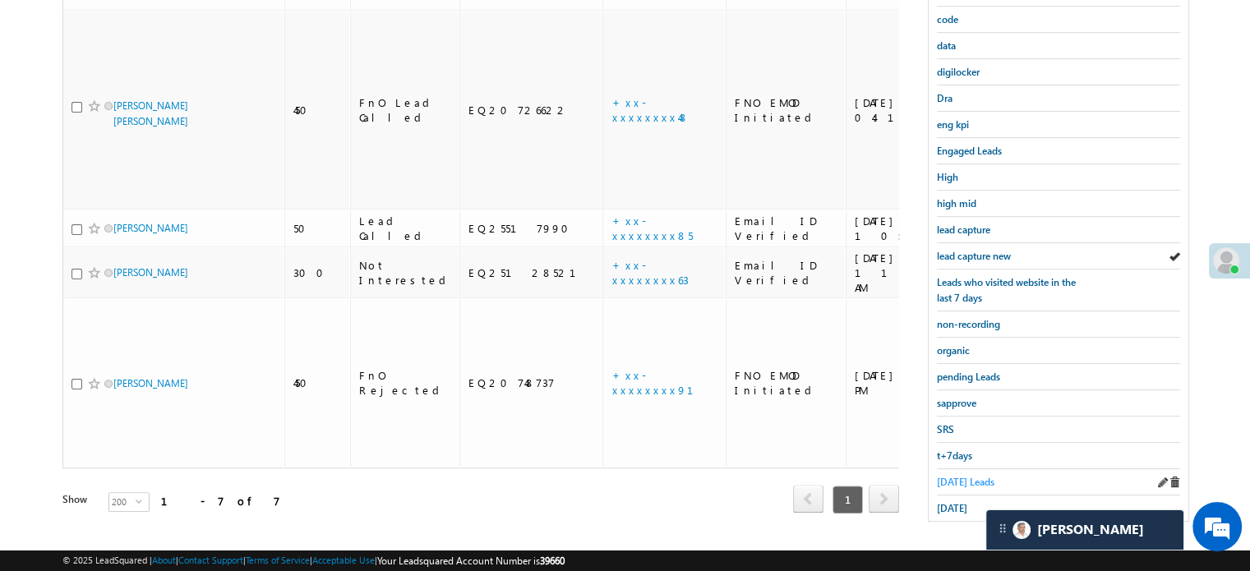
click at [964, 476] on span "Today's Leads" at bounding box center [966, 482] width 58 height 12
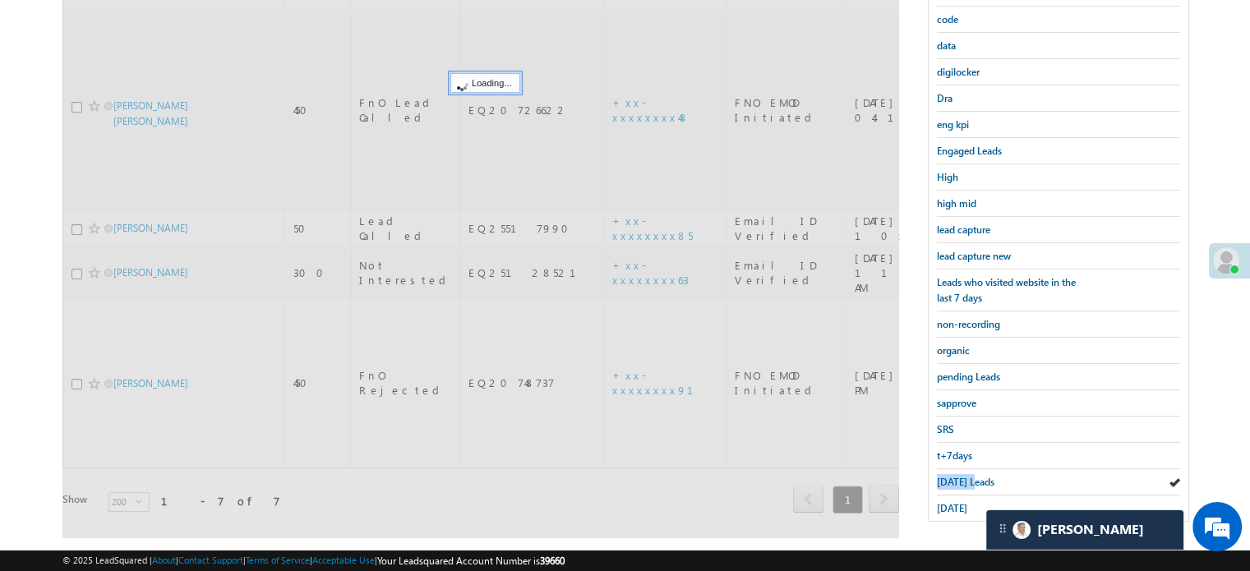
click at [964, 476] on span "Today's Leads" at bounding box center [966, 482] width 58 height 12
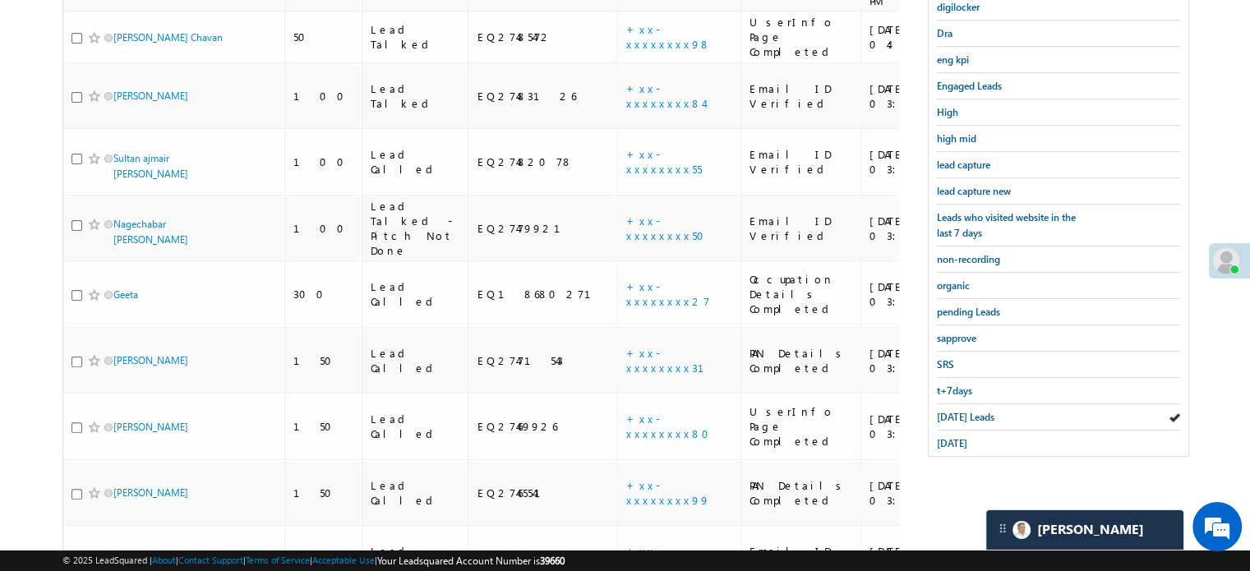
scroll to position [404, 0]
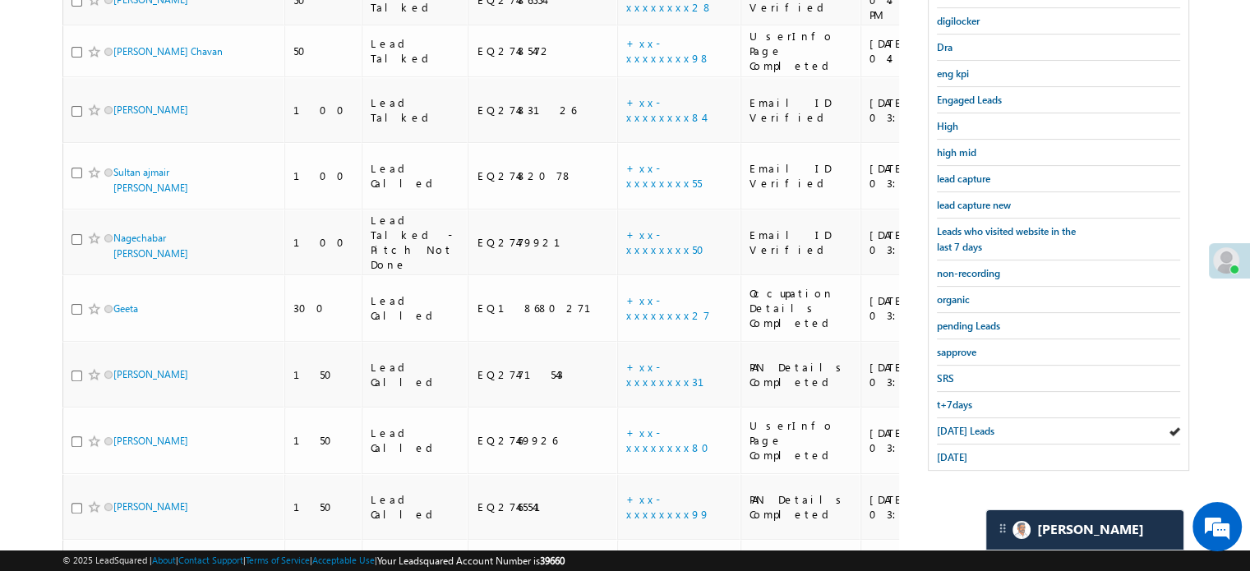
click at [973, 192] on div "lead capture new" at bounding box center [1058, 205] width 243 height 26
click at [975, 199] on span "lead capture new" at bounding box center [974, 205] width 74 height 12
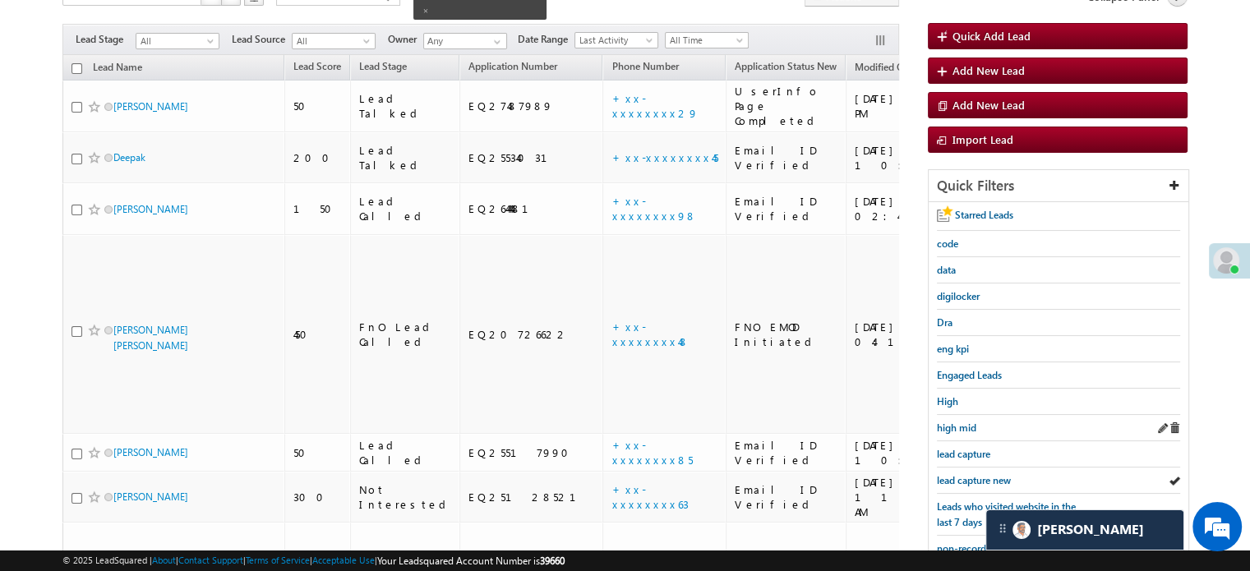
scroll to position [157, 0]
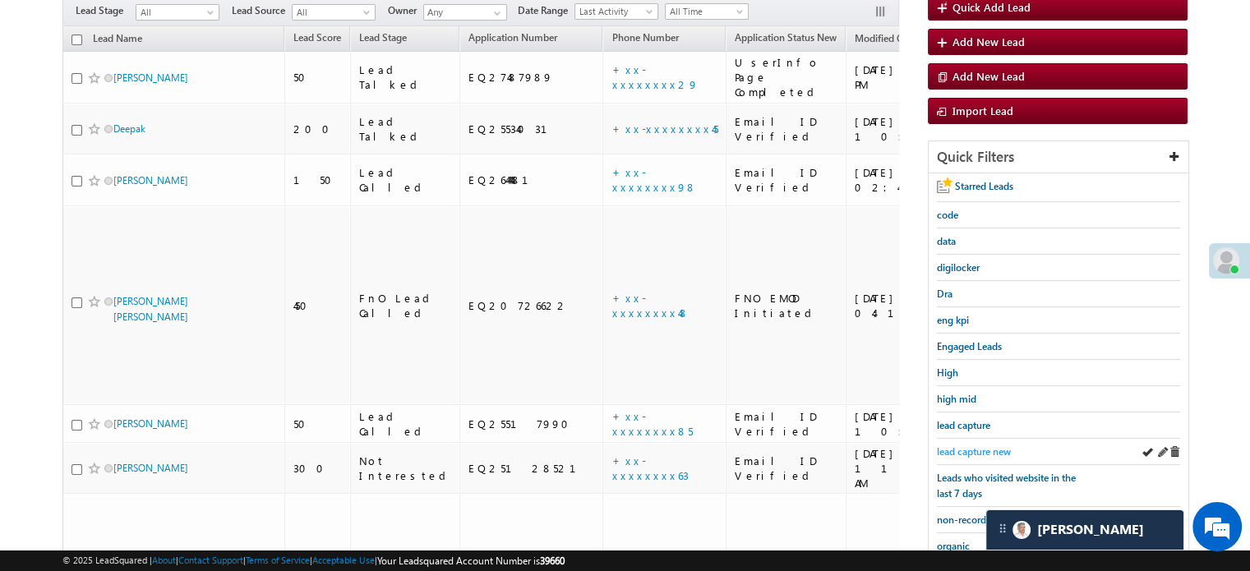
click at [982, 446] on span "lead capture new" at bounding box center [974, 452] width 74 height 12
click at [990, 446] on span "lead capture new" at bounding box center [974, 452] width 74 height 12
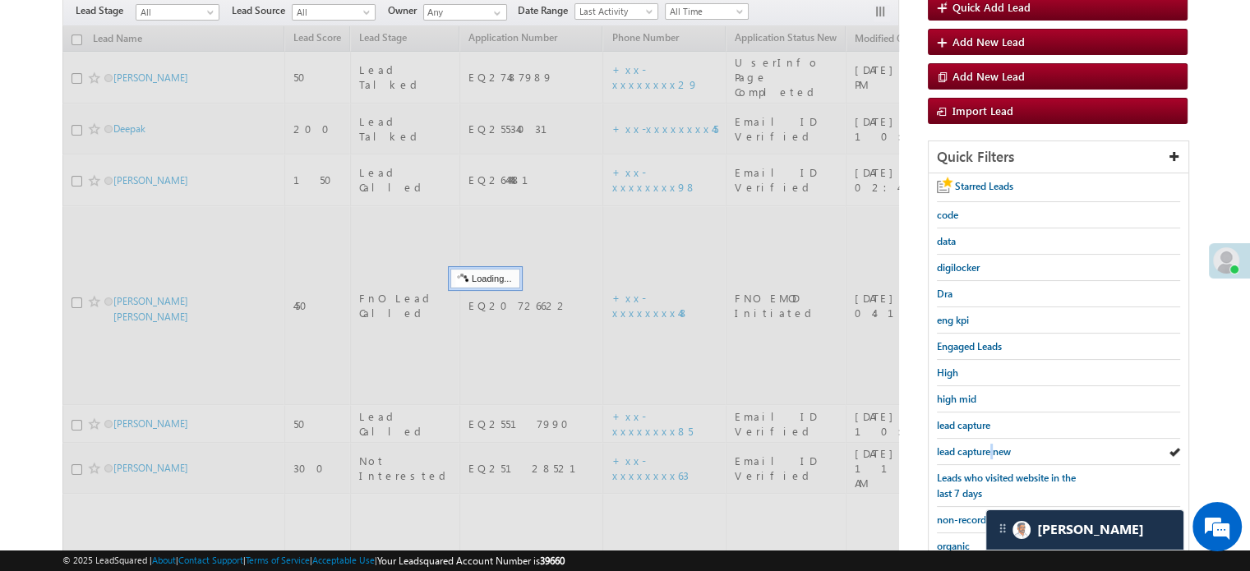
click at [990, 446] on span "lead capture new" at bounding box center [974, 452] width 74 height 12
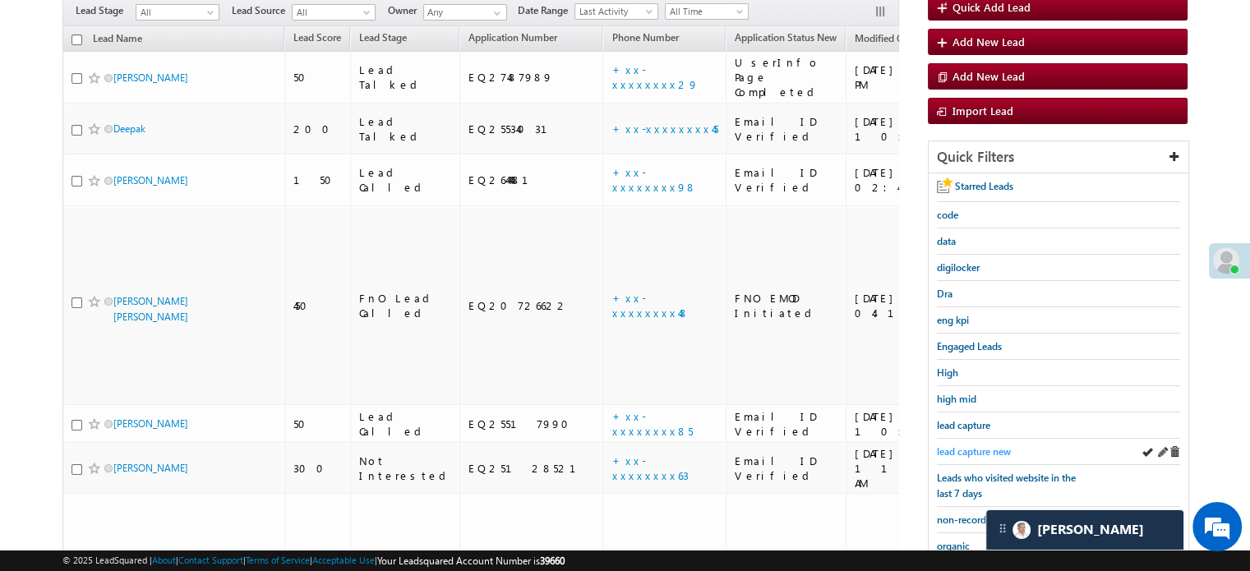
click at [948, 446] on span "lead capture new" at bounding box center [974, 452] width 74 height 12
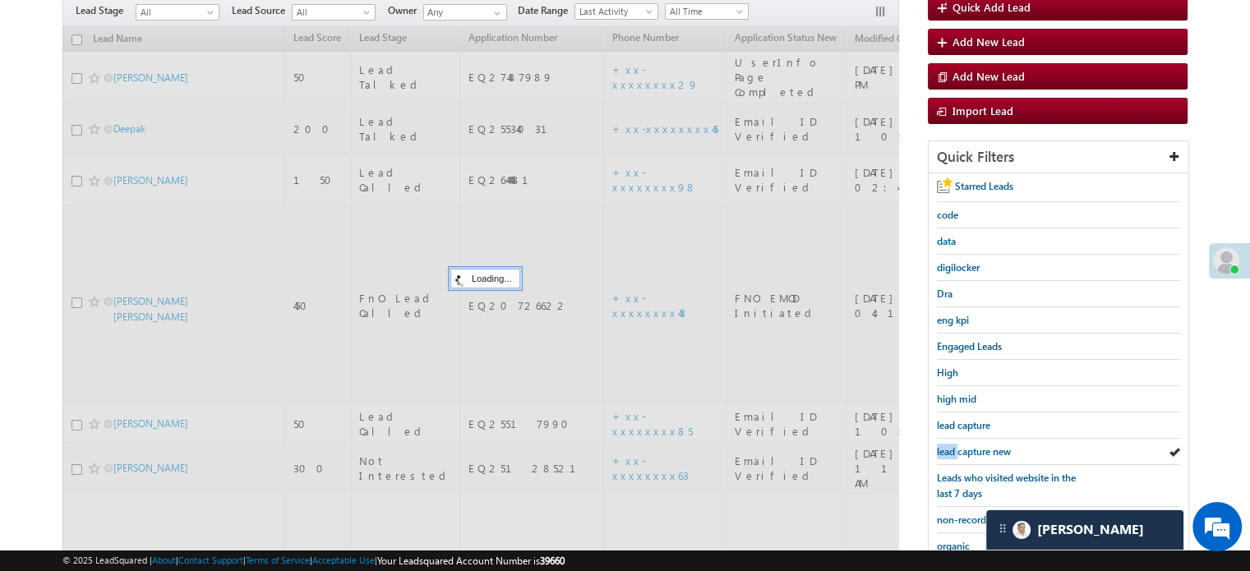
click at [948, 446] on span "lead capture new" at bounding box center [974, 452] width 74 height 12
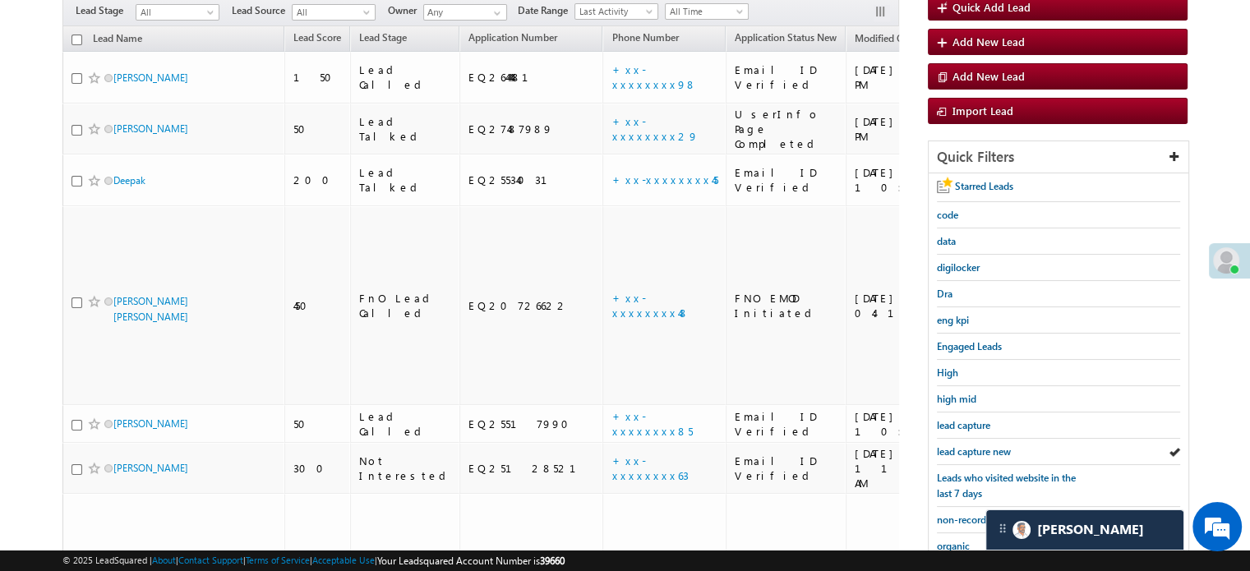
click at [948, 446] on span "lead capture new" at bounding box center [974, 452] width 74 height 12
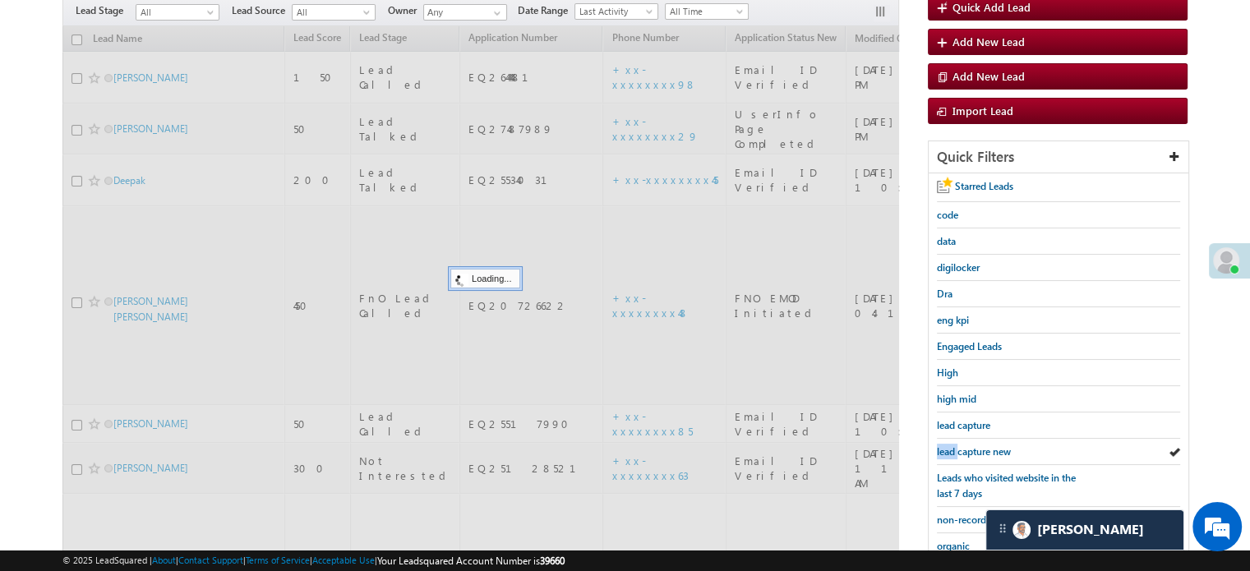
click at [948, 446] on span "lead capture new" at bounding box center [974, 452] width 74 height 12
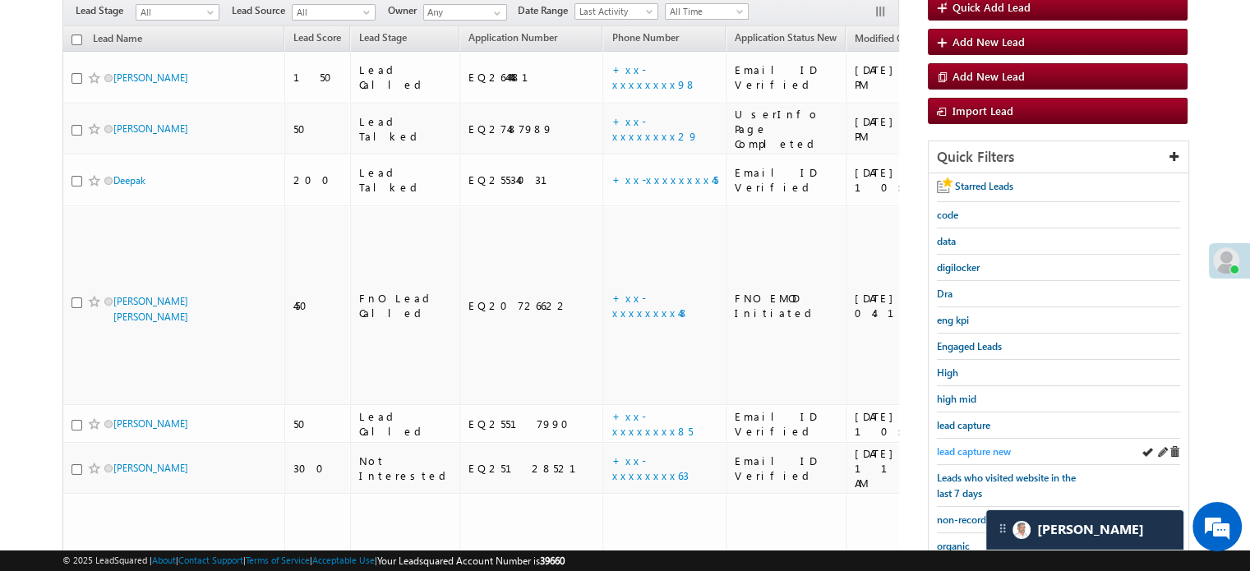
click at [973, 446] on span "lead capture new" at bounding box center [974, 452] width 74 height 12
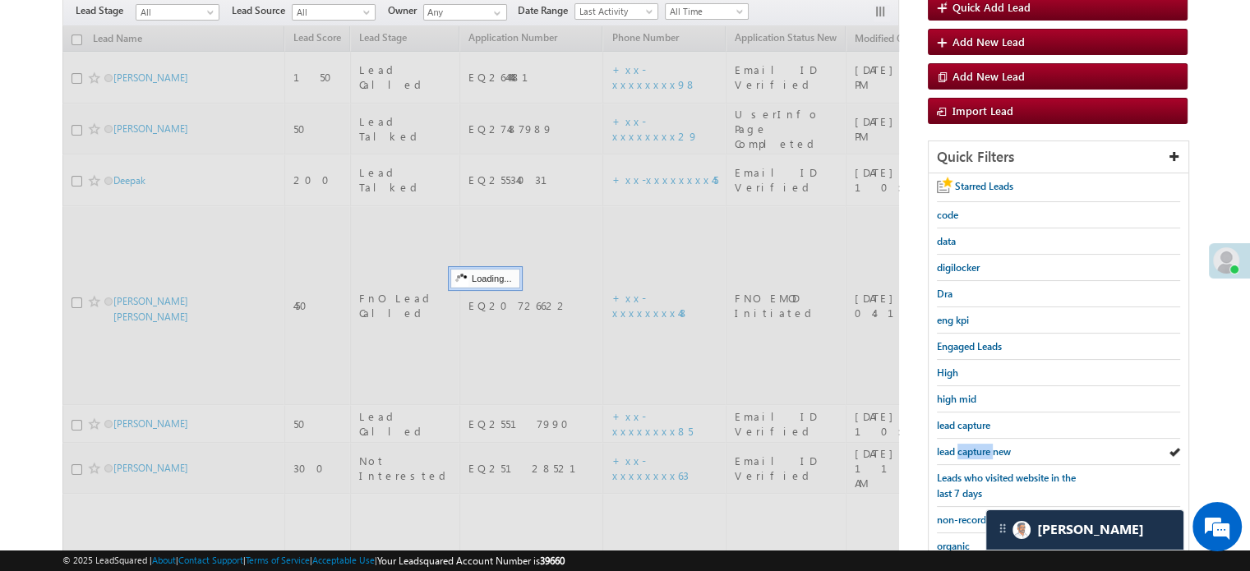
click at [973, 446] on span "lead capture new" at bounding box center [974, 452] width 74 height 12
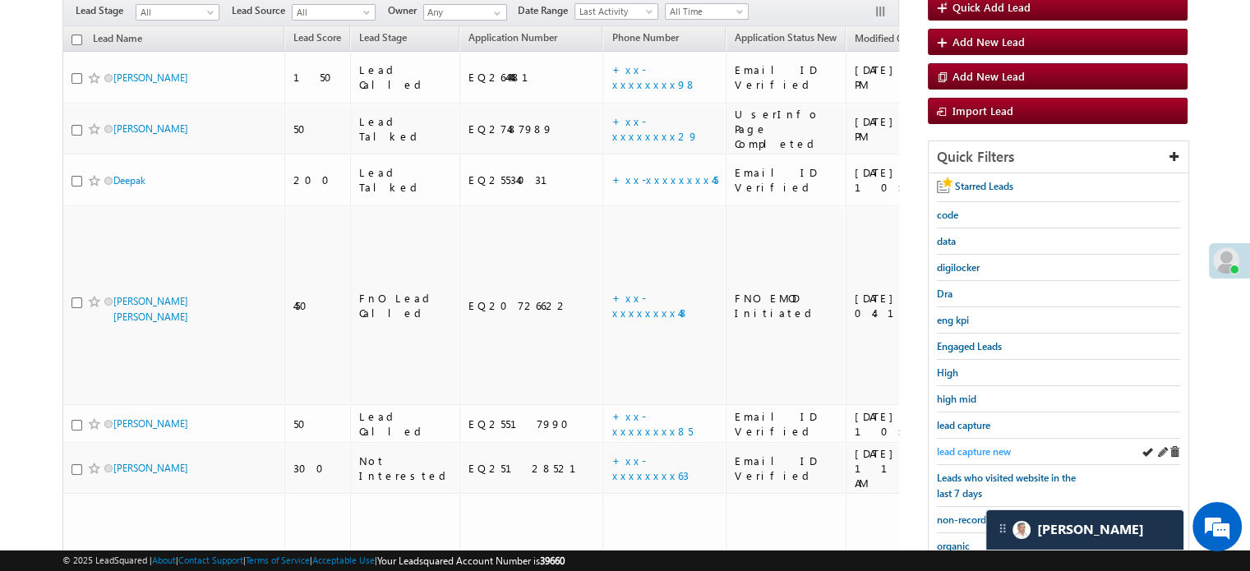
click at [993, 450] on span "lead capture new" at bounding box center [974, 452] width 74 height 12
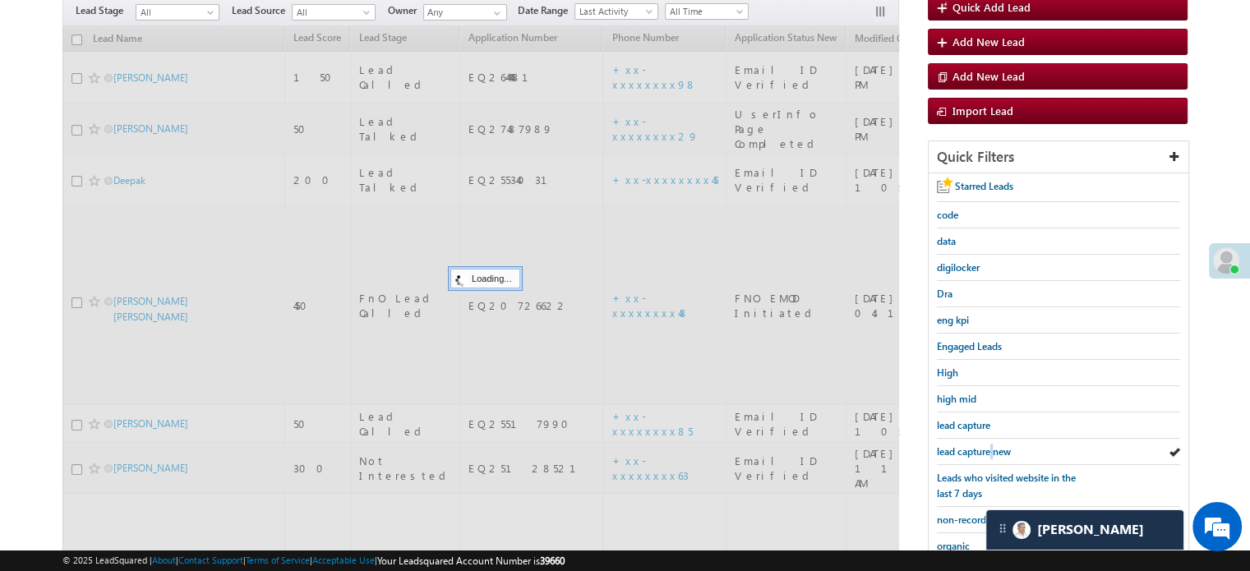
click at [993, 450] on span "lead capture new" at bounding box center [974, 452] width 74 height 12
click at [991, 449] on span "lead capture new" at bounding box center [974, 452] width 74 height 12
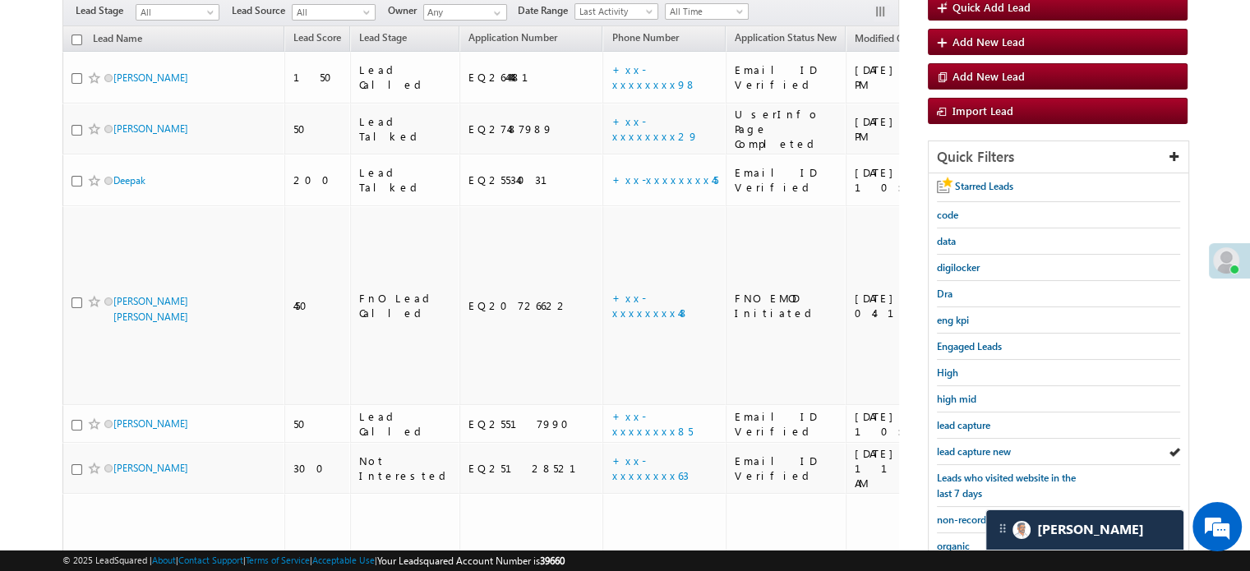
click at [988, 448] on span "lead capture new" at bounding box center [974, 452] width 74 height 12
click at [966, 451] on span "lead capture new" at bounding box center [974, 452] width 74 height 12
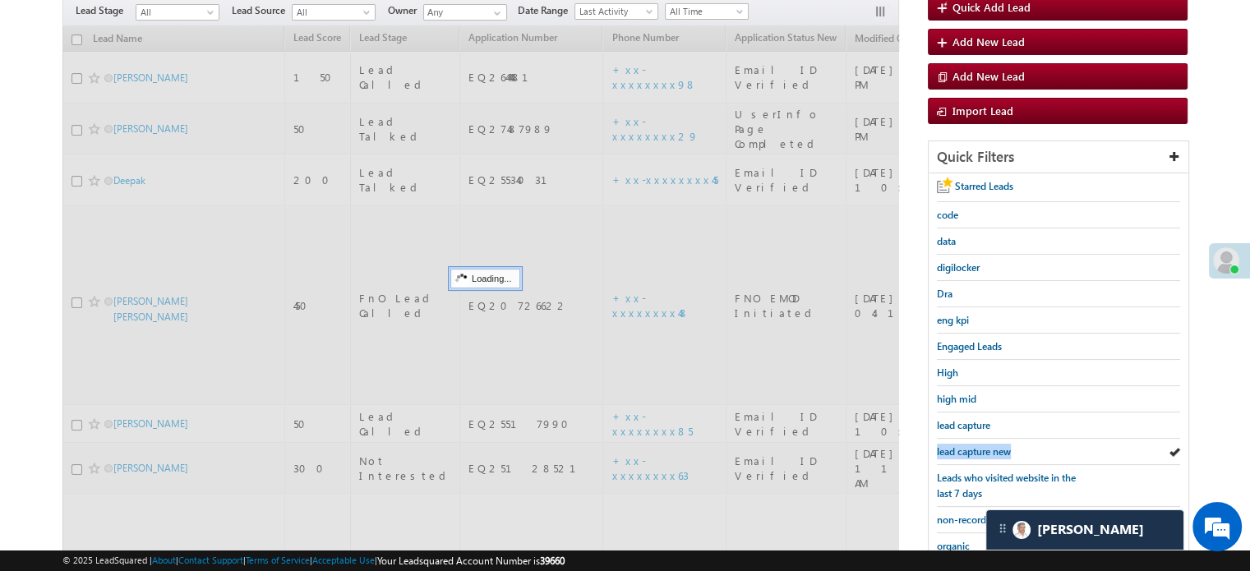
click at [966, 451] on span "lead capture new" at bounding box center [974, 452] width 74 height 12
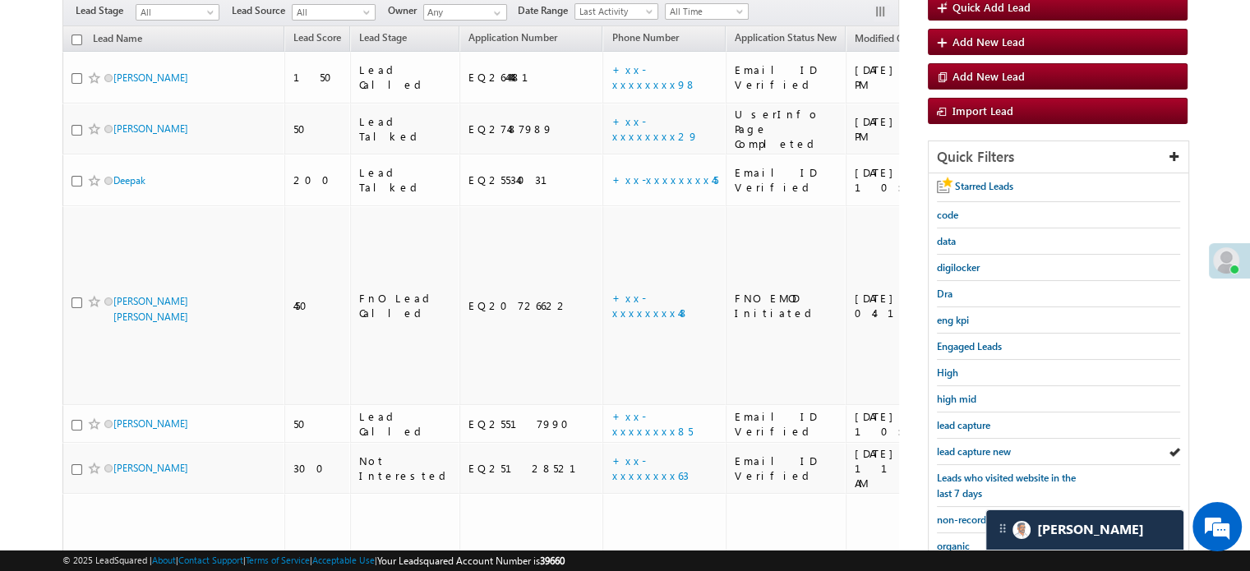
click at [966, 451] on span "lead capture new" at bounding box center [974, 452] width 74 height 12
click at [973, 450] on span "lead capture new" at bounding box center [974, 452] width 74 height 12
click at [969, 446] on span "lead capture new" at bounding box center [974, 452] width 74 height 12
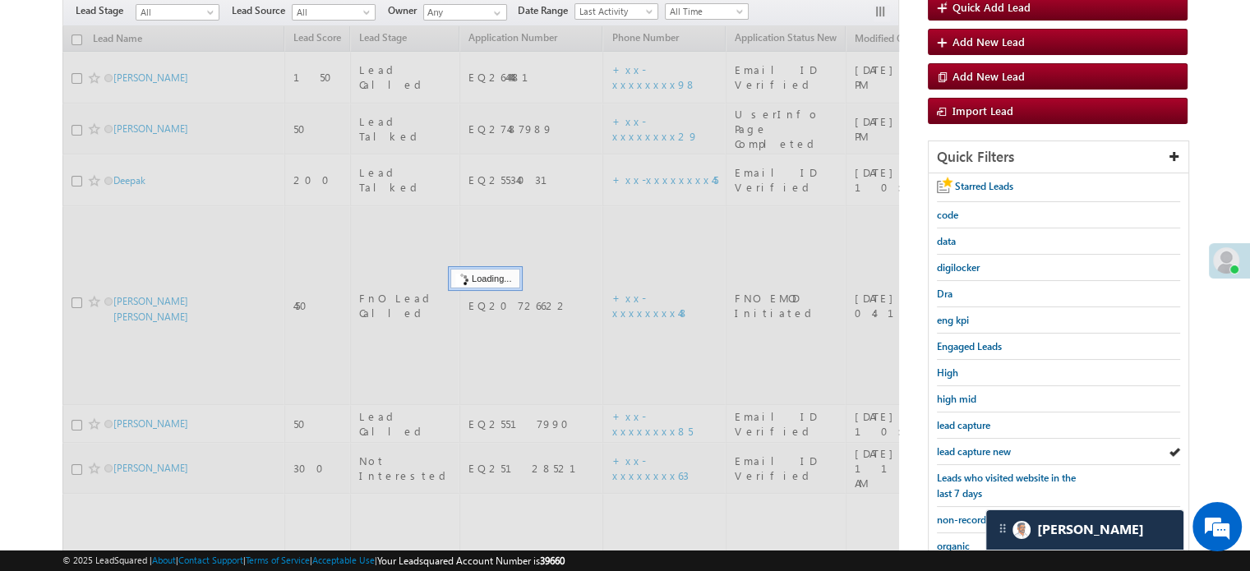
click at [969, 446] on span "lead capture new" at bounding box center [974, 452] width 74 height 12
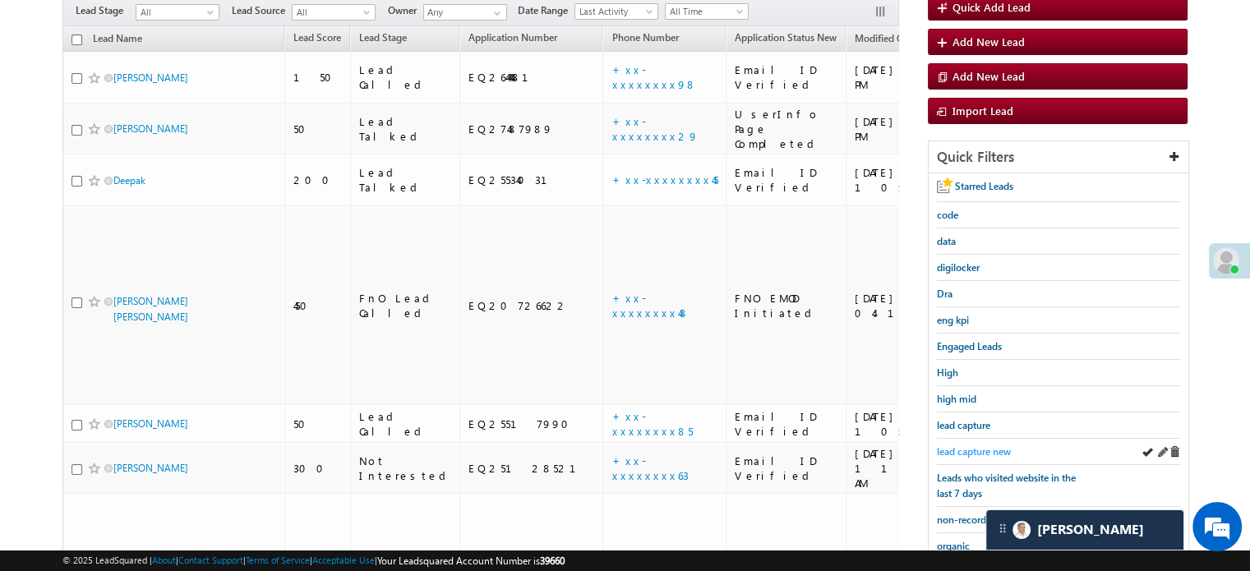
click at [970, 446] on span "lead capture new" at bounding box center [974, 452] width 74 height 12
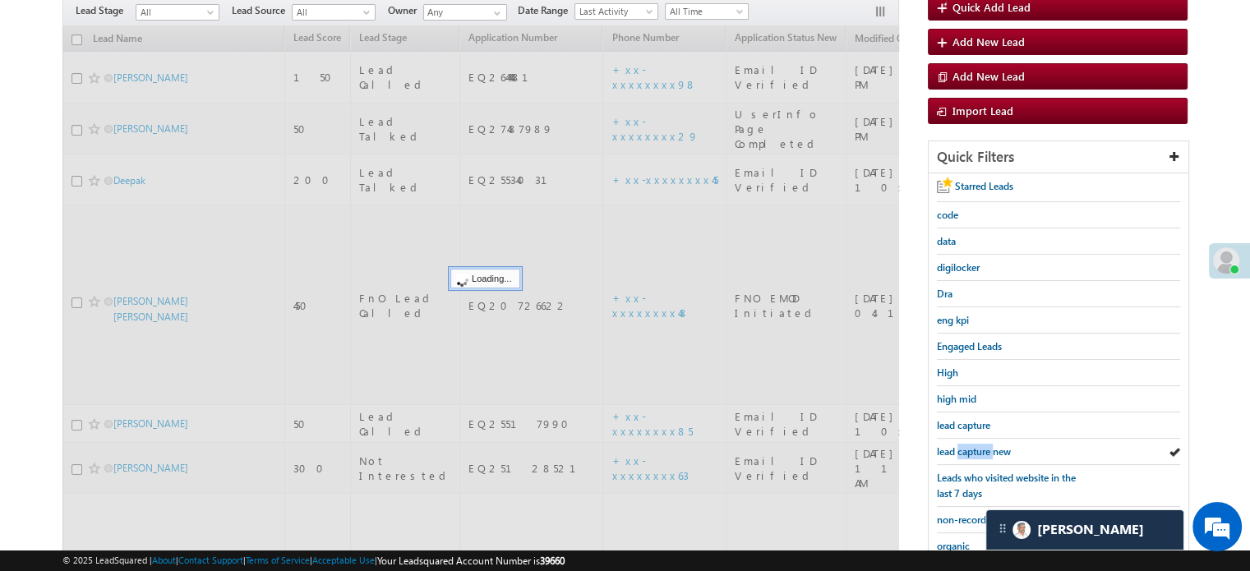
click at [970, 446] on span "lead capture new" at bounding box center [974, 452] width 74 height 12
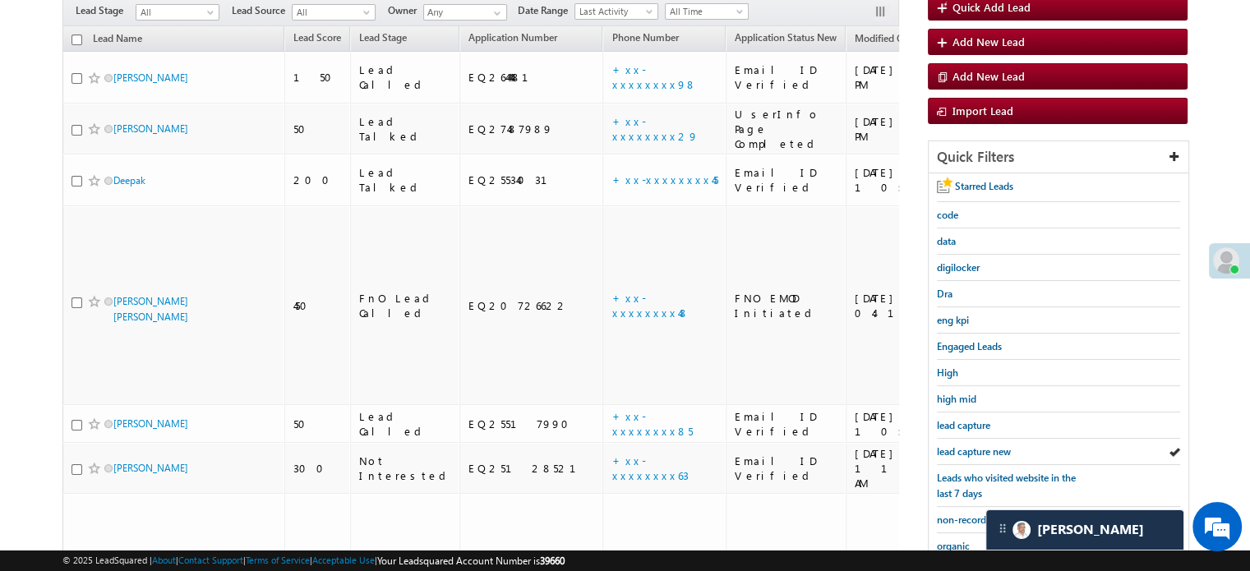
click at [970, 446] on span "lead capture new" at bounding box center [974, 452] width 74 height 12
click at [964, 439] on div "lead capture new" at bounding box center [1058, 452] width 243 height 26
click at [978, 450] on span "lead capture new" at bounding box center [974, 452] width 74 height 12
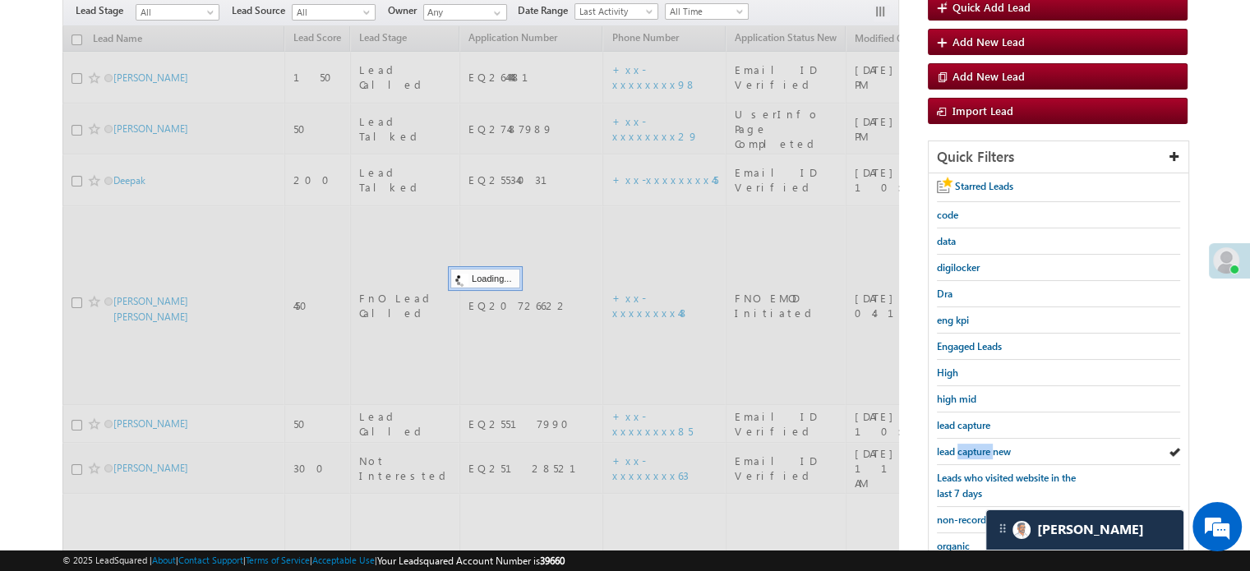
click at [978, 450] on span "lead capture new" at bounding box center [974, 452] width 74 height 12
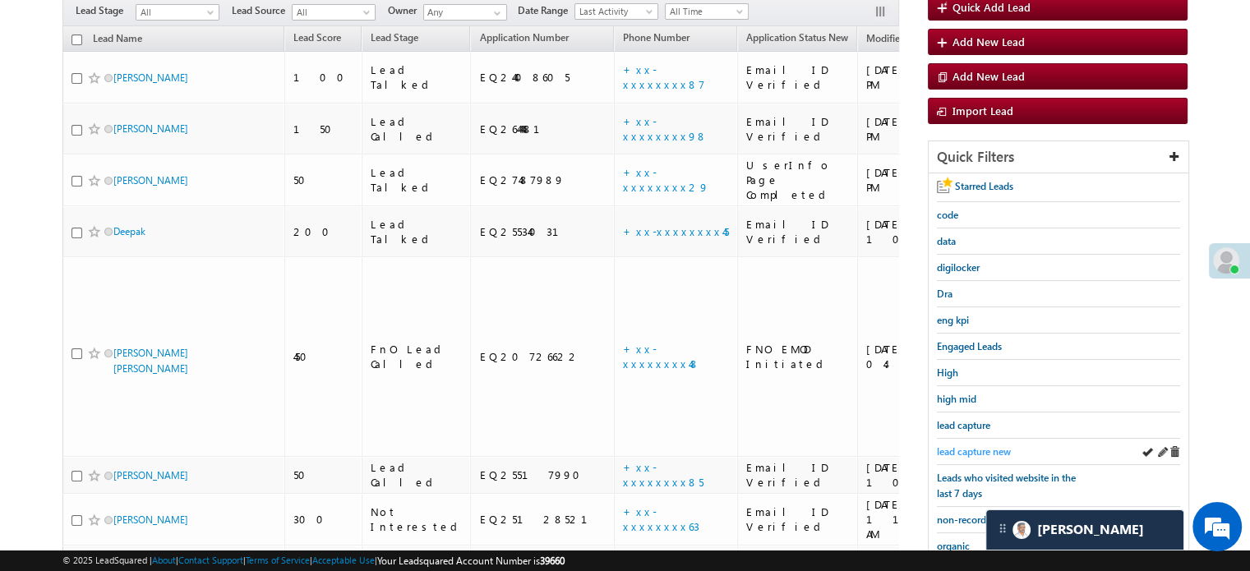
click at [982, 446] on span "lead capture new" at bounding box center [974, 452] width 74 height 12
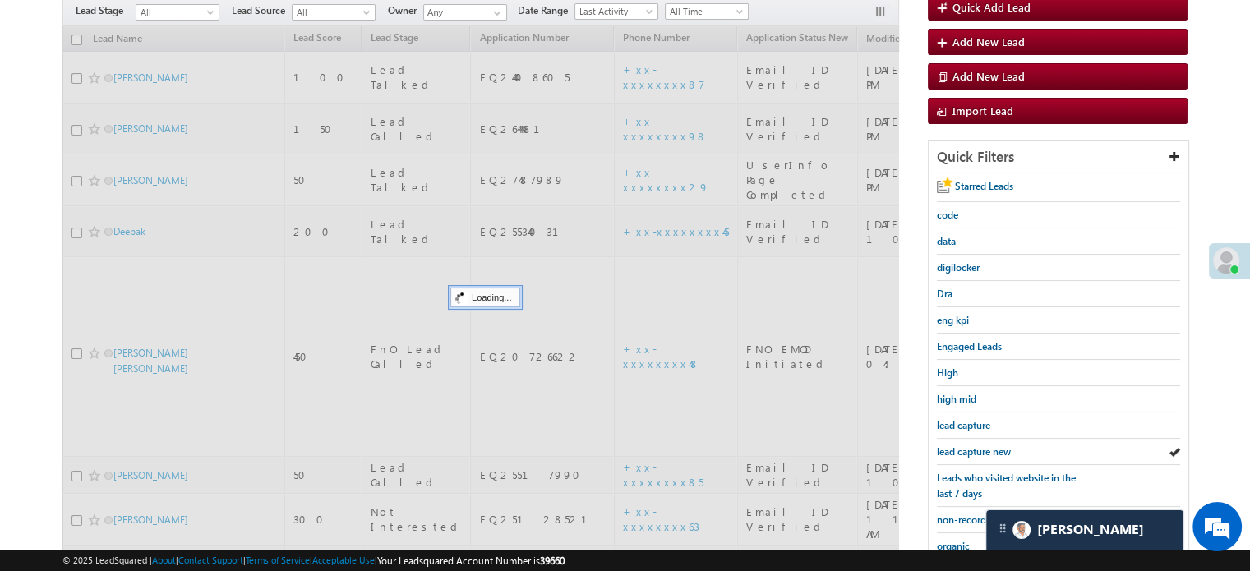
click at [982, 446] on span "lead capture new" at bounding box center [974, 452] width 74 height 12
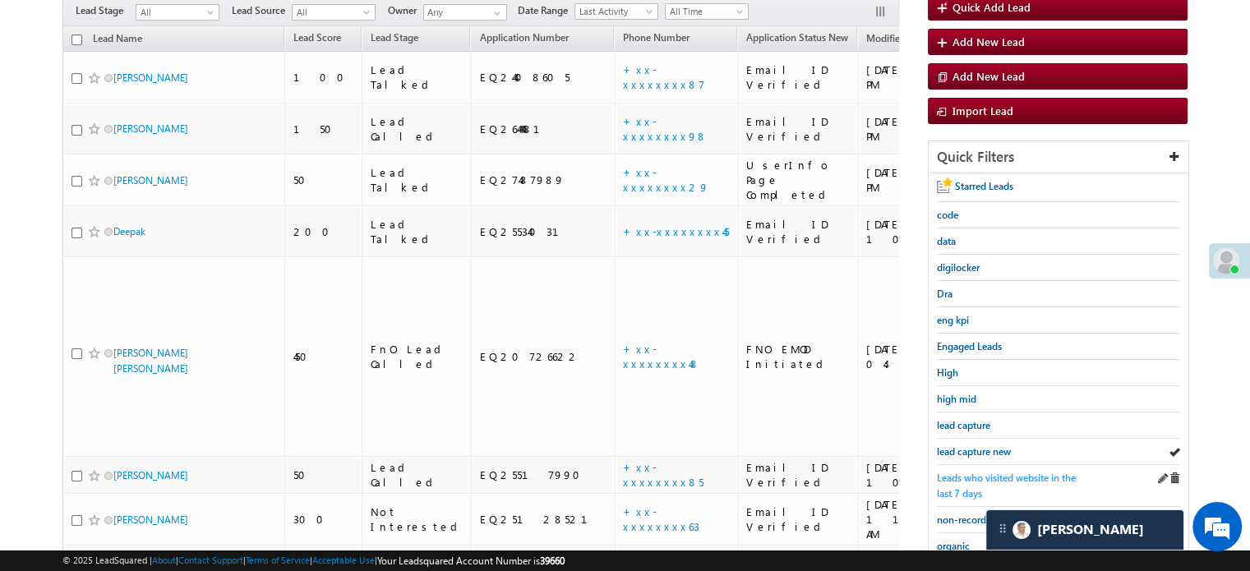
click at [978, 478] on span "Leads who visited website in the last 7 days" at bounding box center [1006, 486] width 139 height 28
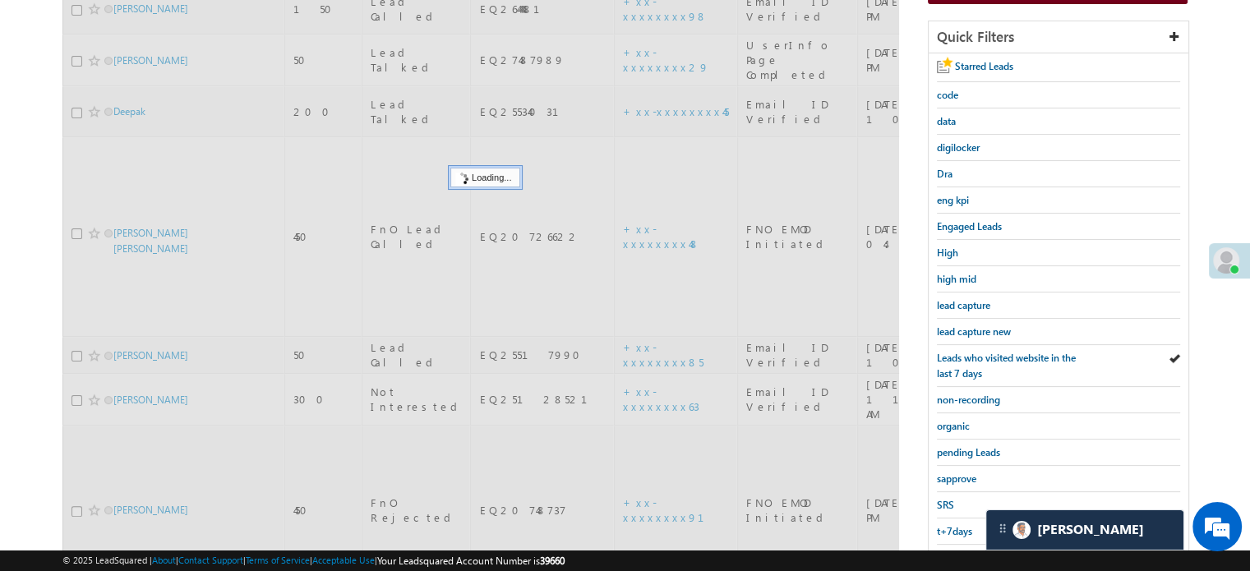
scroll to position [188, 0]
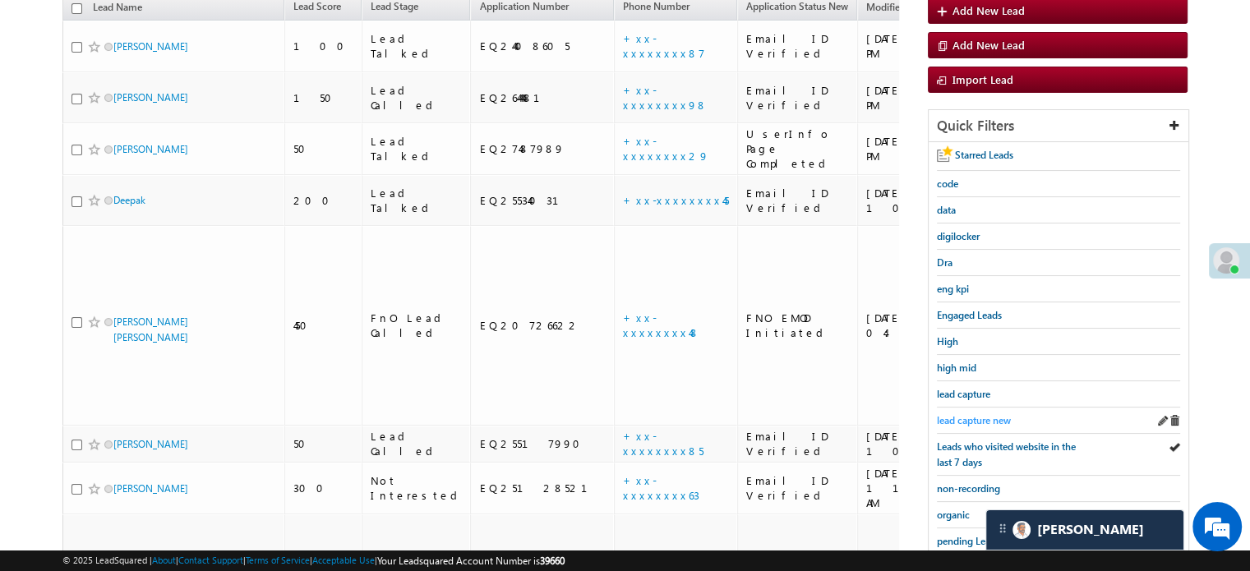
click at [981, 414] on span "lead capture new" at bounding box center [974, 420] width 74 height 12
click at [978, 414] on span "lead capture new" at bounding box center [974, 420] width 74 height 12
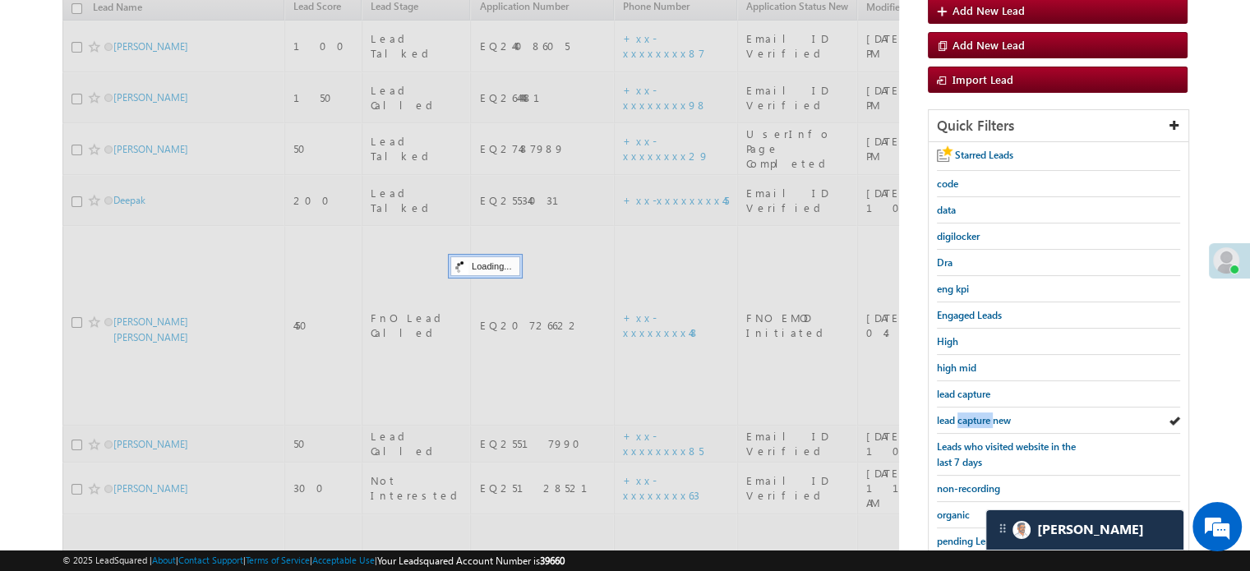
click at [978, 414] on span "lead capture new" at bounding box center [974, 420] width 74 height 12
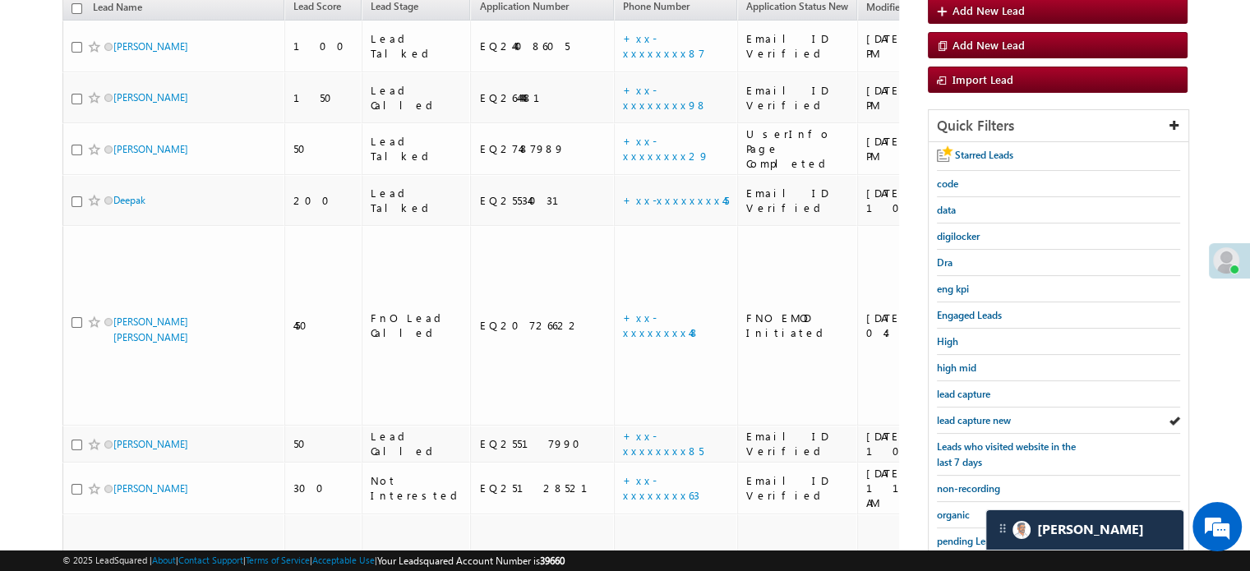
click at [978, 414] on span "lead capture new" at bounding box center [974, 420] width 74 height 12
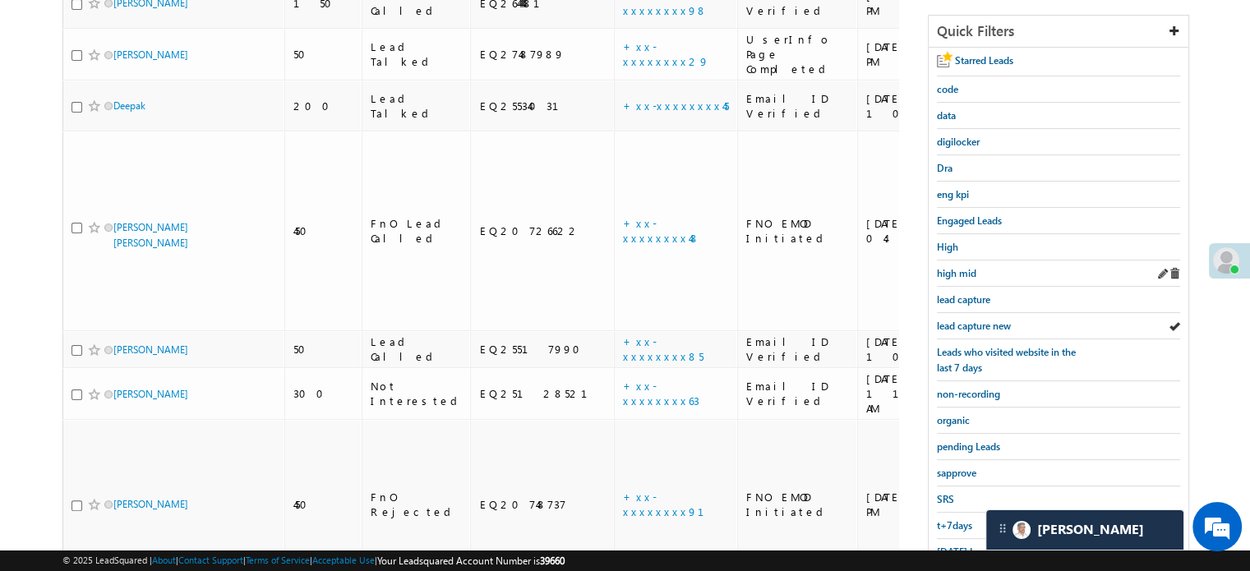
scroll to position [353, 0]
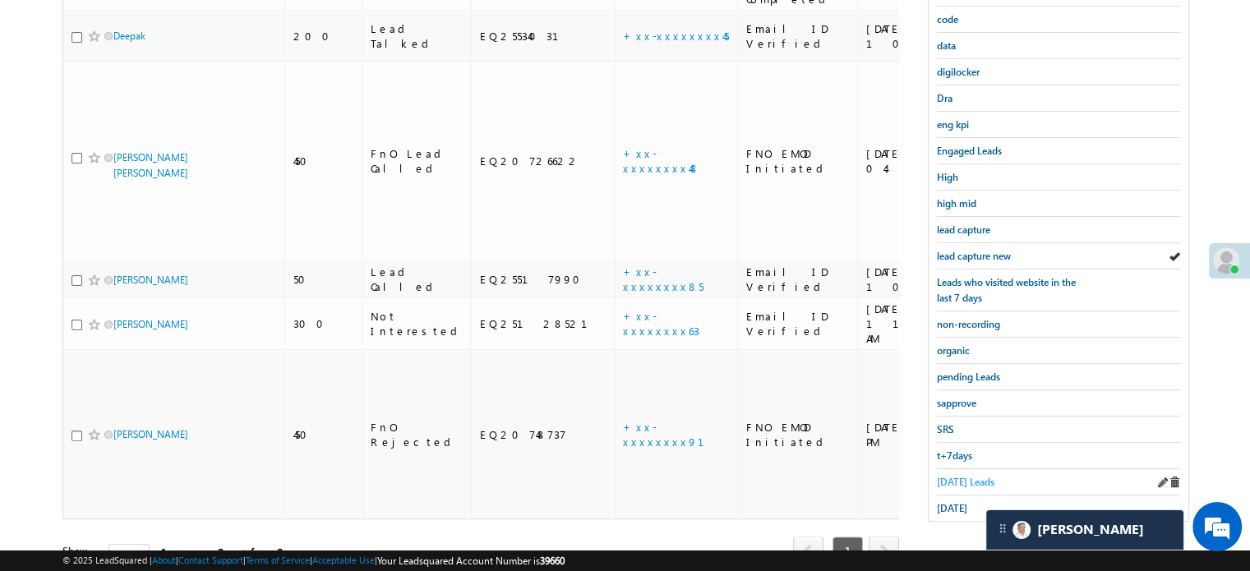
click at [969, 477] on span "Today's Leads" at bounding box center [966, 482] width 58 height 12
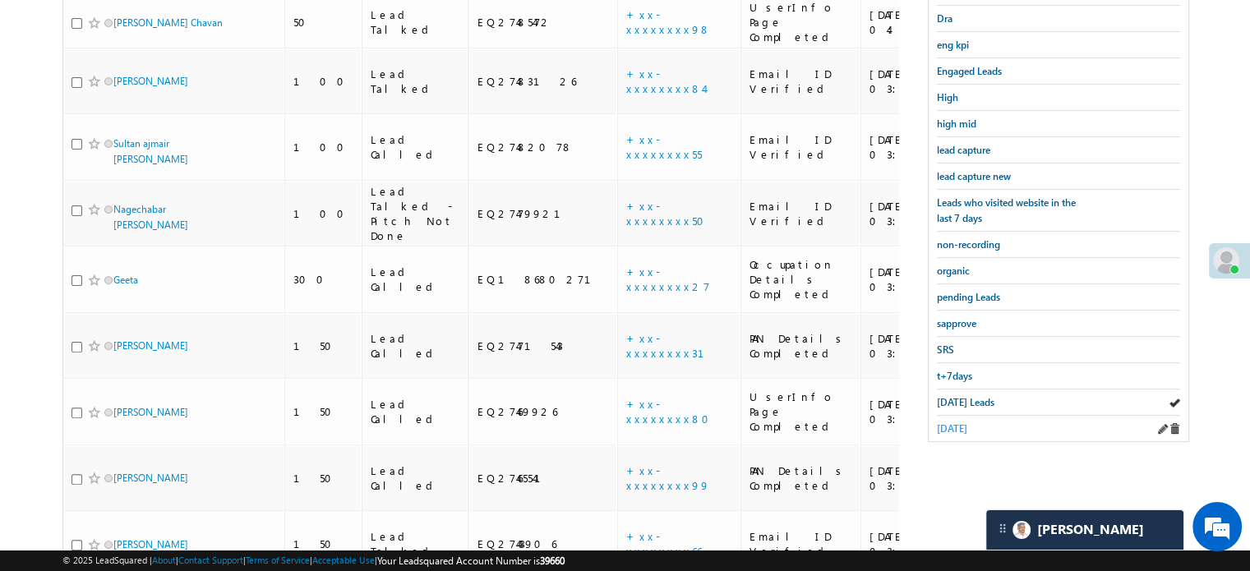
scroll to position [435, 0]
click at [984, 238] on span "non-recording" at bounding box center [968, 242] width 63 height 12
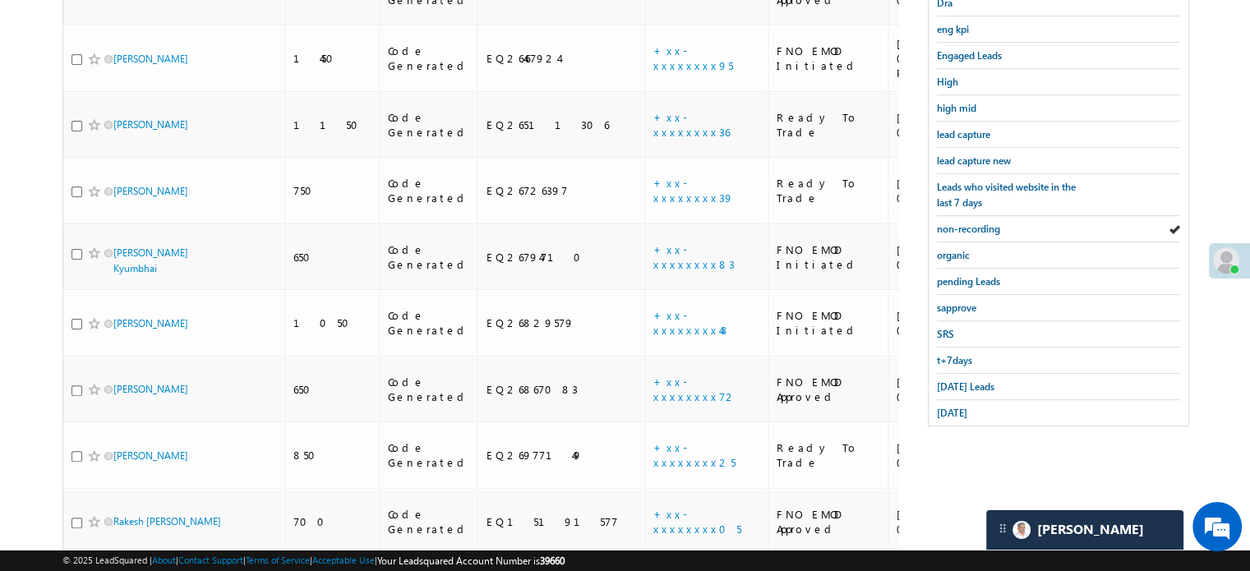
scroll to position [923, 0]
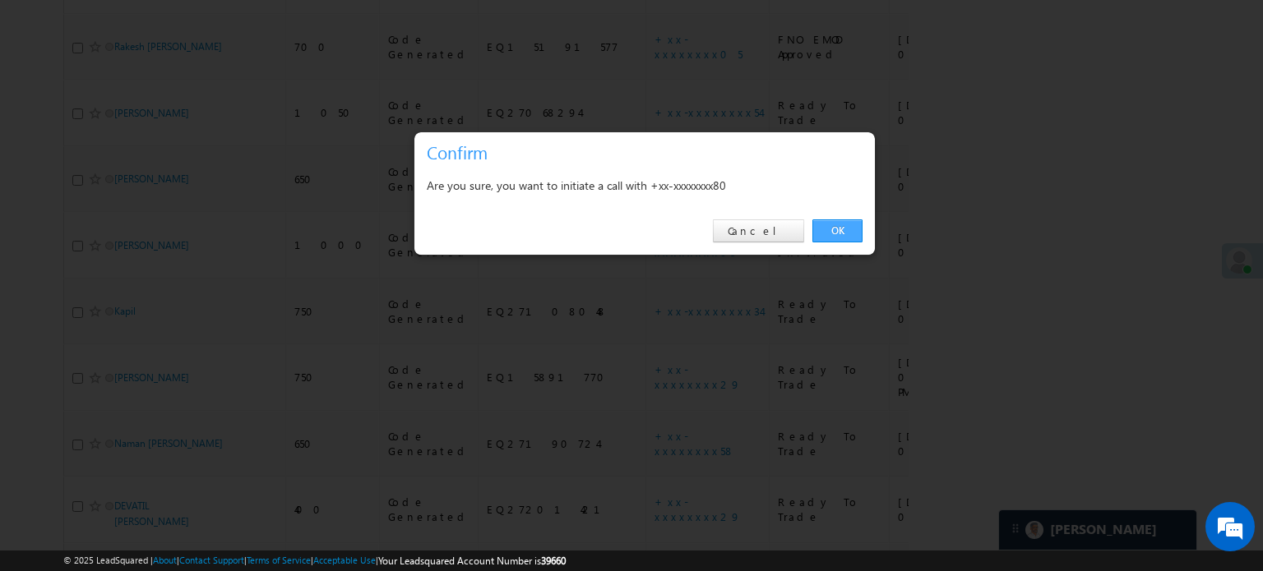
click at [830, 237] on link "OK" at bounding box center [837, 231] width 50 height 23
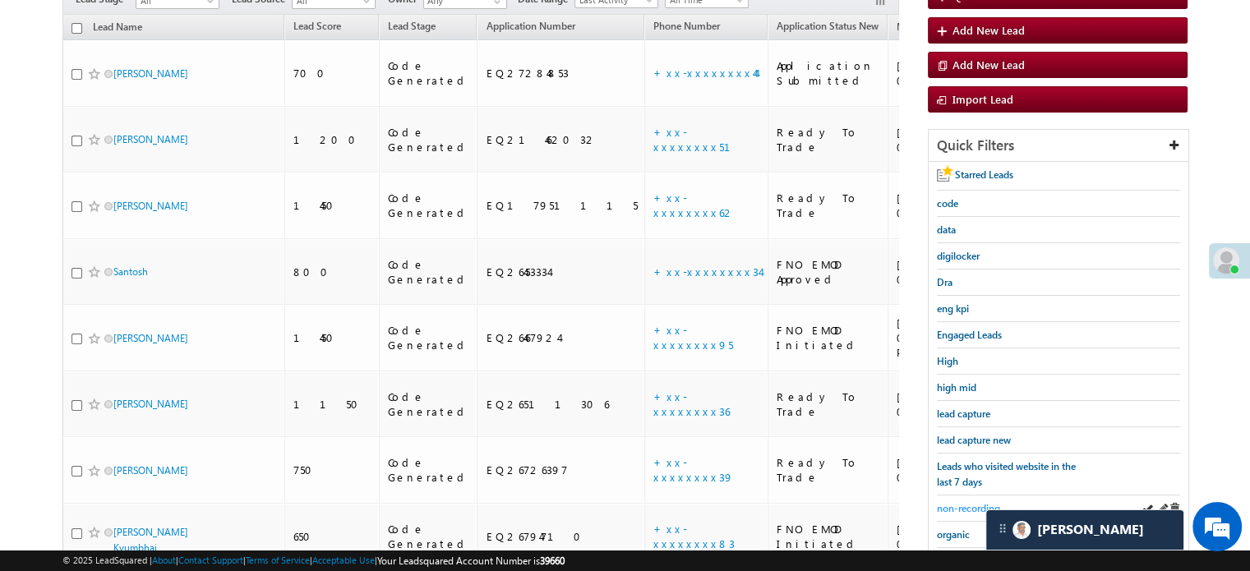
scroll to position [309, 0]
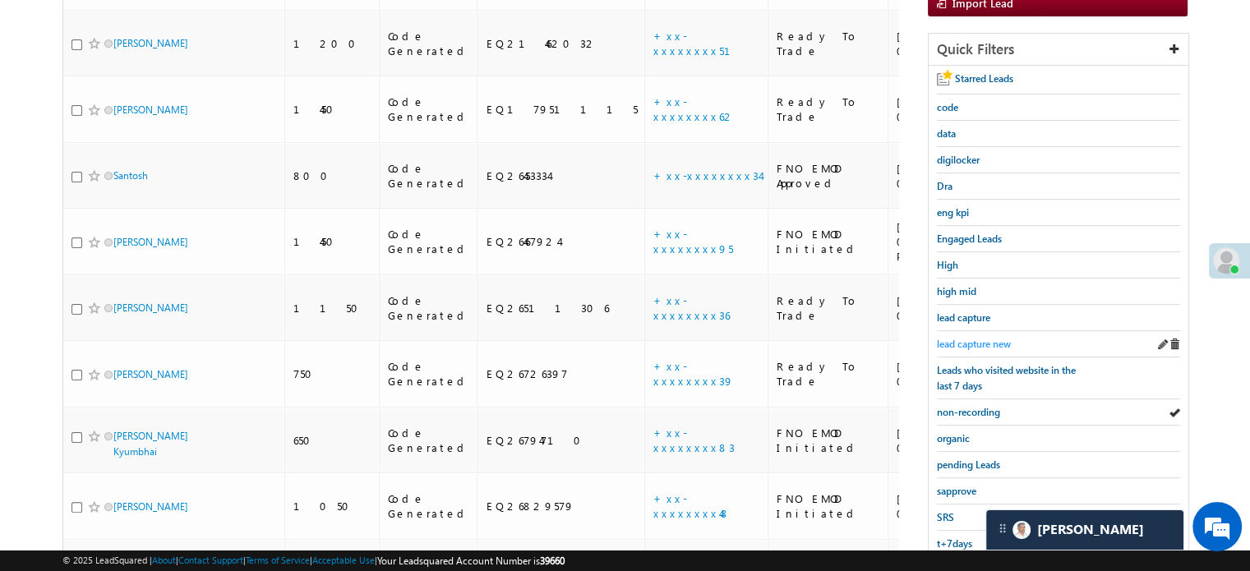
click at [981, 338] on span "lead capture new" at bounding box center [974, 344] width 74 height 12
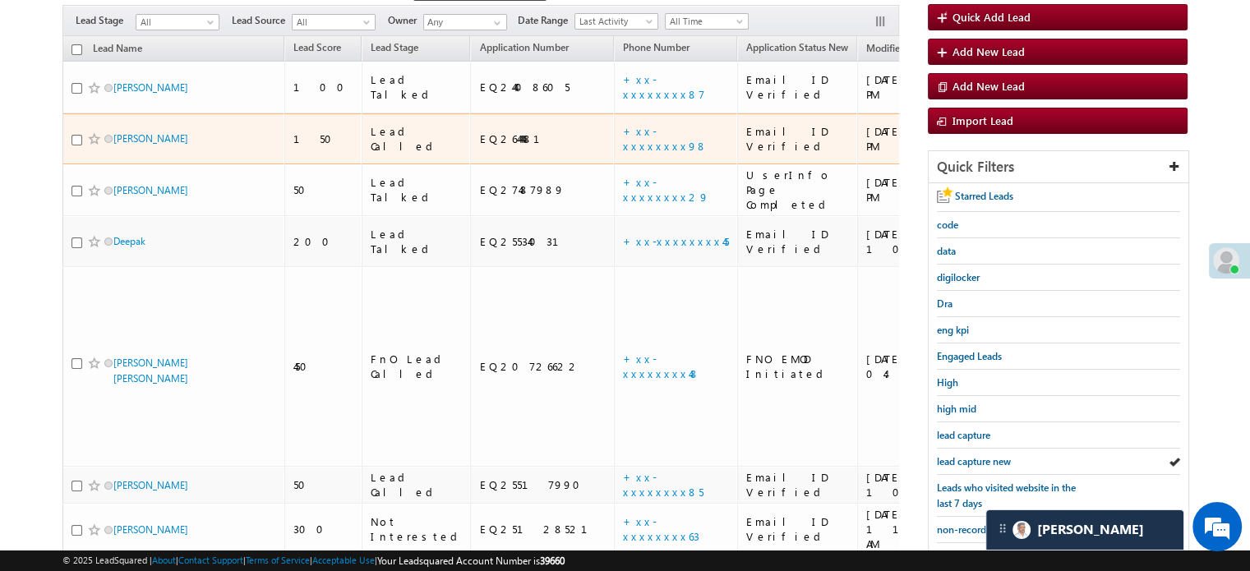
scroll to position [227, 0]
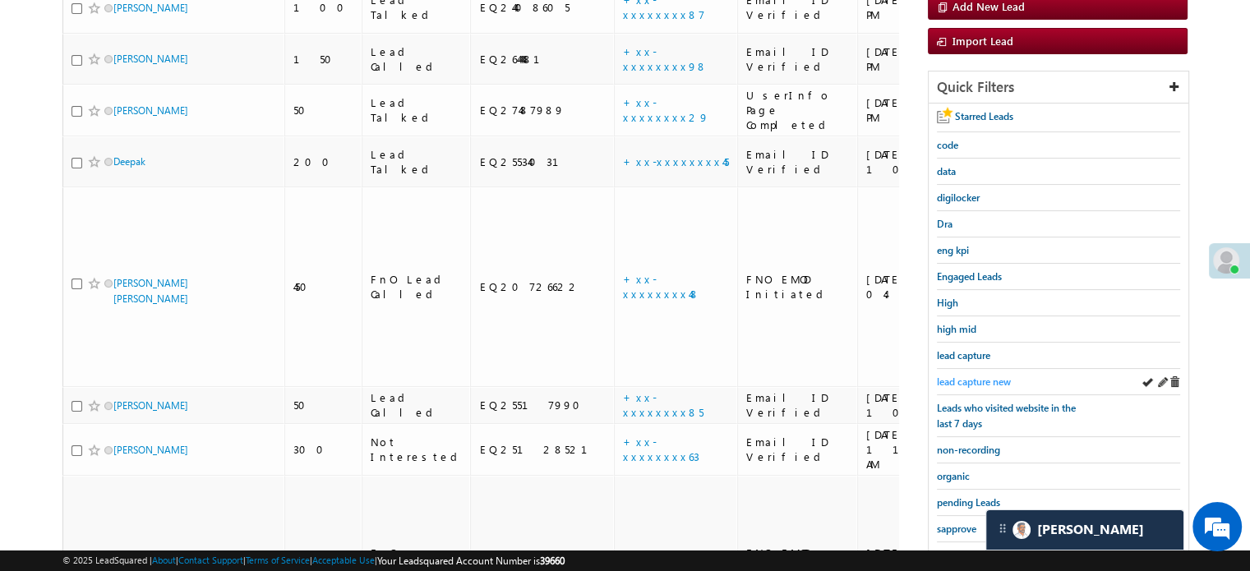
click at [950, 376] on span "lead capture new" at bounding box center [974, 382] width 74 height 12
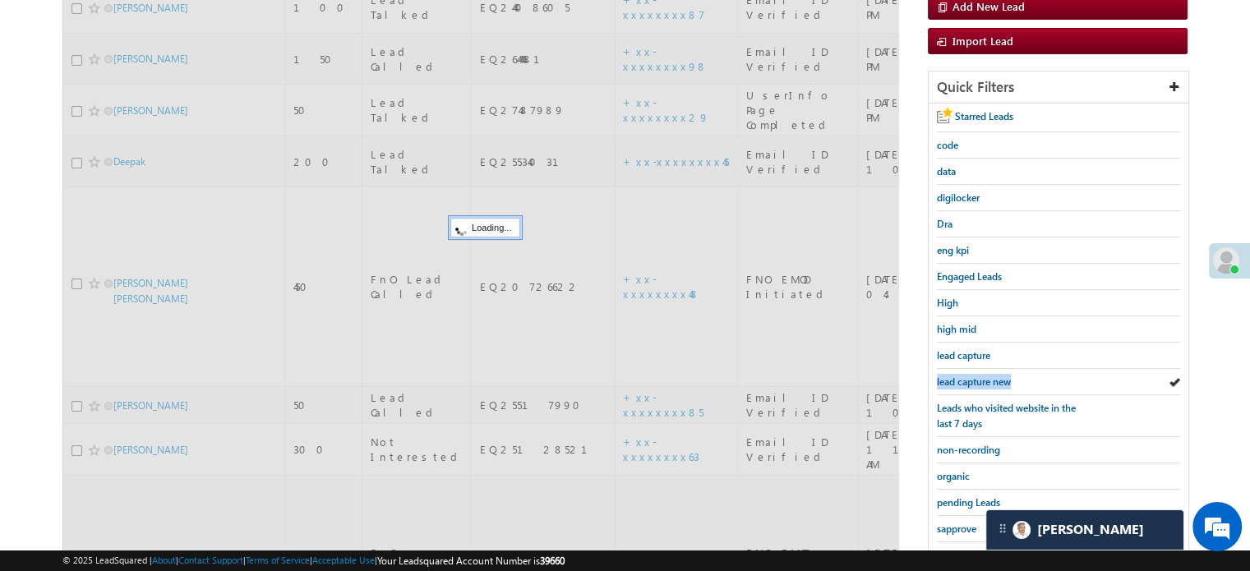
click at [950, 376] on span "lead capture new" at bounding box center [974, 382] width 74 height 12
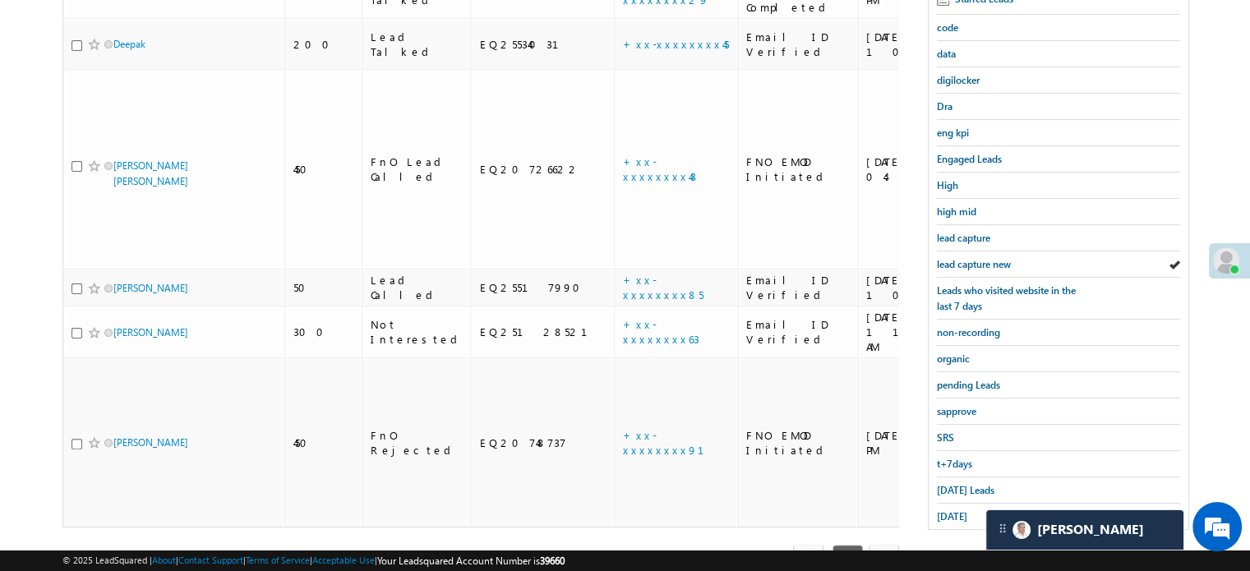
scroll to position [353, 0]
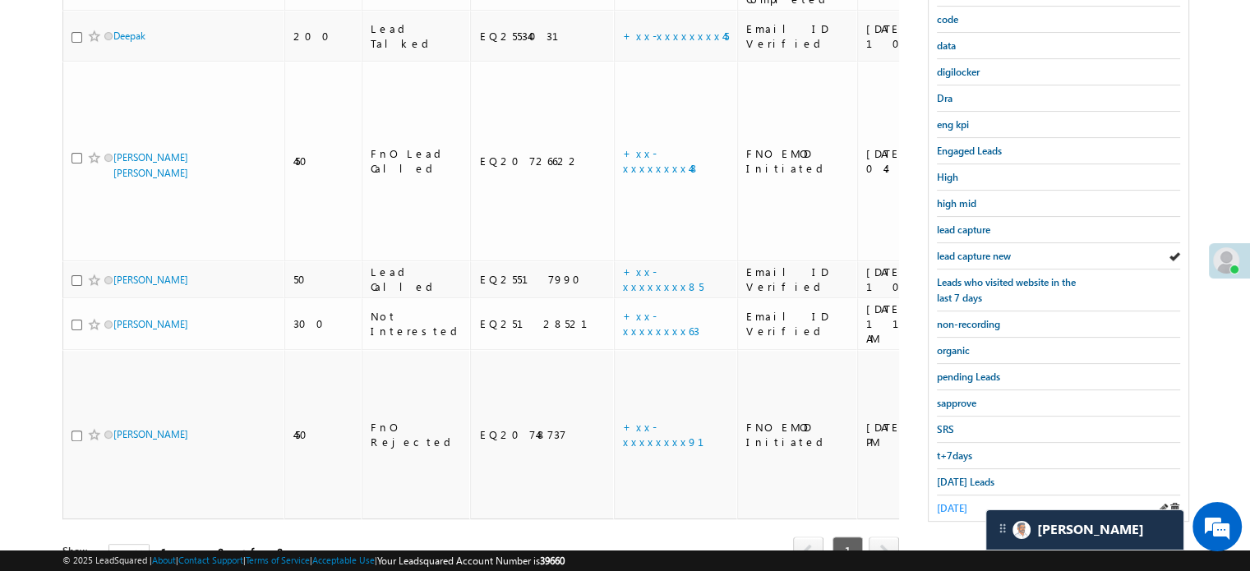
click at [968, 502] on span "yesterday" at bounding box center [952, 508] width 30 height 12
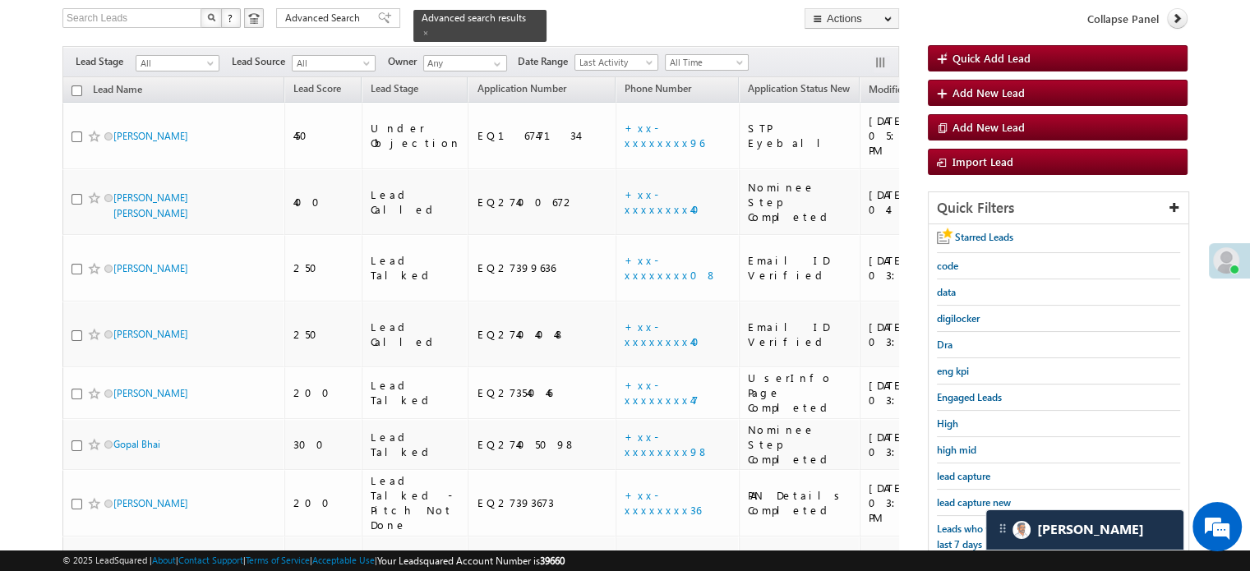
scroll to position [1502, 0]
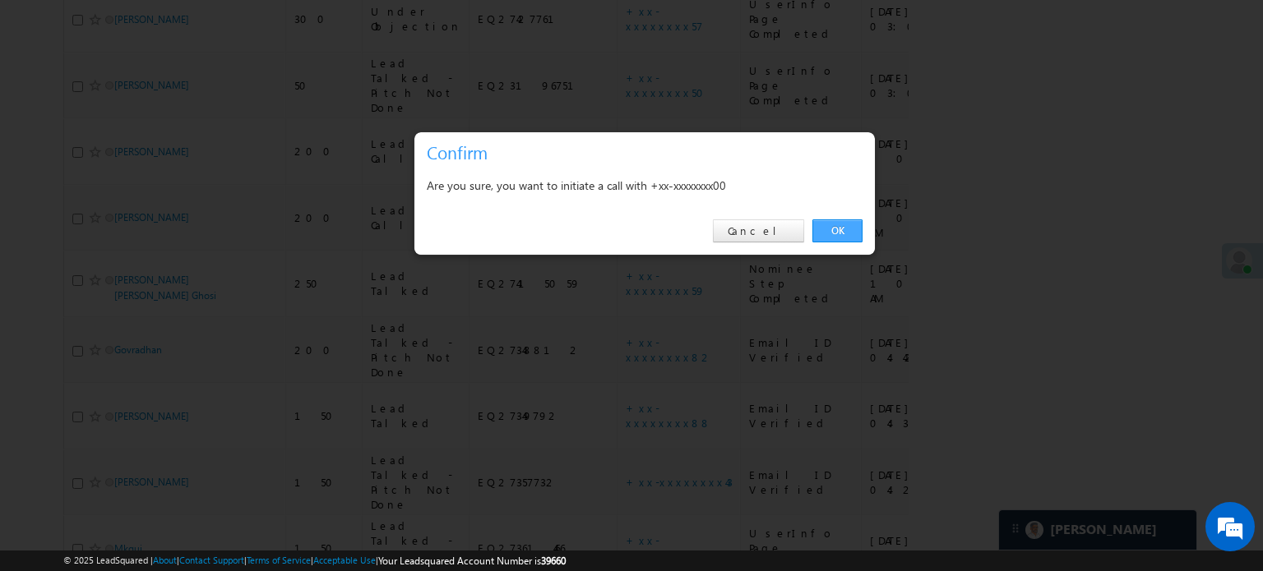
click at [836, 221] on link "OK" at bounding box center [837, 231] width 50 height 23
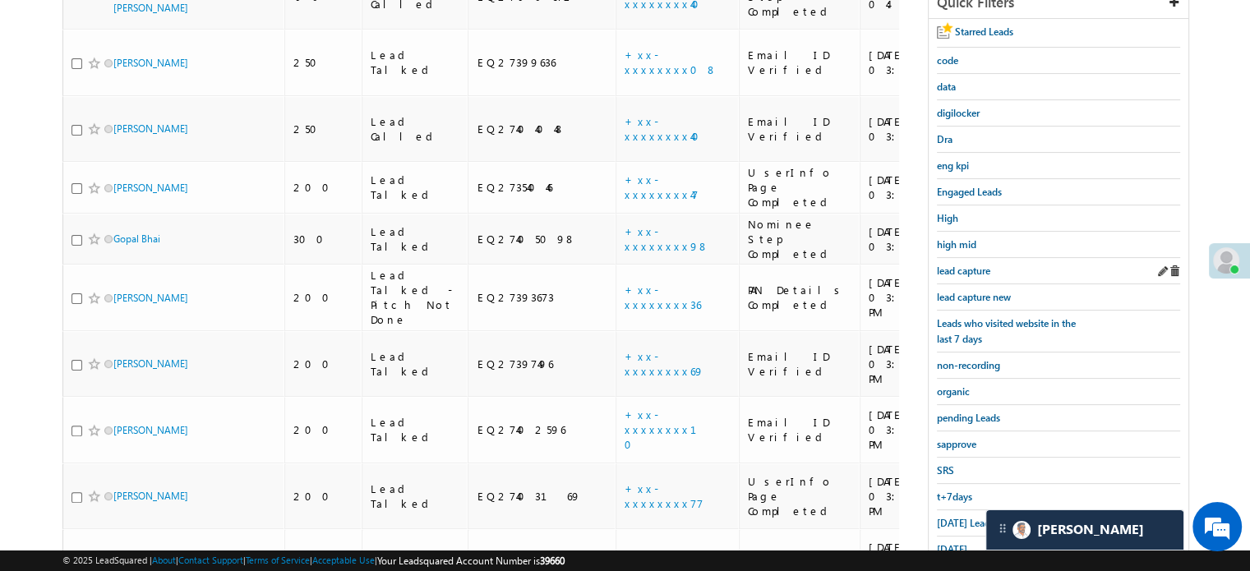
scroll to position [520, 0]
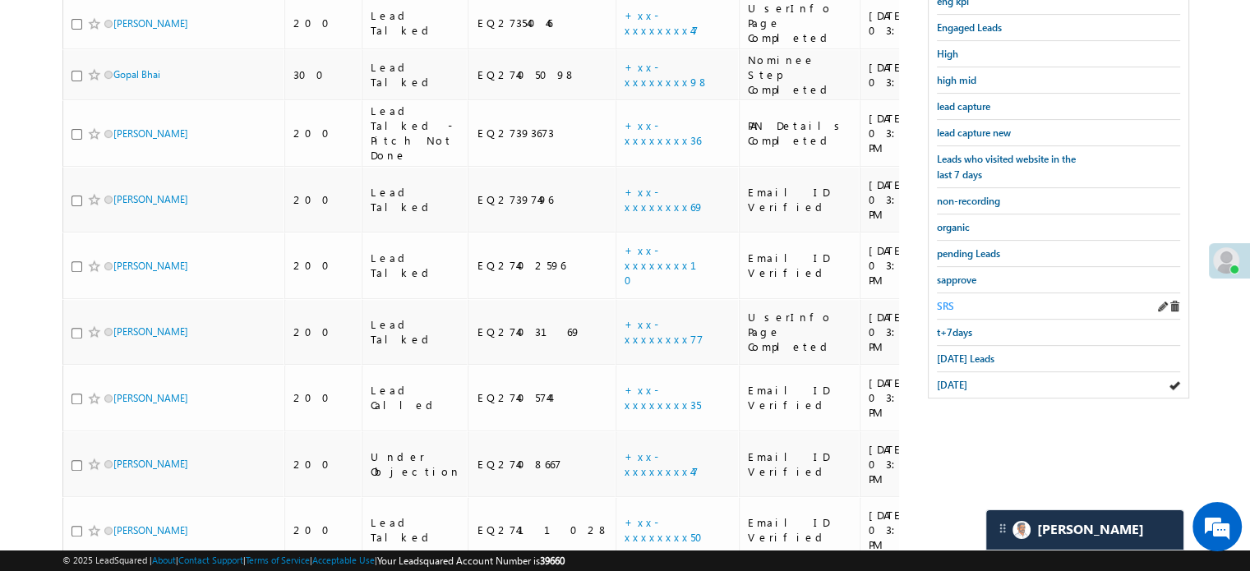
click at [947, 302] on span "SRS" at bounding box center [945, 306] width 17 height 12
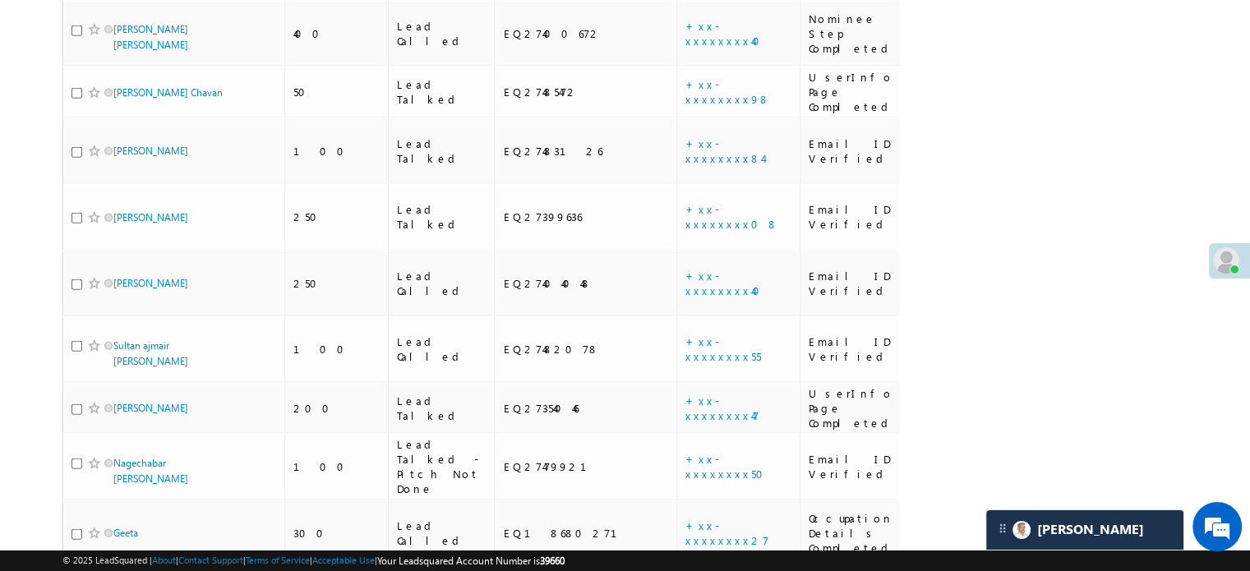
scroll to position [9030, 0]
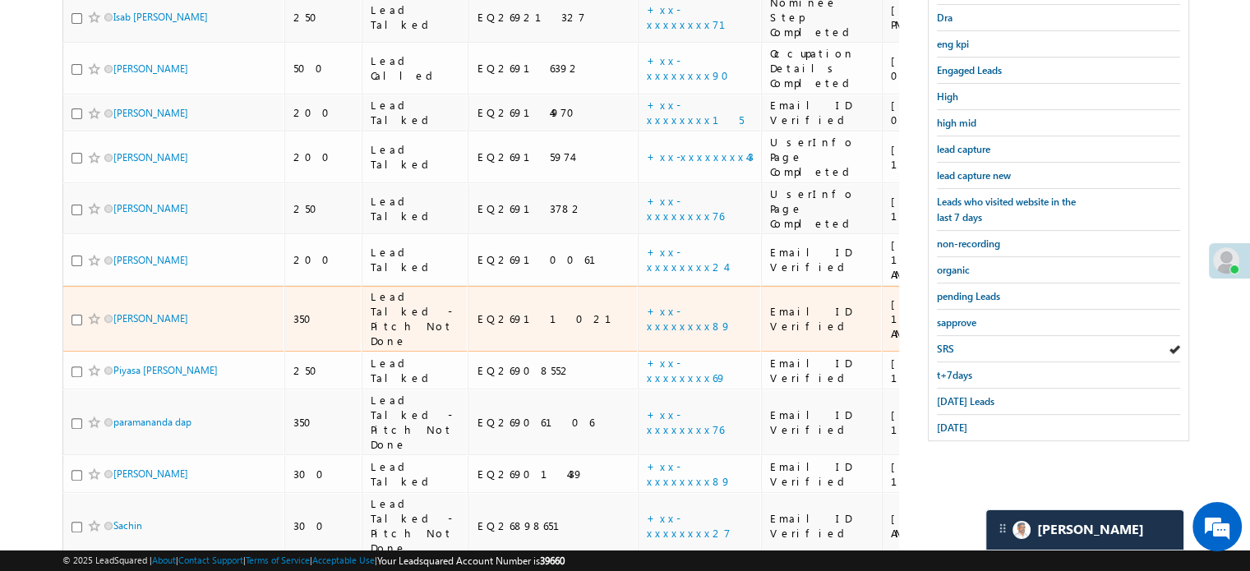
scroll to position [269, 0]
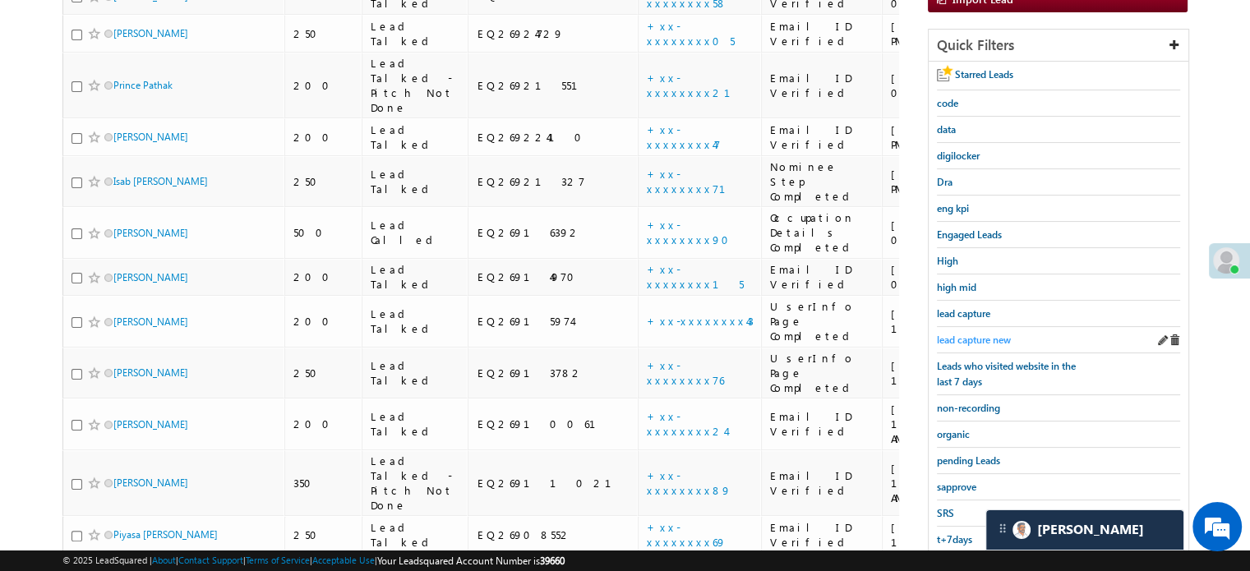
click at [967, 338] on span "lead capture new" at bounding box center [974, 340] width 74 height 12
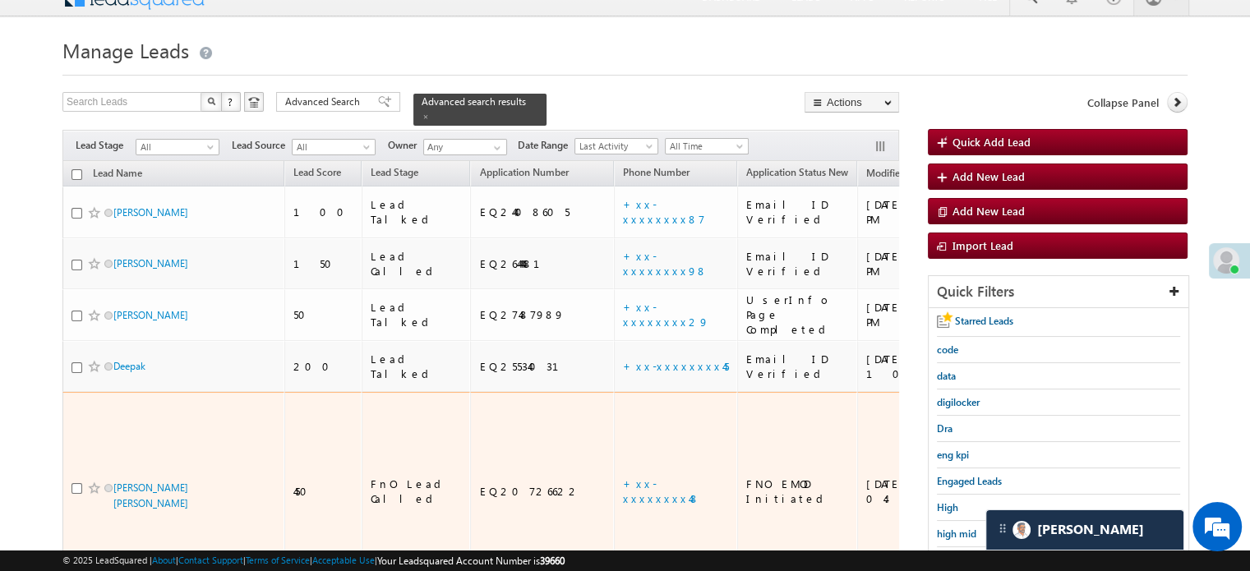
scroll to position [104, 0]
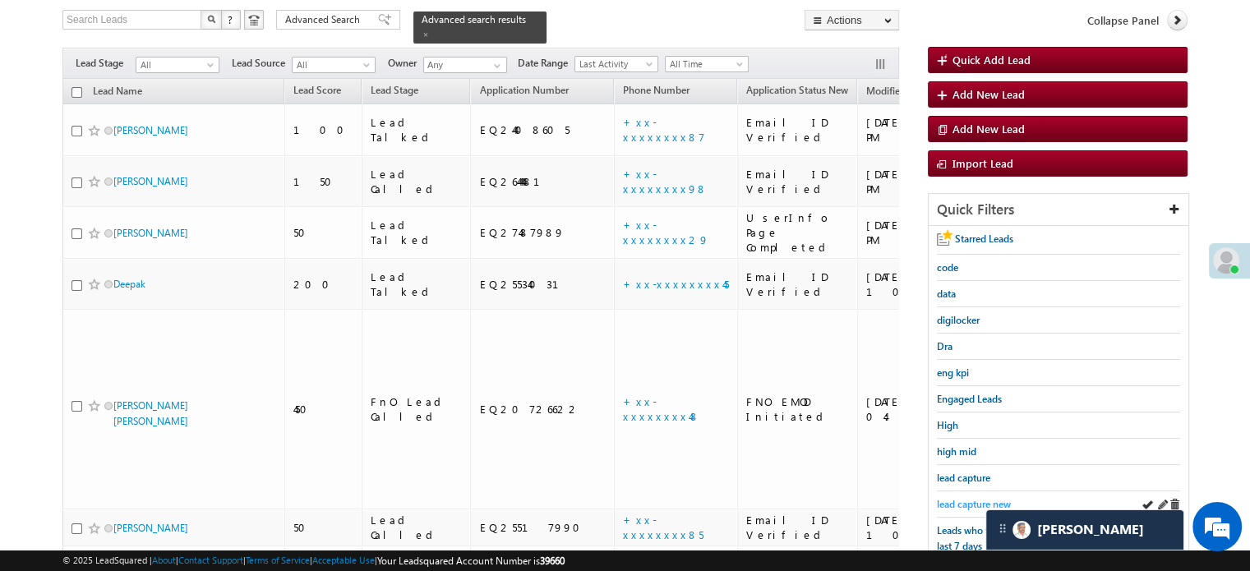
click at [974, 498] on span "lead capture new" at bounding box center [974, 504] width 74 height 12
click at [948, 498] on span "lead capture new" at bounding box center [974, 504] width 74 height 12
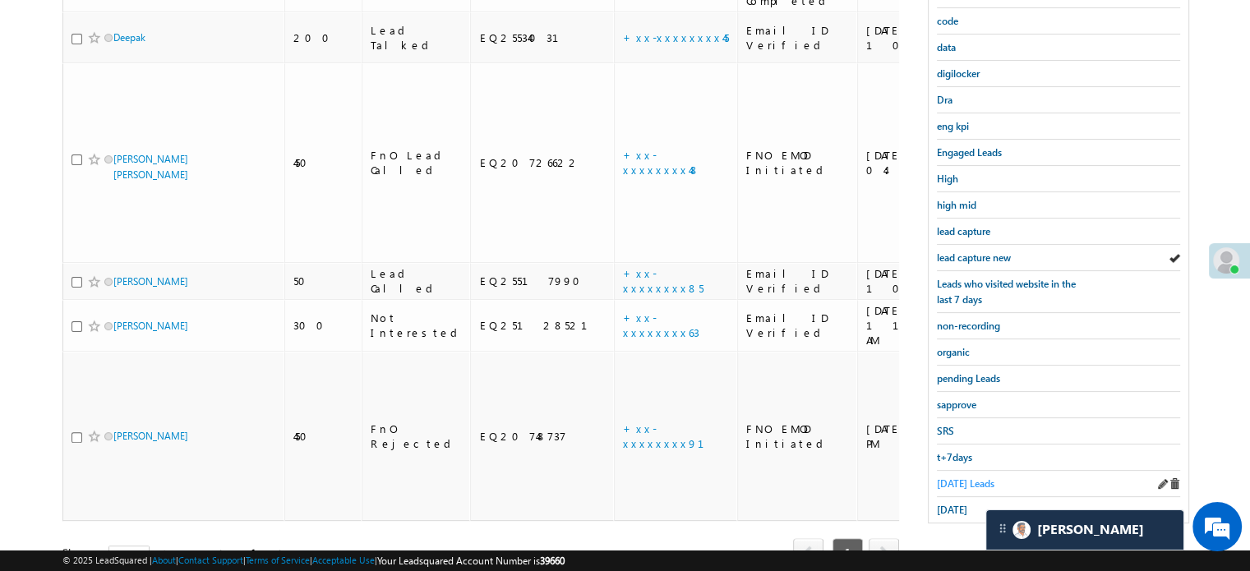
click at [959, 478] on span "Today's Leads" at bounding box center [966, 484] width 58 height 12
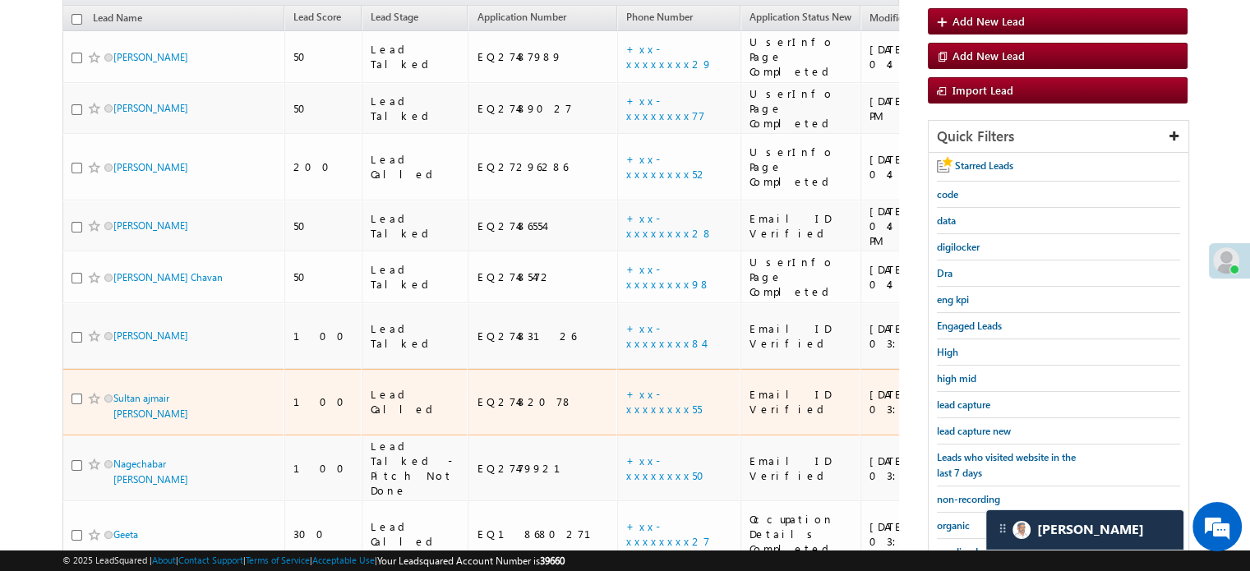
scroll to position [215, 0]
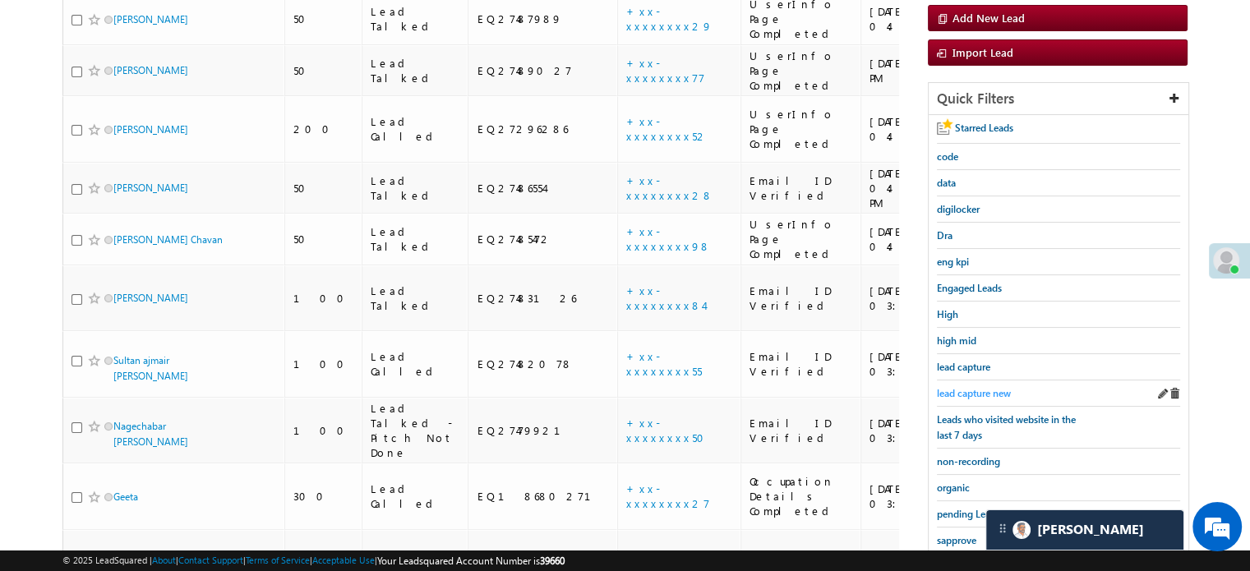
click at [979, 387] on span "lead capture new" at bounding box center [974, 393] width 74 height 12
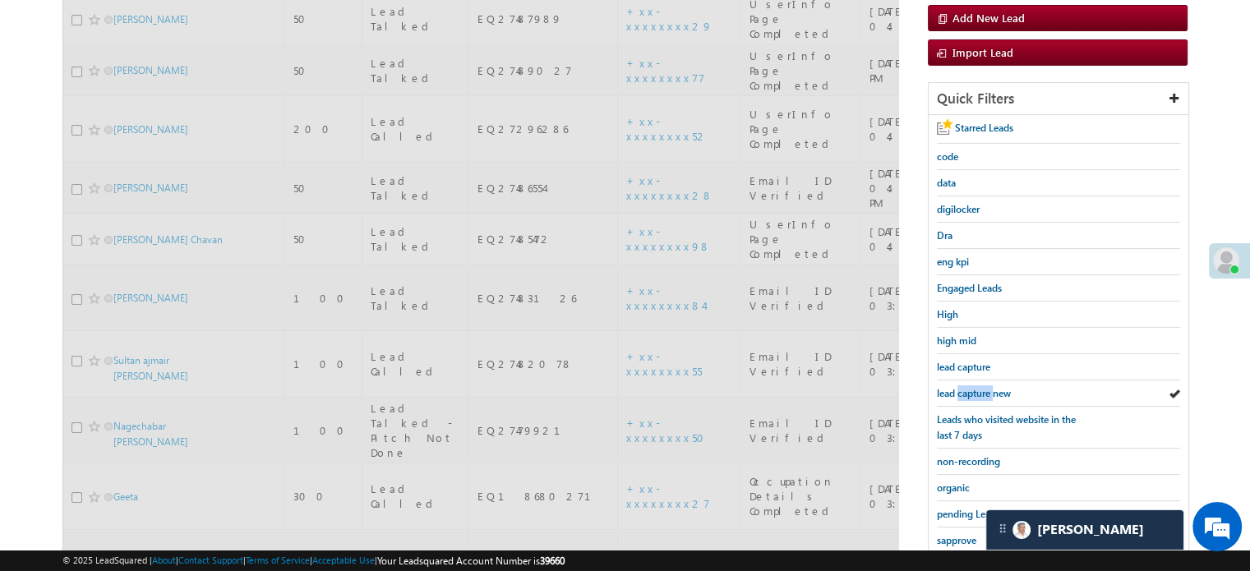
click at [979, 387] on span "lead capture new" at bounding box center [974, 393] width 74 height 12
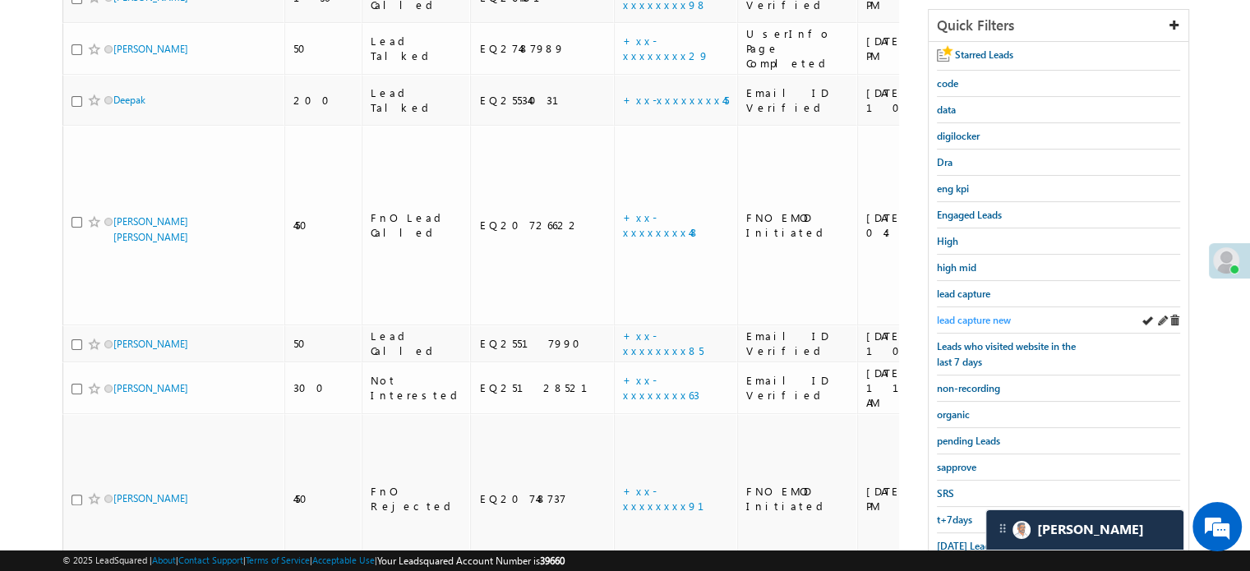
scroll to position [298, 0]
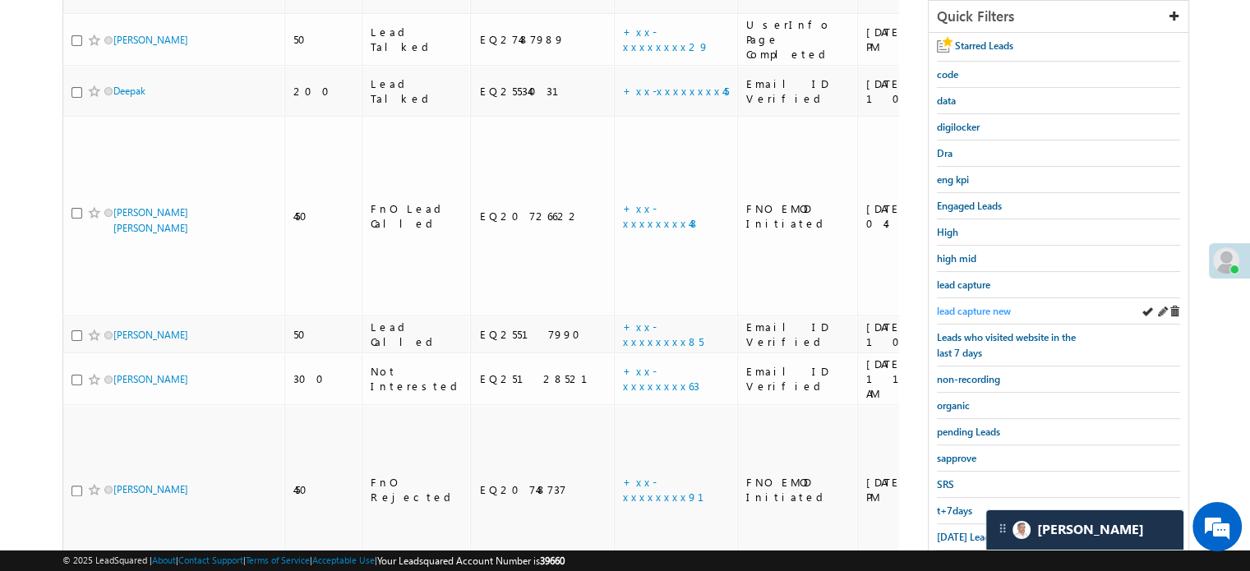
click at [970, 308] on span "lead capture new" at bounding box center [974, 311] width 74 height 12
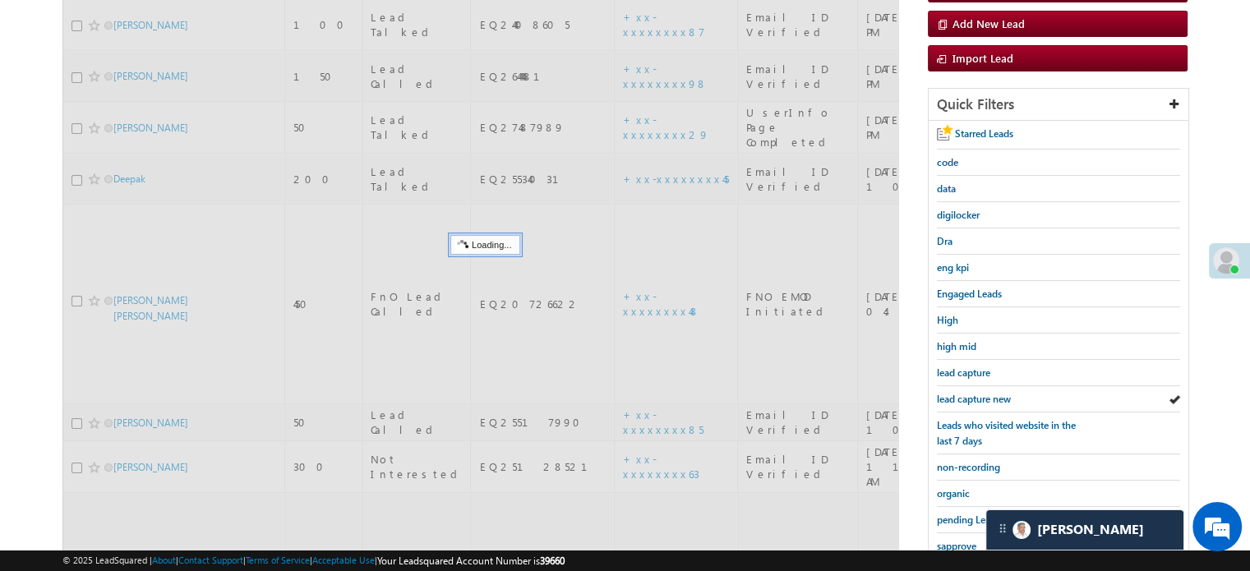
scroll to position [133, 0]
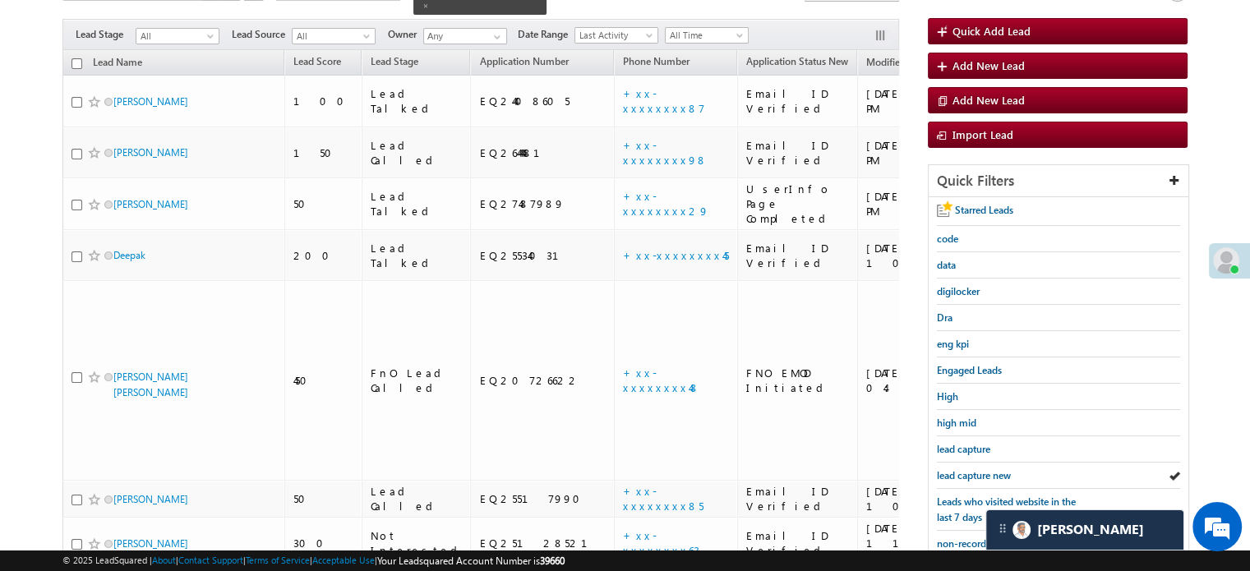
click at [978, 469] on span "lead capture new" at bounding box center [974, 475] width 74 height 12
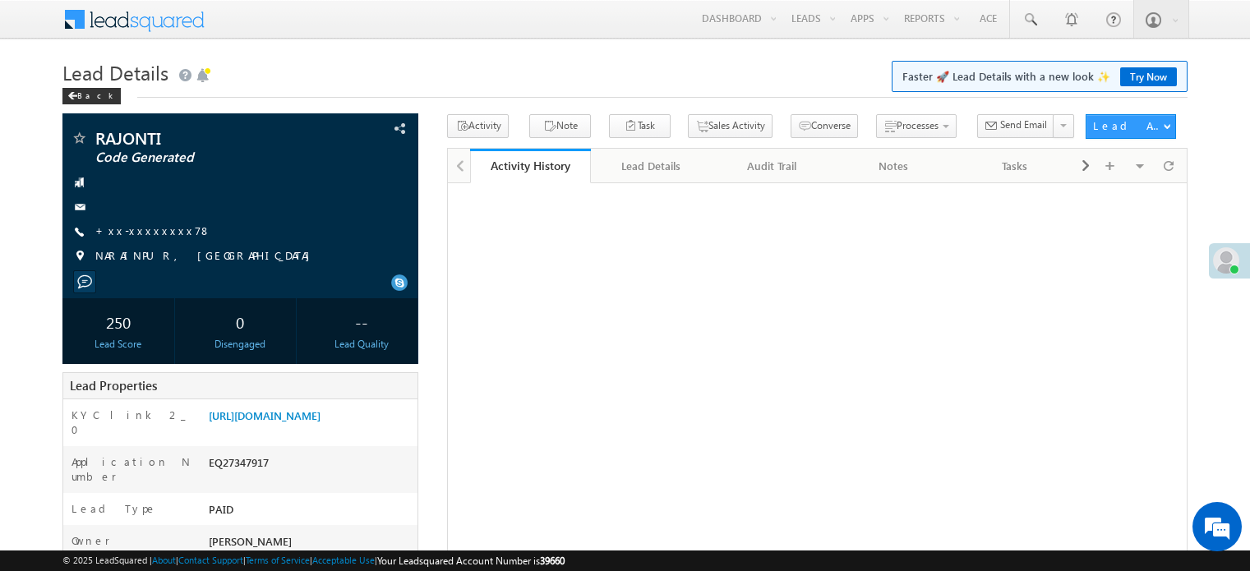
scroll to position [322, 0]
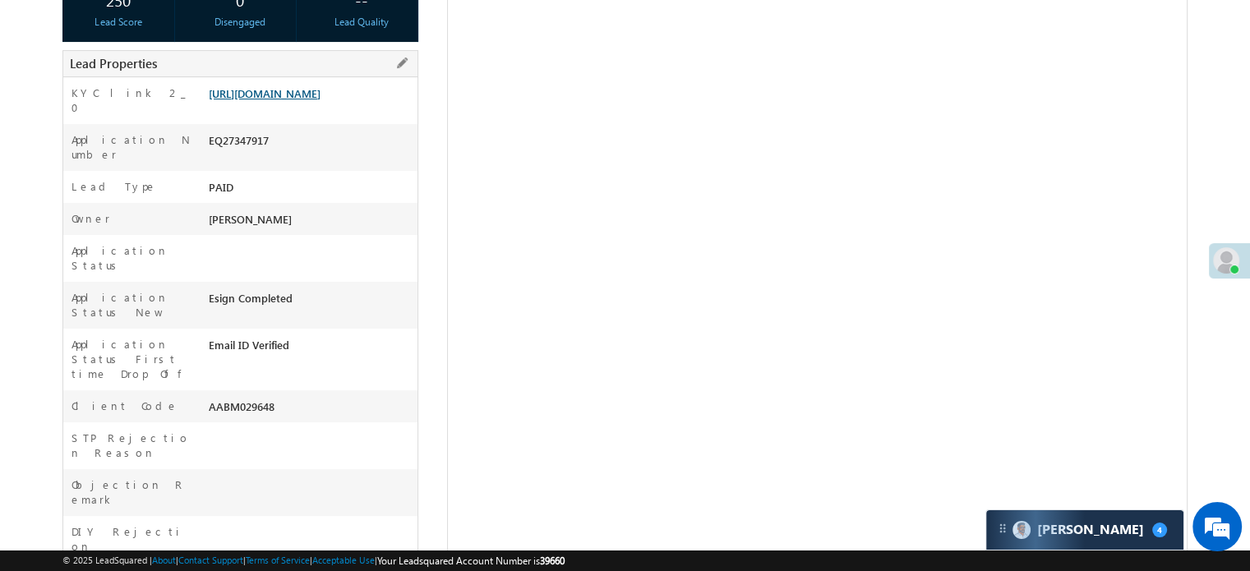
click at [321, 96] on link "[URL][DOMAIN_NAME]" at bounding box center [265, 93] width 112 height 14
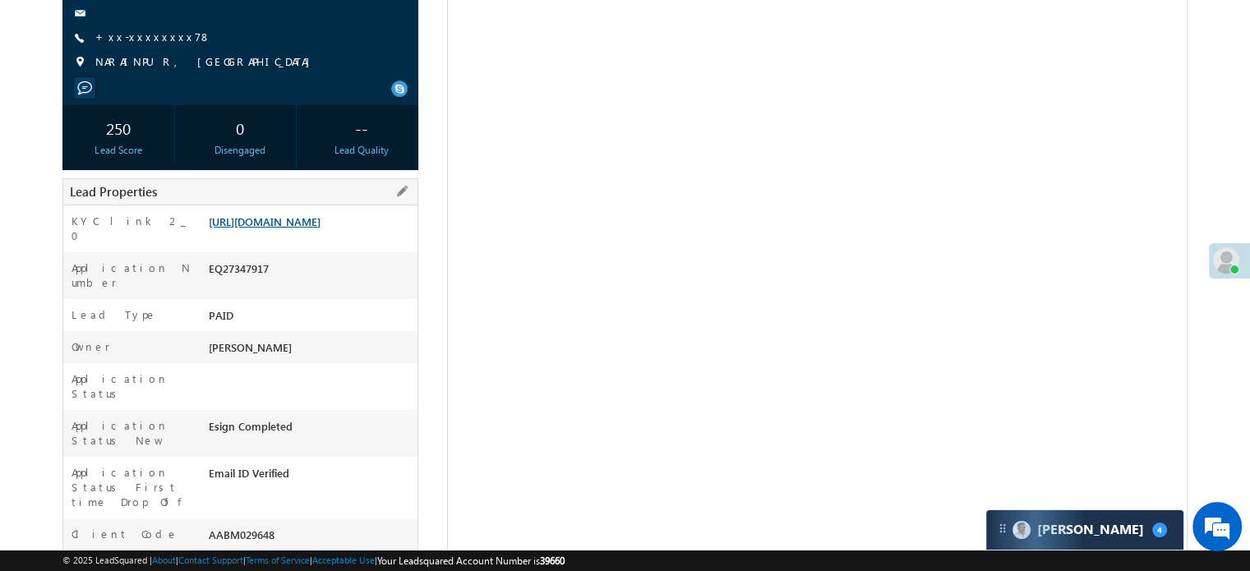
scroll to position [76, 0]
